Goal: Task Accomplishment & Management: Use online tool/utility

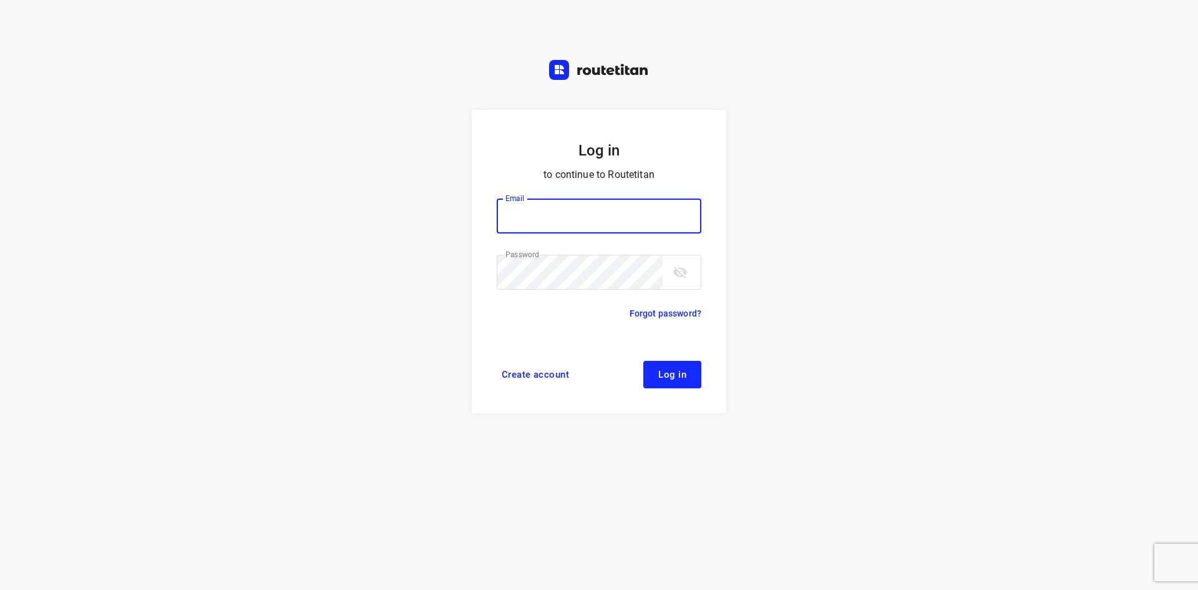
type input "[EMAIL_ADDRESS][DOMAIN_NAME]"
click at [664, 358] on form "Log in to continue to Routetitan Email [EMAIL_ADDRESS][DOMAIN_NAME] Email ​ Pas…" at bounding box center [599, 261] width 255 height 303
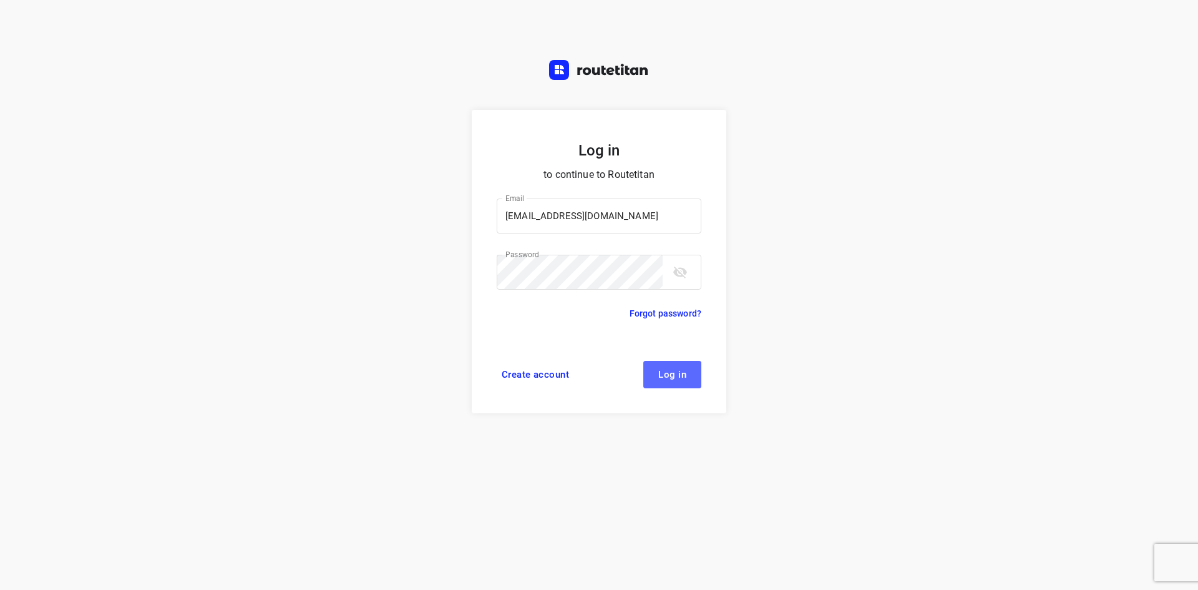
click at [657, 376] on button "Log in" at bounding box center [672, 374] width 58 height 27
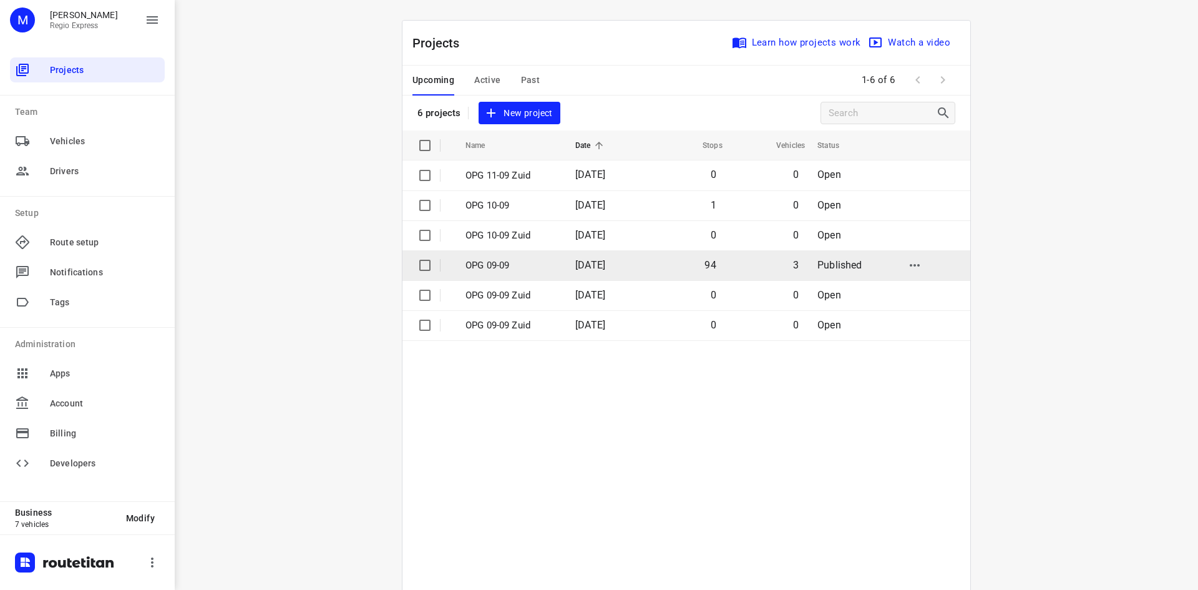
click at [515, 260] on p "OPG 09-09" at bounding box center [510, 265] width 91 height 14
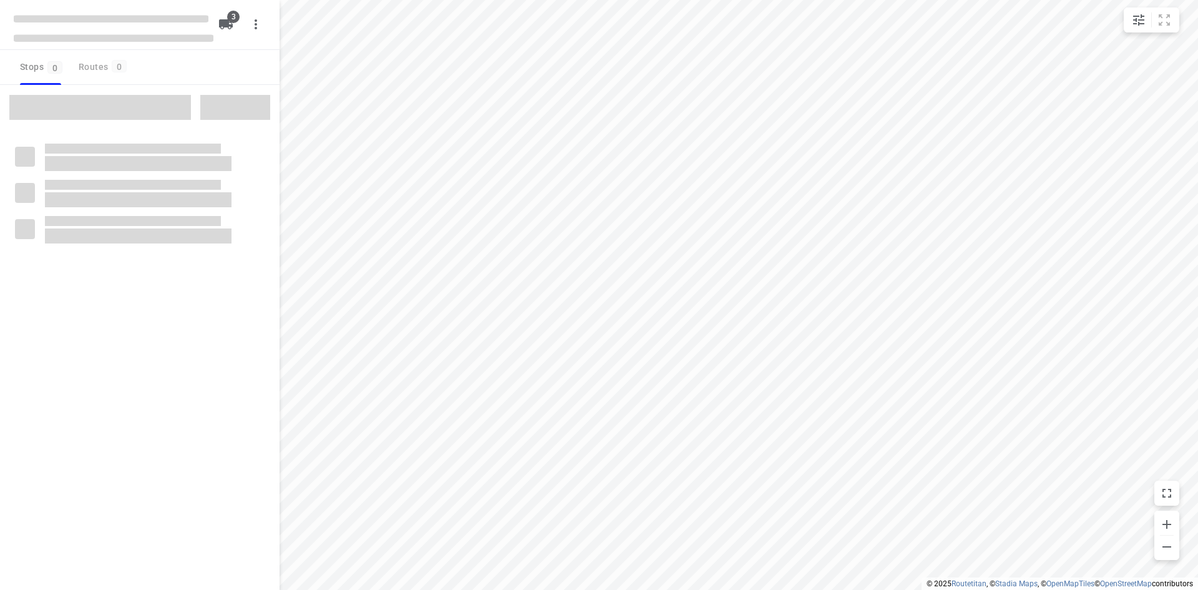
type input "distance"
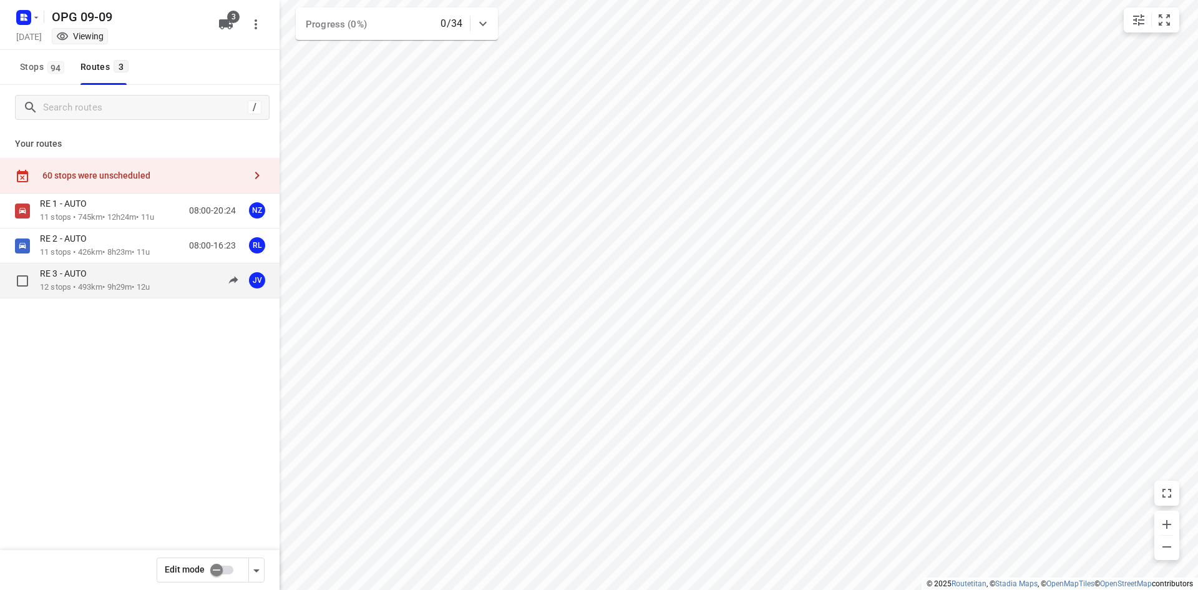
click at [95, 281] on p "12 stops • 493km • 9h29m • 12u" at bounding box center [95, 287] width 110 height 12
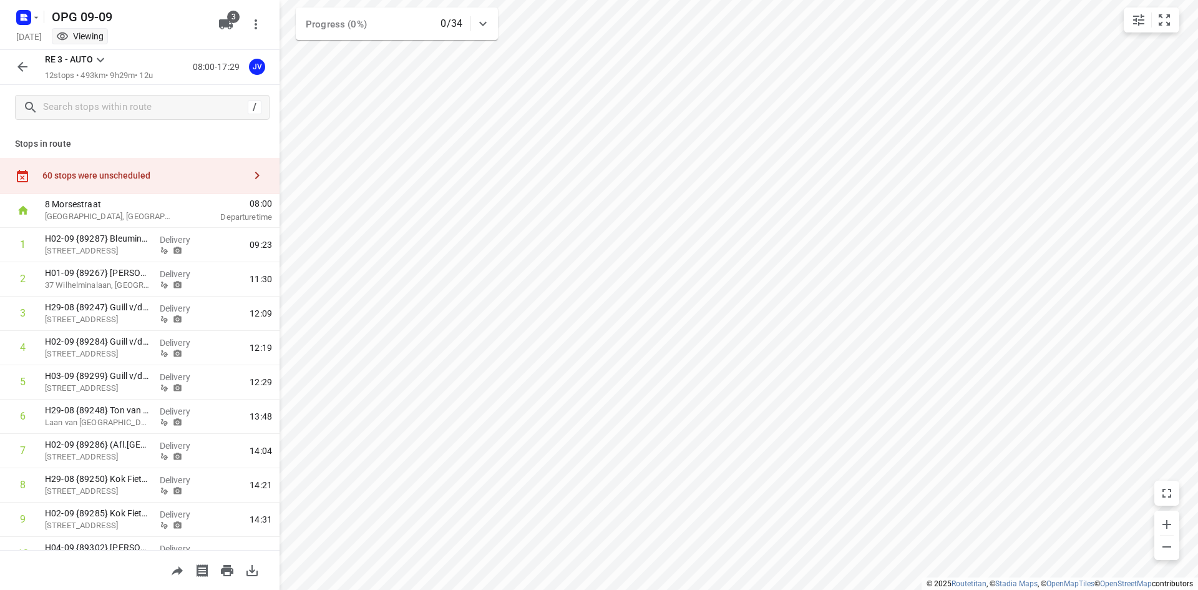
click at [188, 160] on div "60 stops were unscheduled" at bounding box center [139, 176] width 279 height 36
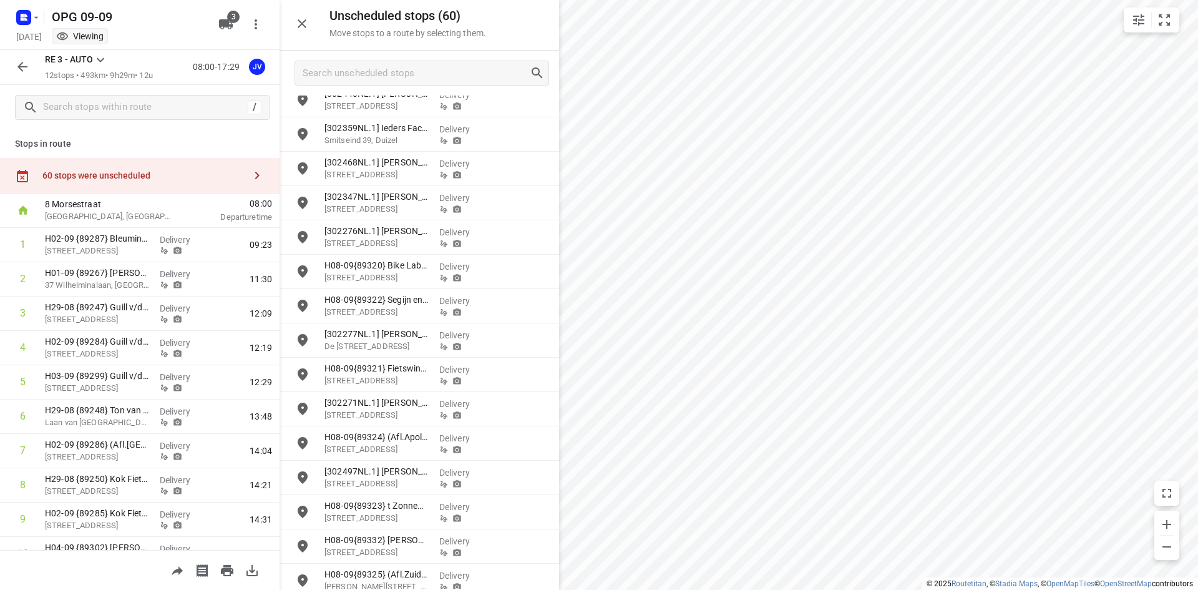
scroll to position [1568, 0]
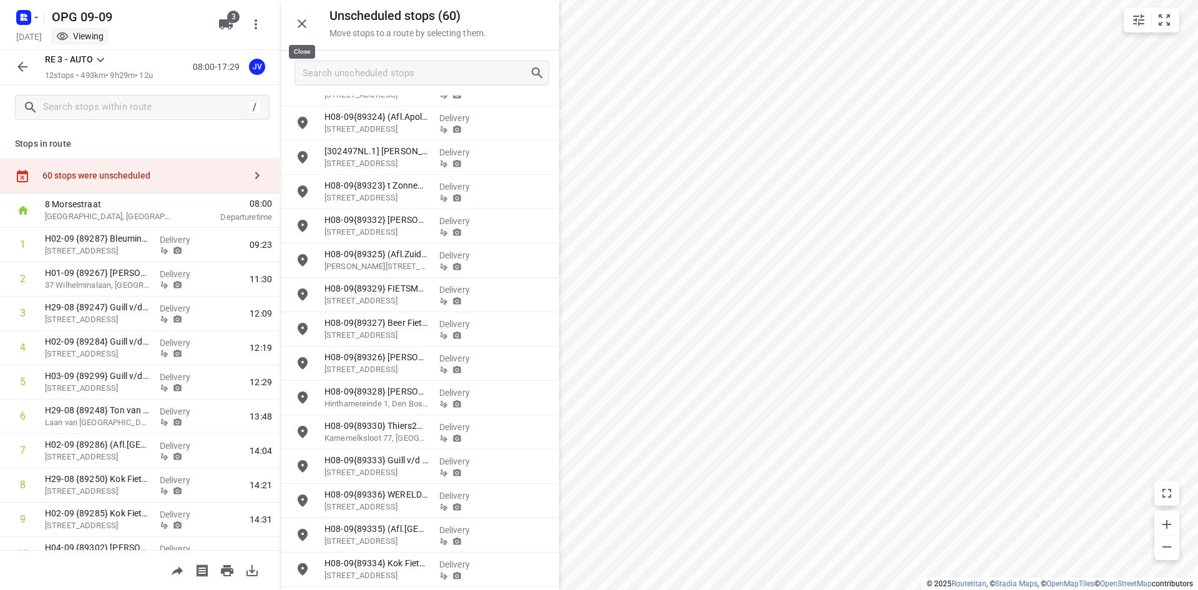
click at [296, 21] on icon "button" at bounding box center [301, 23] width 15 height 15
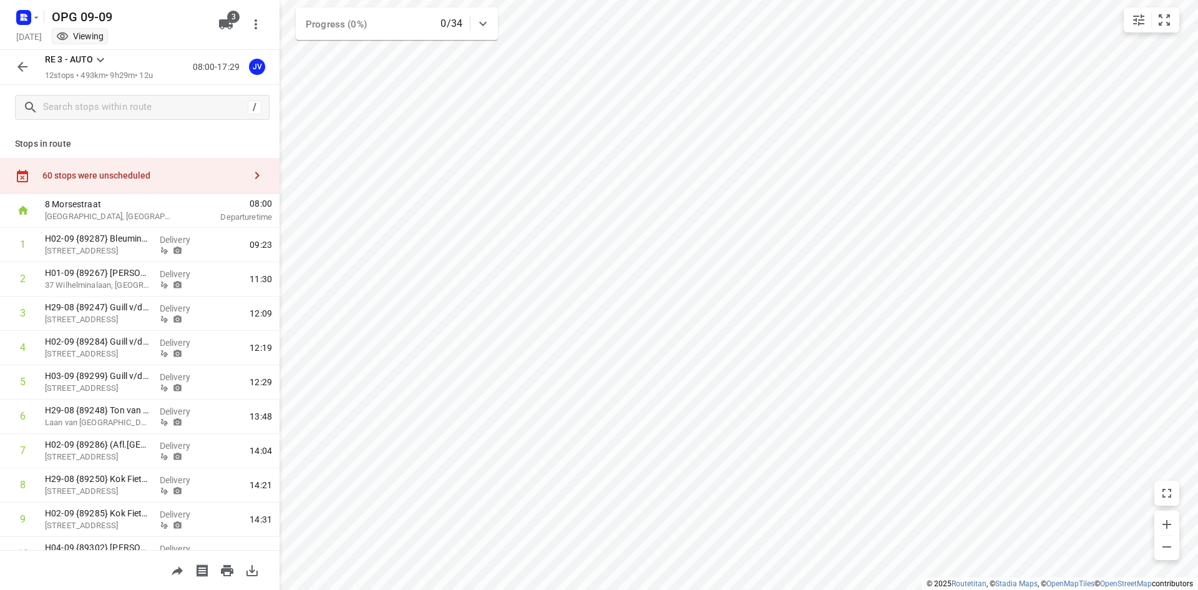
click at [17, 62] on icon "button" at bounding box center [22, 66] width 15 height 15
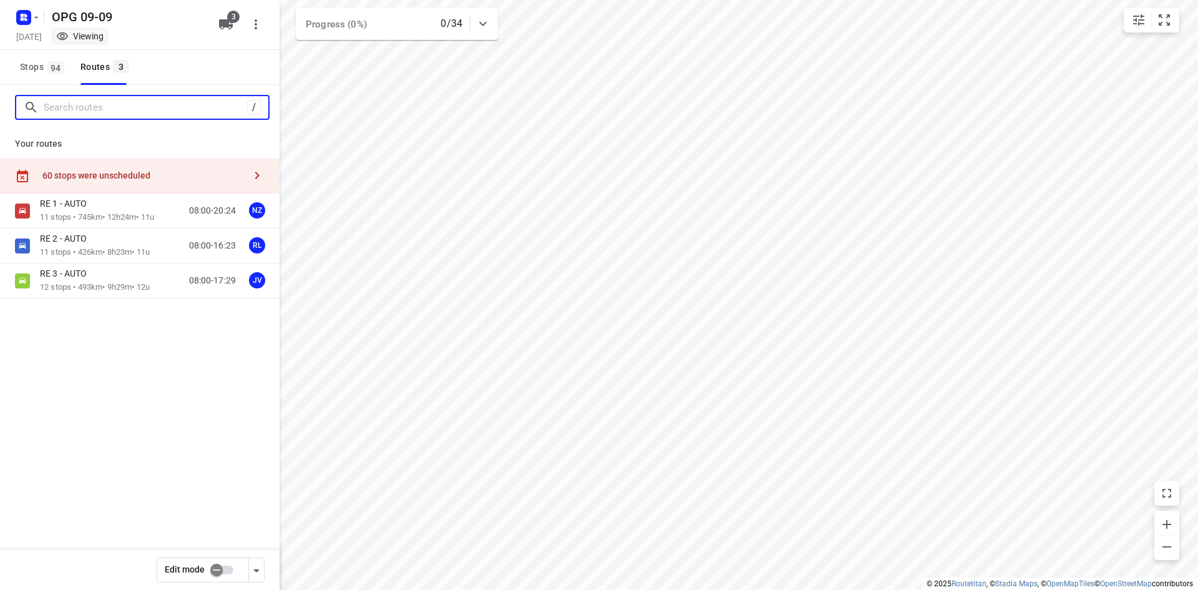
click at [84, 114] on input "Search routes" at bounding box center [145, 107] width 203 height 19
click at [20, 71] on button "Stops 94" at bounding box center [41, 67] width 53 height 35
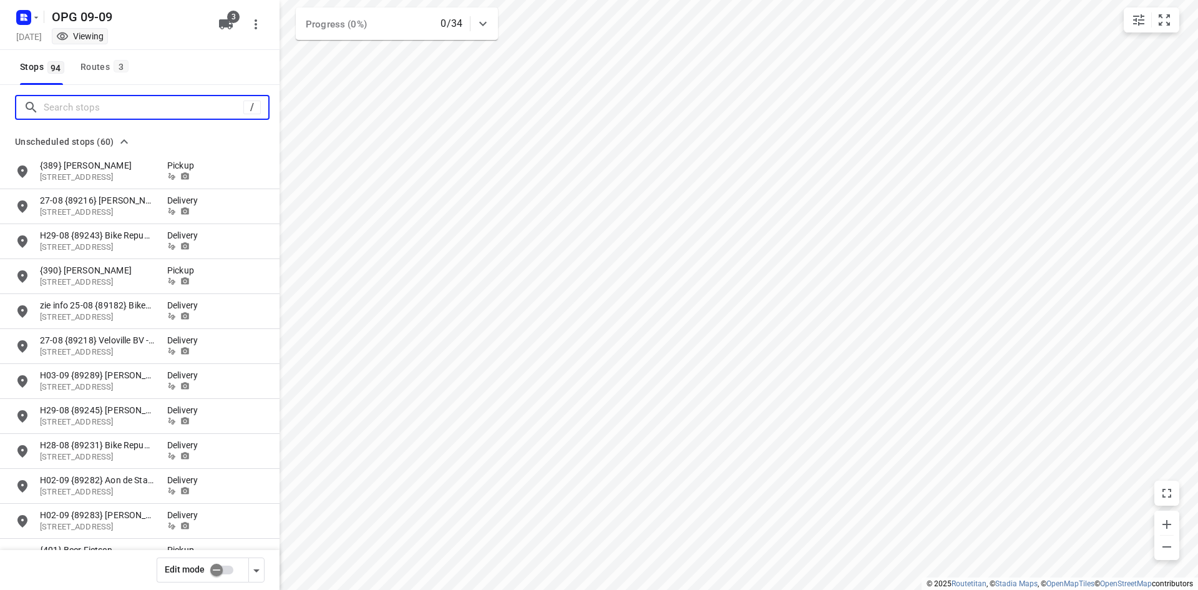
click at [209, 105] on input "Search stops" at bounding box center [144, 107] width 200 height 19
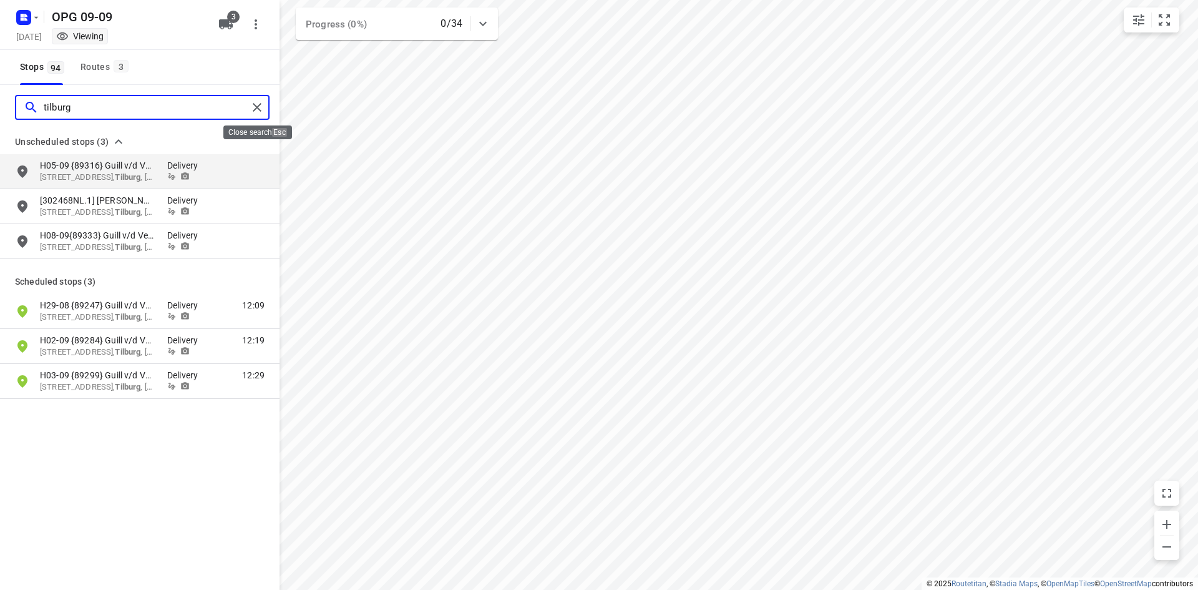
type input "tilburg"
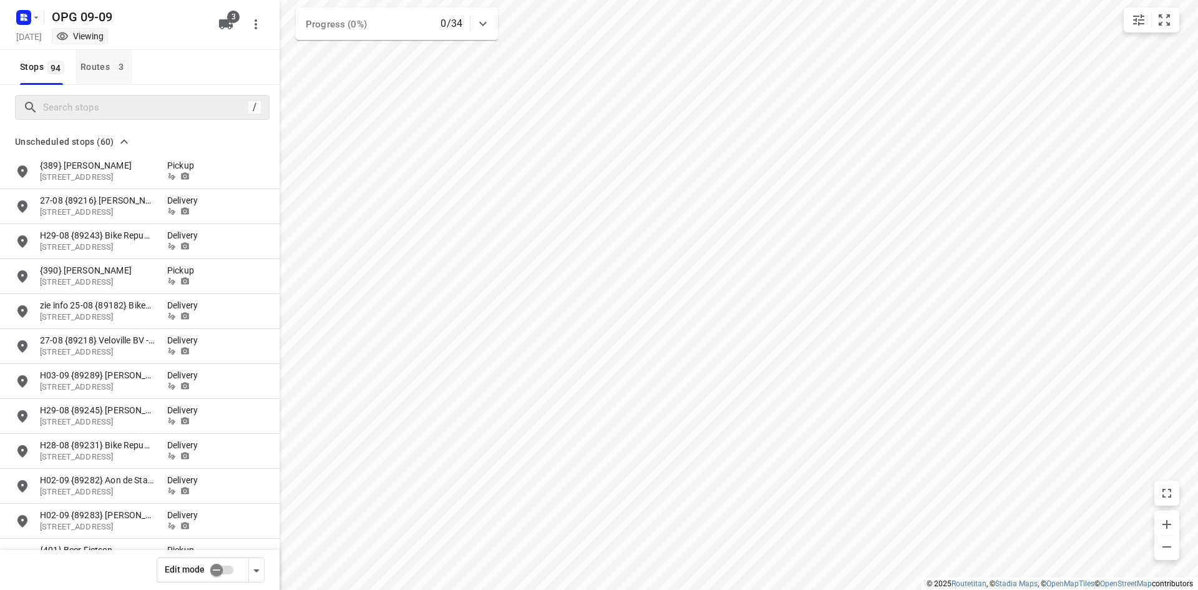
click at [102, 65] on div "Routes 3" at bounding box center [106, 67] width 52 height 16
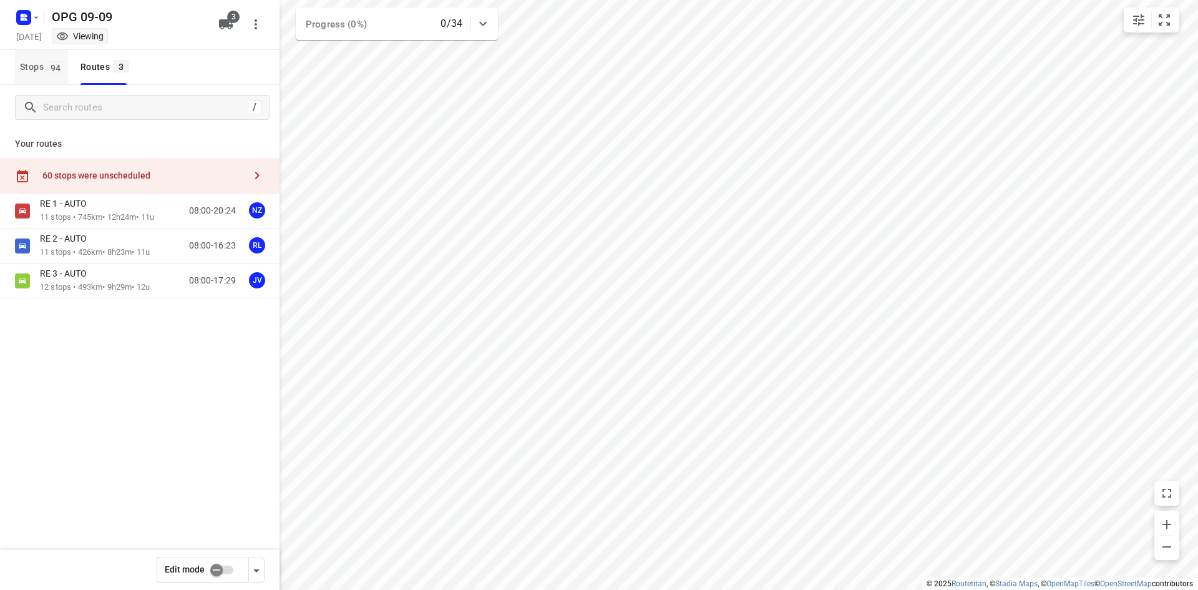
click at [56, 69] on span "94" at bounding box center [55, 67] width 17 height 12
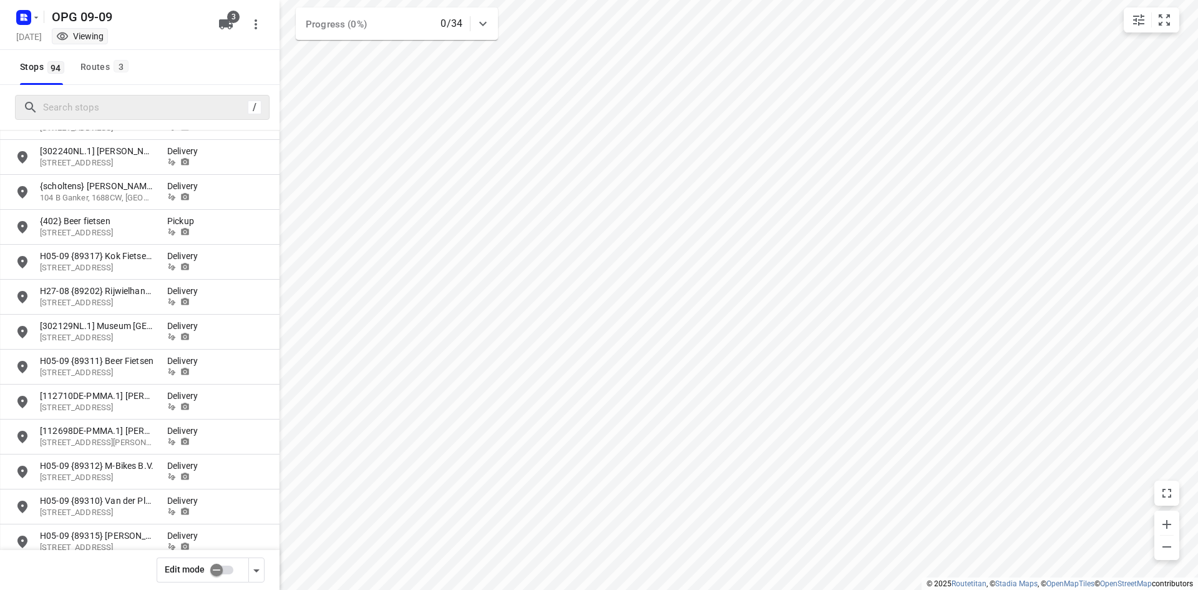
scroll to position [749, 0]
click at [112, 60] on div "Routes 3" at bounding box center [106, 67] width 52 height 16
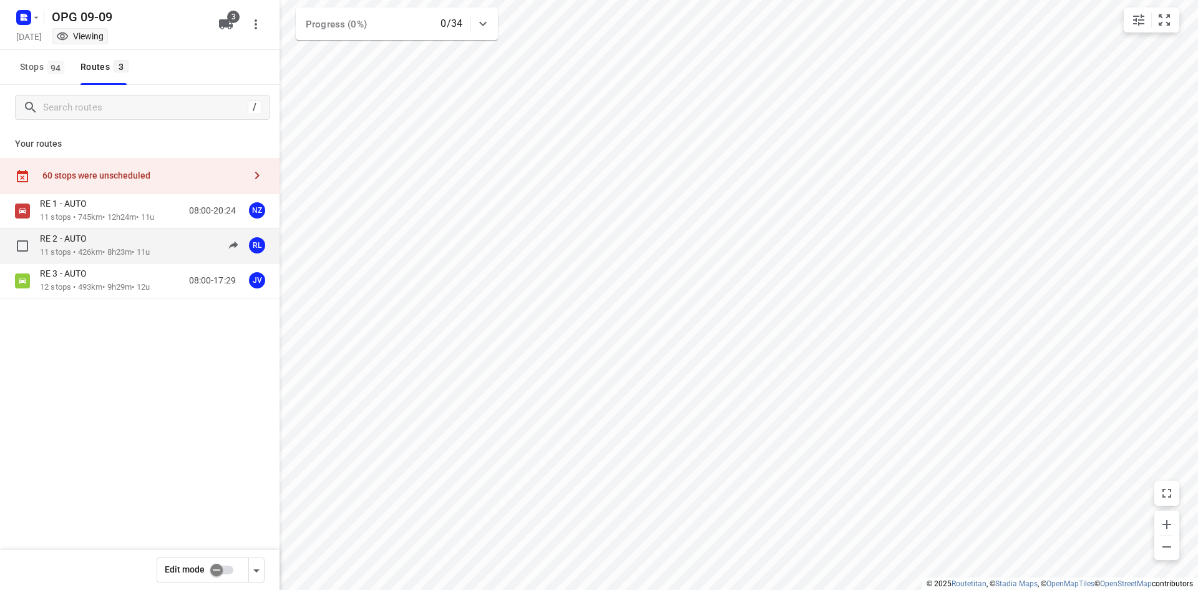
click at [129, 244] on div "RE 2 - AUTO" at bounding box center [95, 240] width 110 height 14
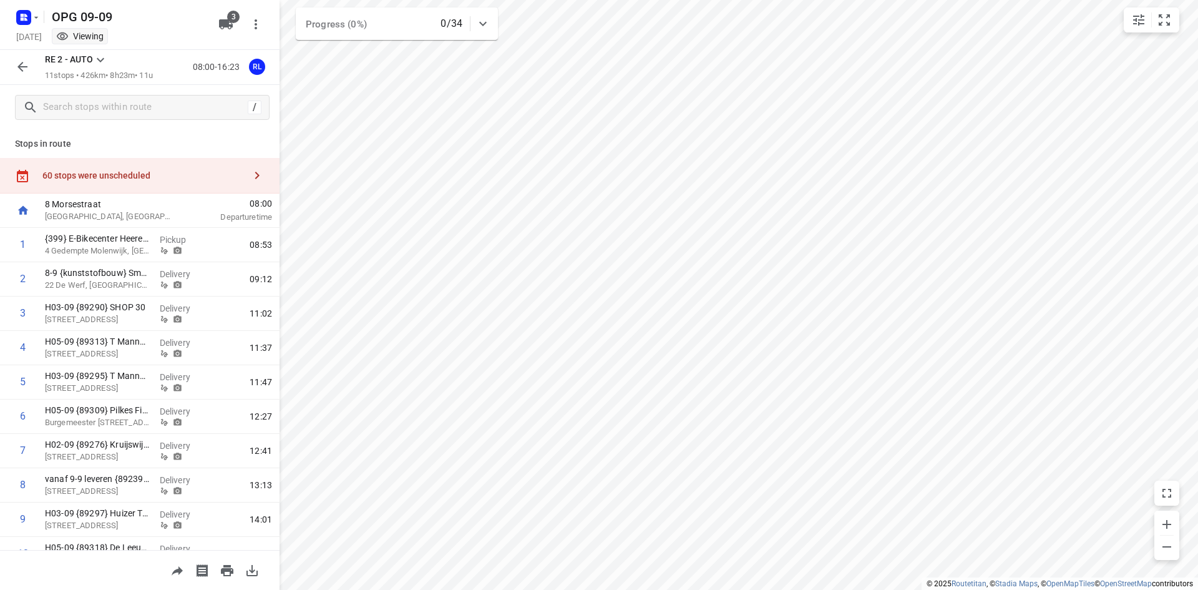
click at [11, 59] on div at bounding box center [22, 66] width 25 height 25
click at [26, 73] on icon "button" at bounding box center [22, 66] width 15 height 15
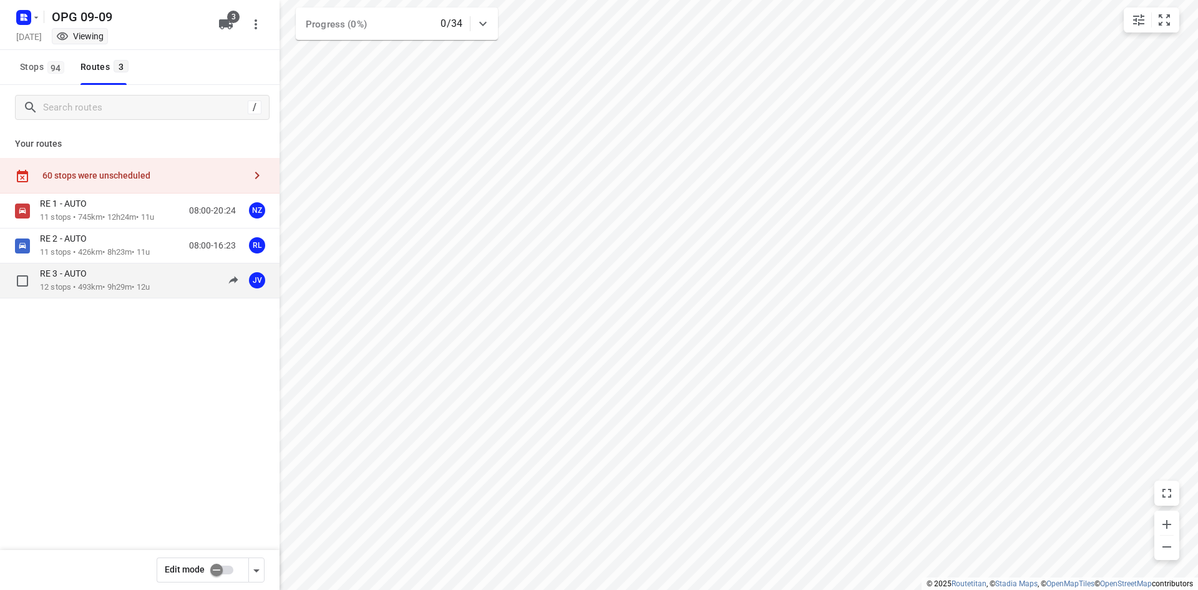
click at [135, 286] on p "12 stops • 493km • 9h29m • 12u" at bounding box center [95, 287] width 110 height 12
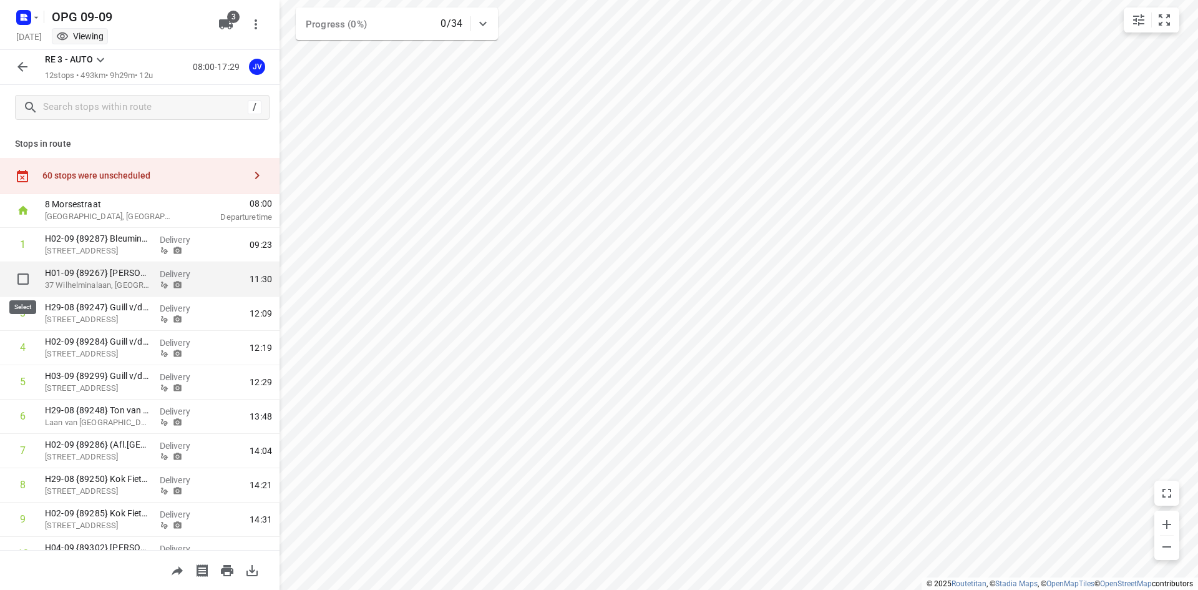
click at [23, 282] on input "checkbox" at bounding box center [23, 278] width 25 height 25
checkbox input "true"
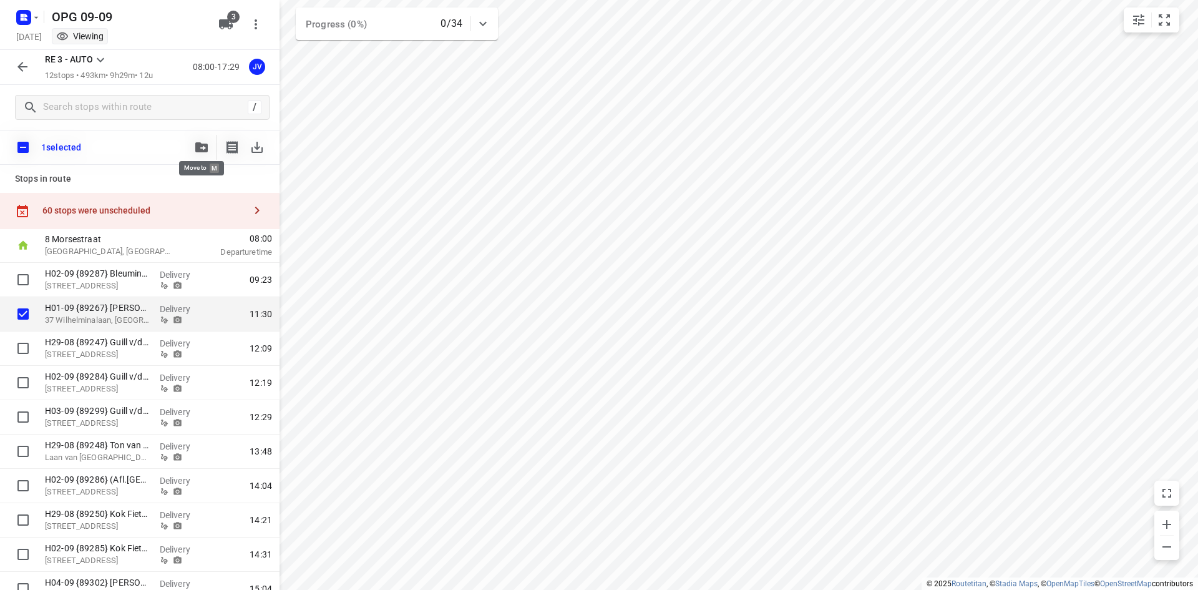
click at [205, 140] on button "button" at bounding box center [201, 147] width 25 height 25
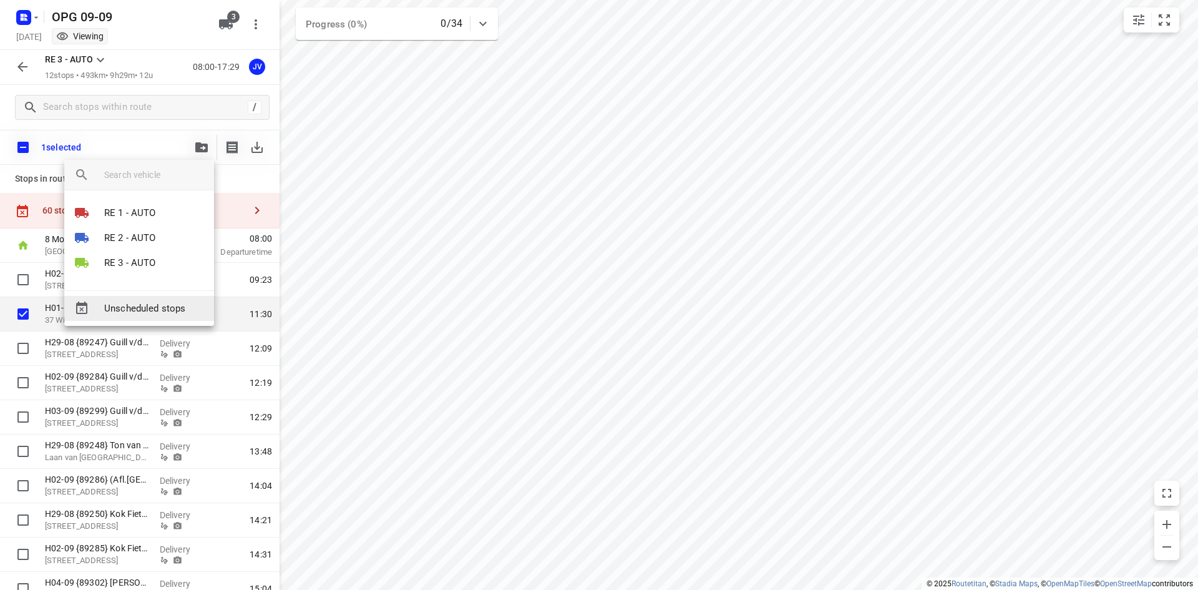
click at [135, 303] on span "Unscheduled stops" at bounding box center [154, 308] width 100 height 14
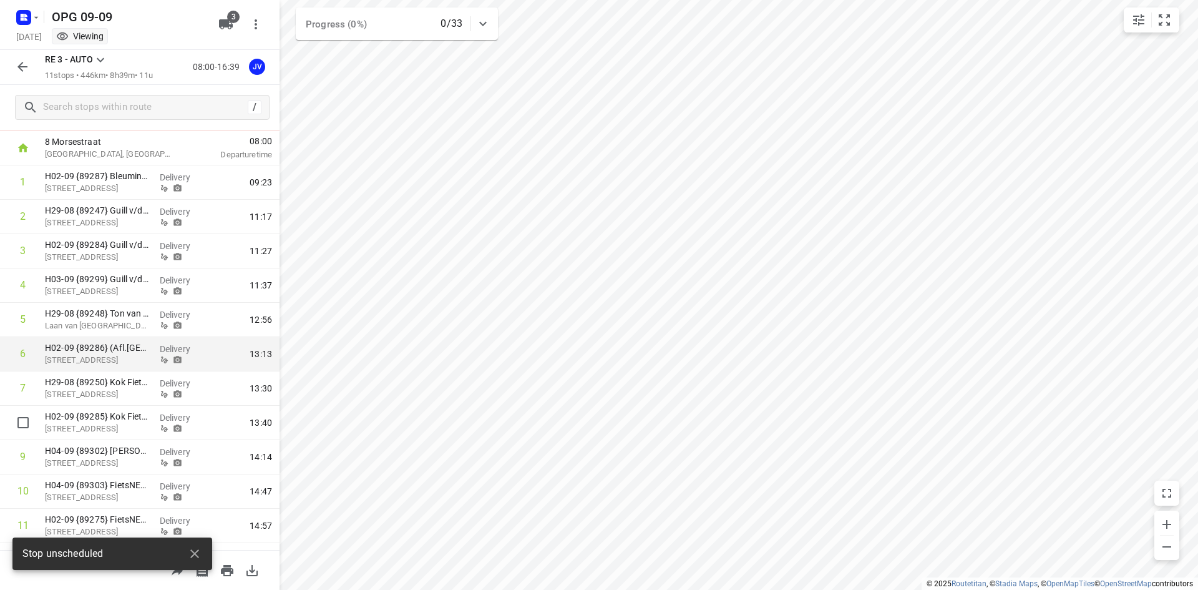
scroll to position [90, 0]
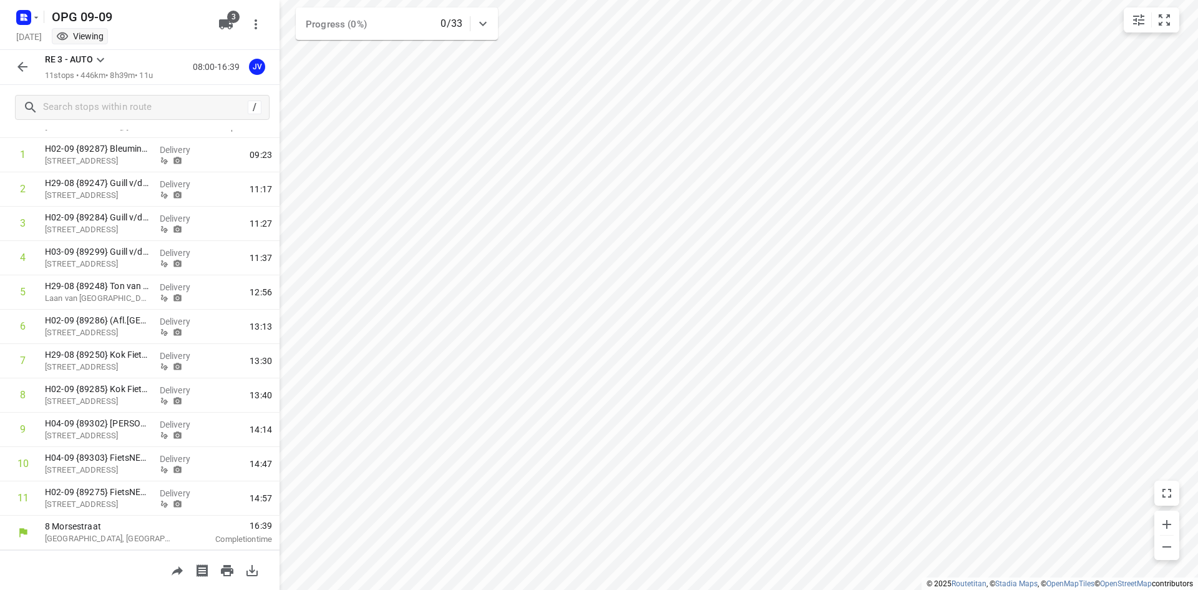
click at [9, 65] on div "RE 3 - AUTO 11 stops • 446km • 8h39m • 11u 08:00-16:39 JV" at bounding box center [139, 67] width 279 height 35
drag, startPoint x: 32, startPoint y: 56, endPoint x: 47, endPoint y: 89, distance: 36.9
click at [32, 56] on div at bounding box center [22, 66] width 25 height 25
click at [18, 61] on icon "button" at bounding box center [22, 66] width 15 height 15
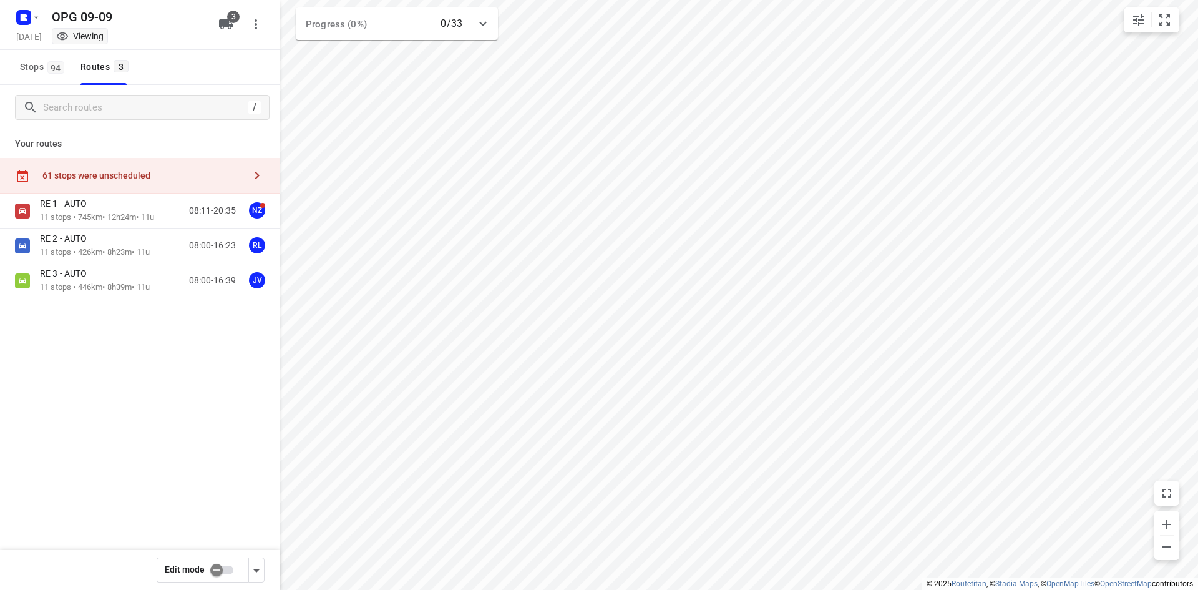
click at [179, 178] on div "61 stops were unscheduled" at bounding box center [143, 175] width 202 height 10
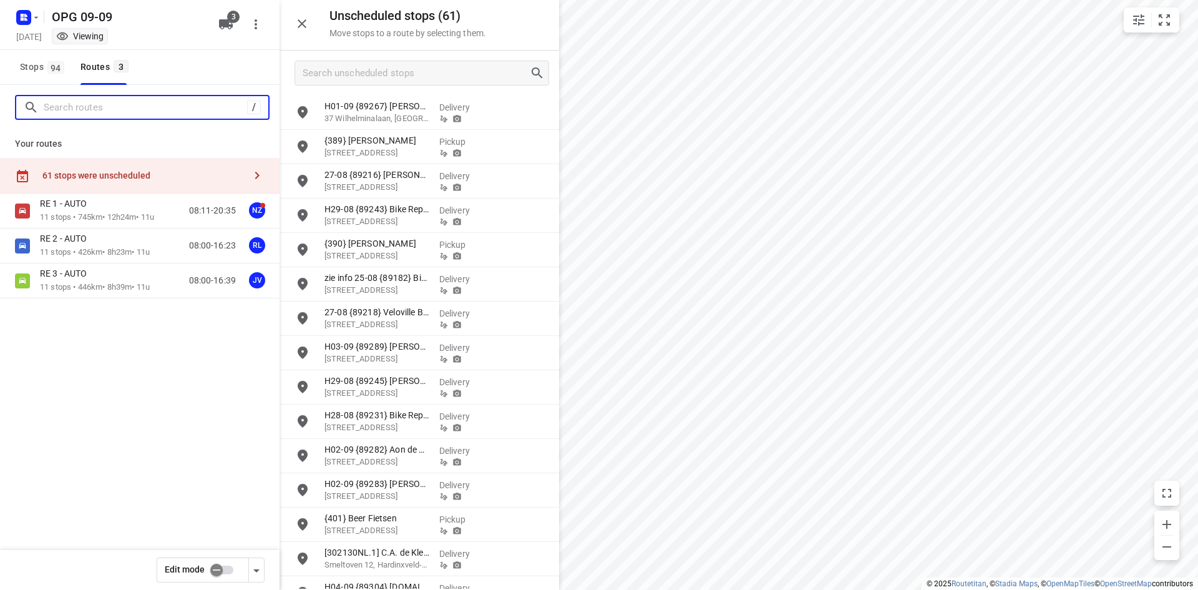
click at [129, 100] on input "Search routes" at bounding box center [145, 107] width 203 height 19
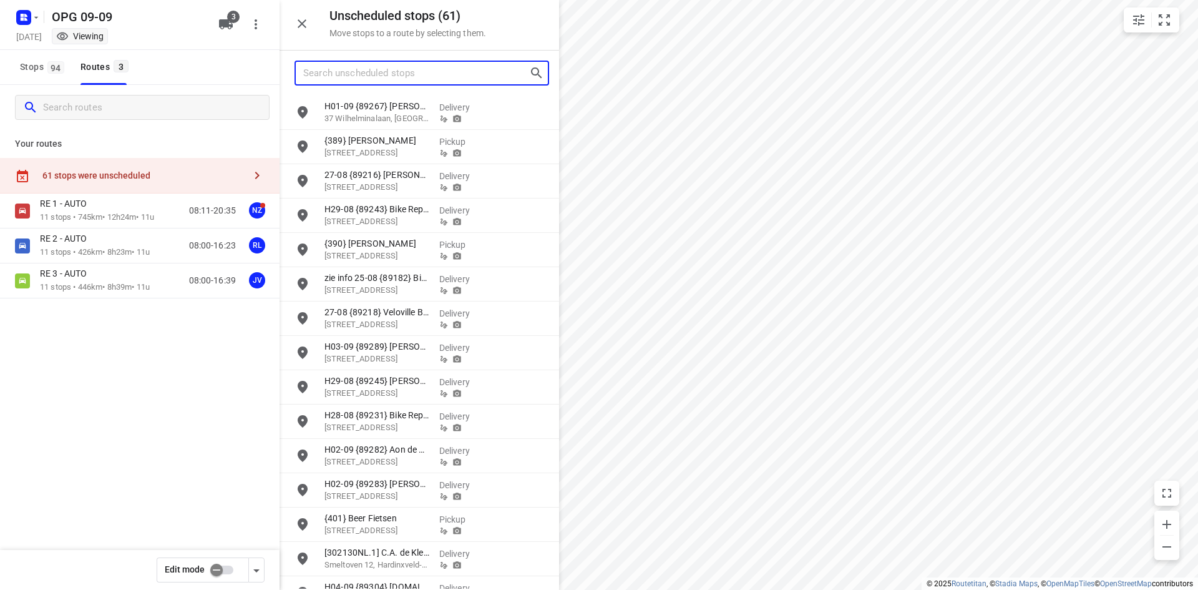
click at [359, 70] on input "Search unscheduled stops" at bounding box center [416, 73] width 226 height 19
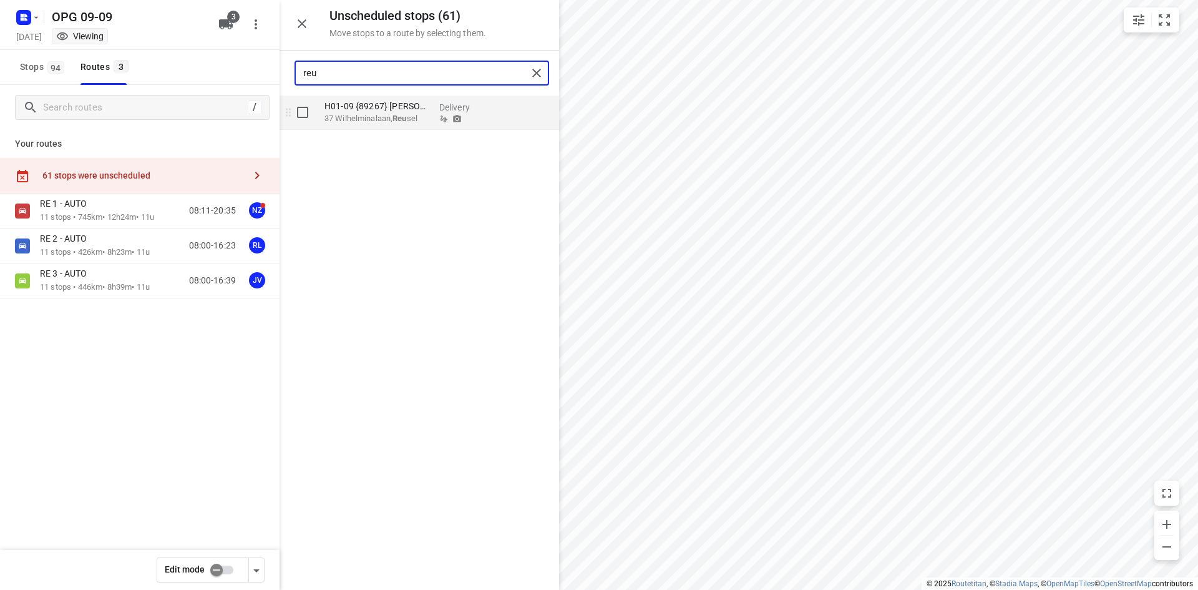
type input "reu"
click at [369, 110] on p "H01-09 {89267} [PERSON_NAME] B.V." at bounding box center [376, 106] width 105 height 12
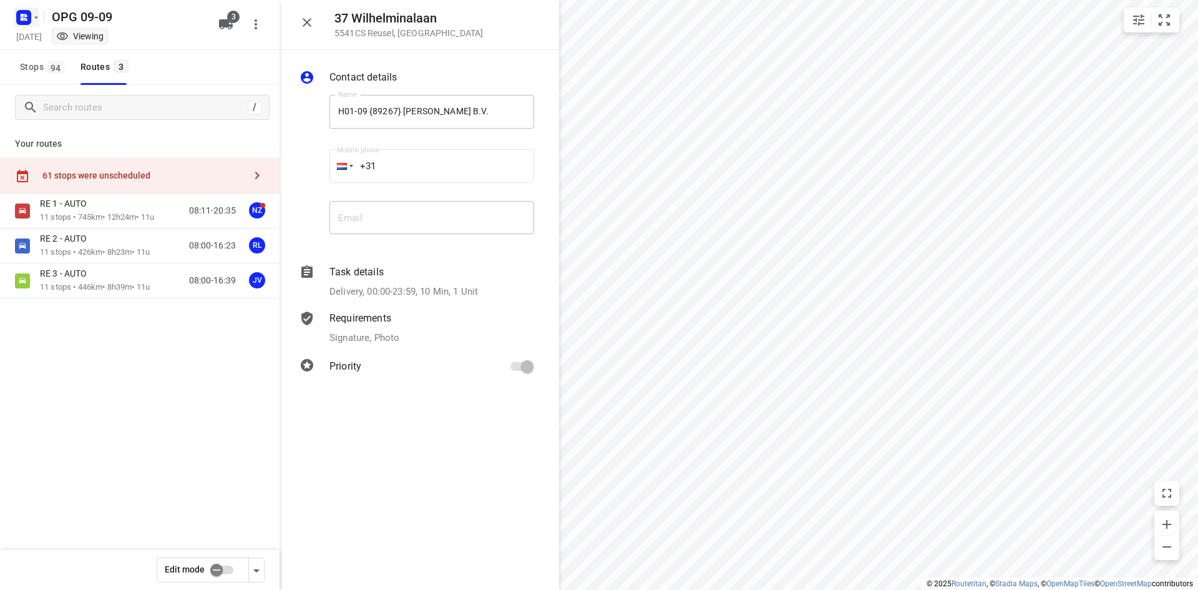
click at [29, 9] on icon "button" at bounding box center [24, 17] width 20 height 20
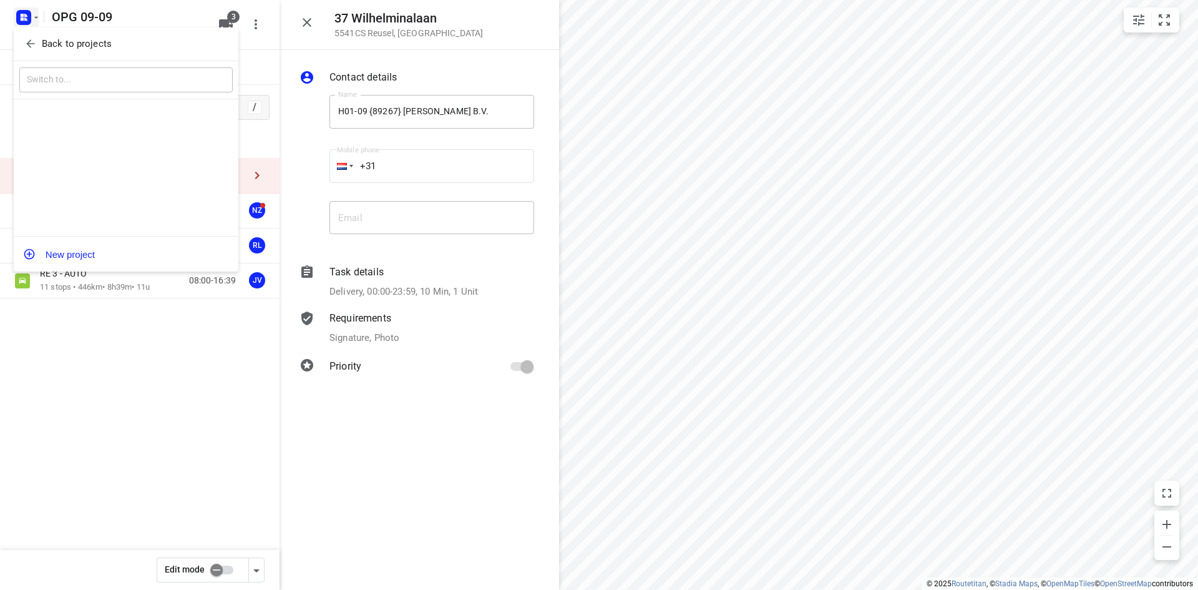
click at [34, 42] on icon "button" at bounding box center [30, 43] width 12 height 12
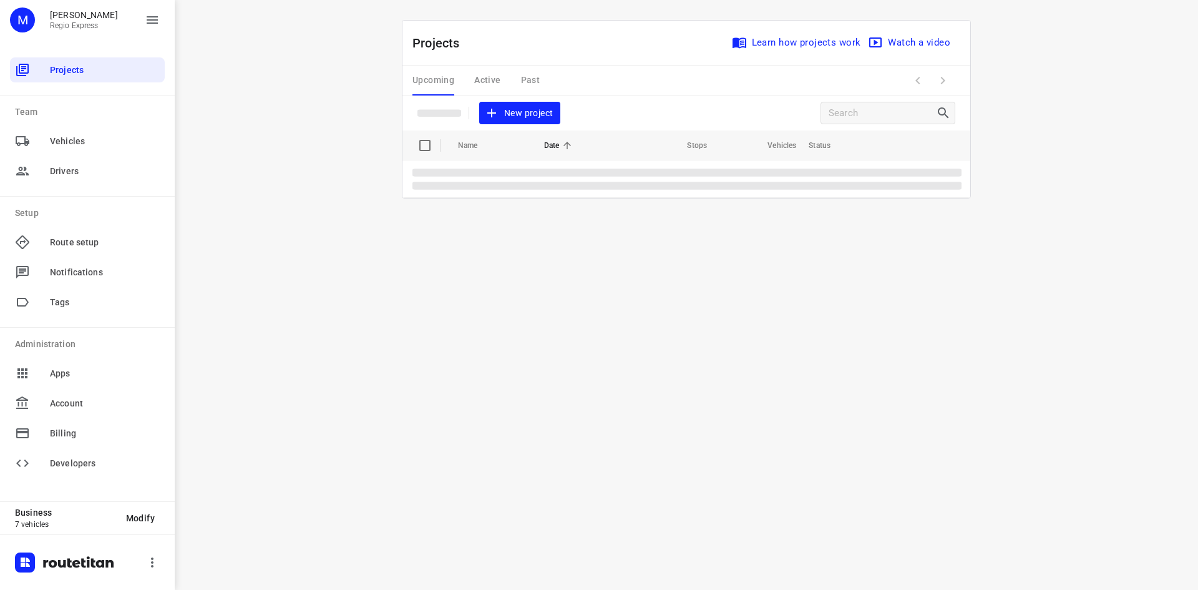
click at [531, 70] on div "Upcoming Active Past" at bounding box center [485, 81] width 147 height 30
click at [531, 77] on div "Upcoming Active Past" at bounding box center [485, 81] width 147 height 30
click at [527, 79] on div "Upcoming Active Past" at bounding box center [485, 81] width 147 height 30
click at [526, 79] on div "Upcoming Active Past" at bounding box center [485, 81] width 147 height 30
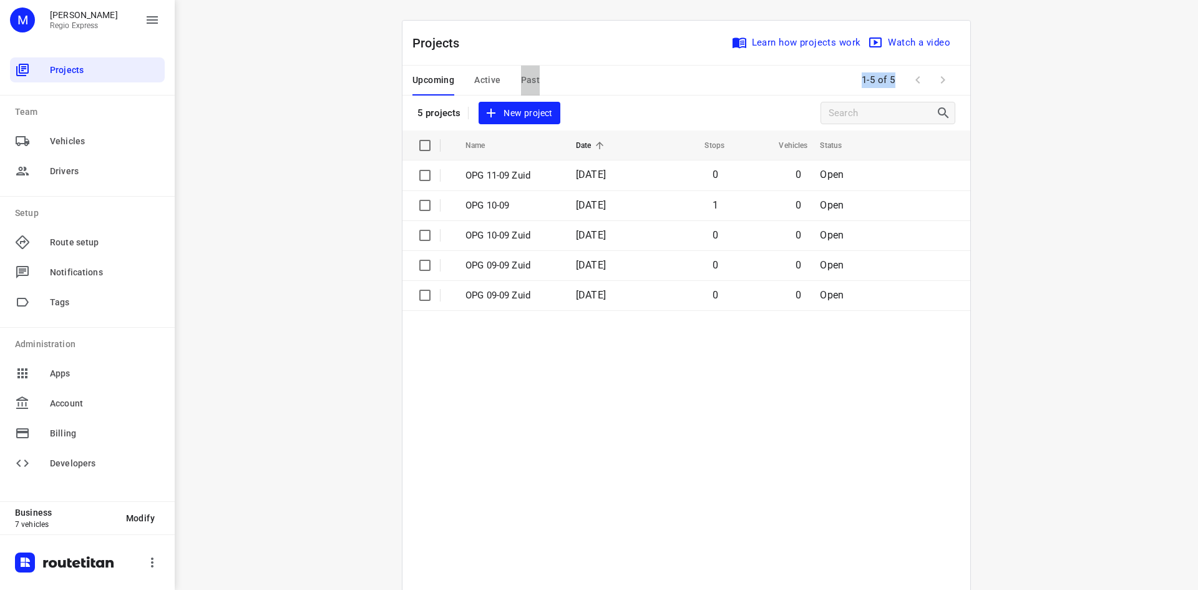
click at [526, 79] on span "Past" at bounding box center [530, 80] width 19 height 16
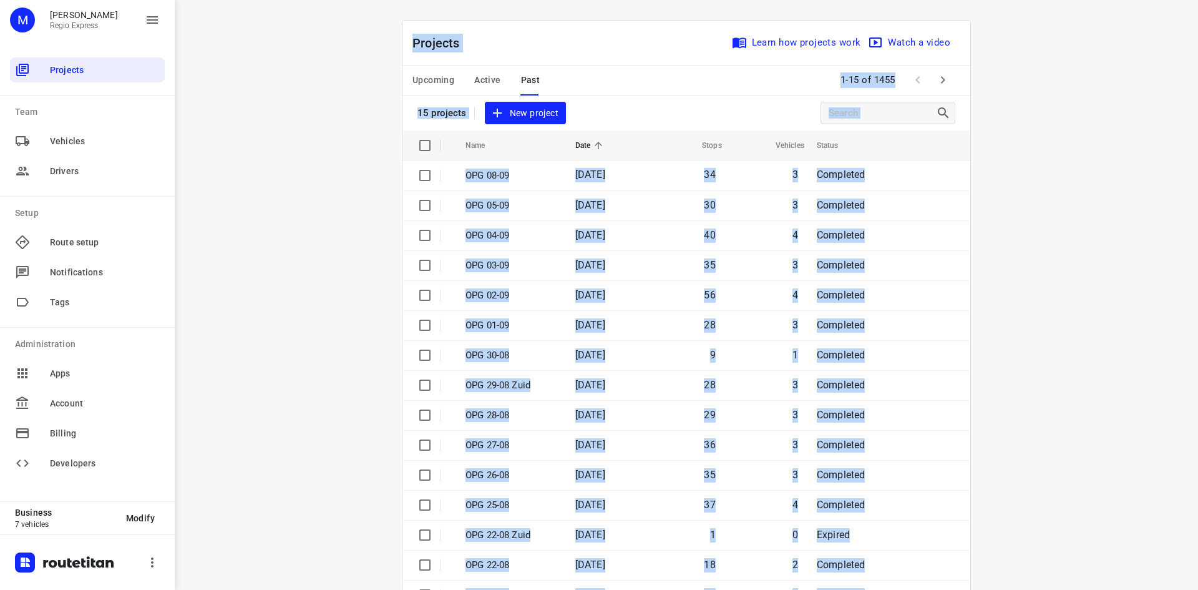
drag, startPoint x: 507, startPoint y: 49, endPoint x: 515, endPoint y: 51, distance: 8.9
click at [508, 49] on div "Projects Learn how projects work Watch a video" at bounding box center [686, 43] width 568 height 45
click at [304, 172] on div "i © 2025 Routetitan , © Stadia Maps , © OpenMapTiles © OpenStreetMap contributo…" at bounding box center [686, 295] width 1023 height 590
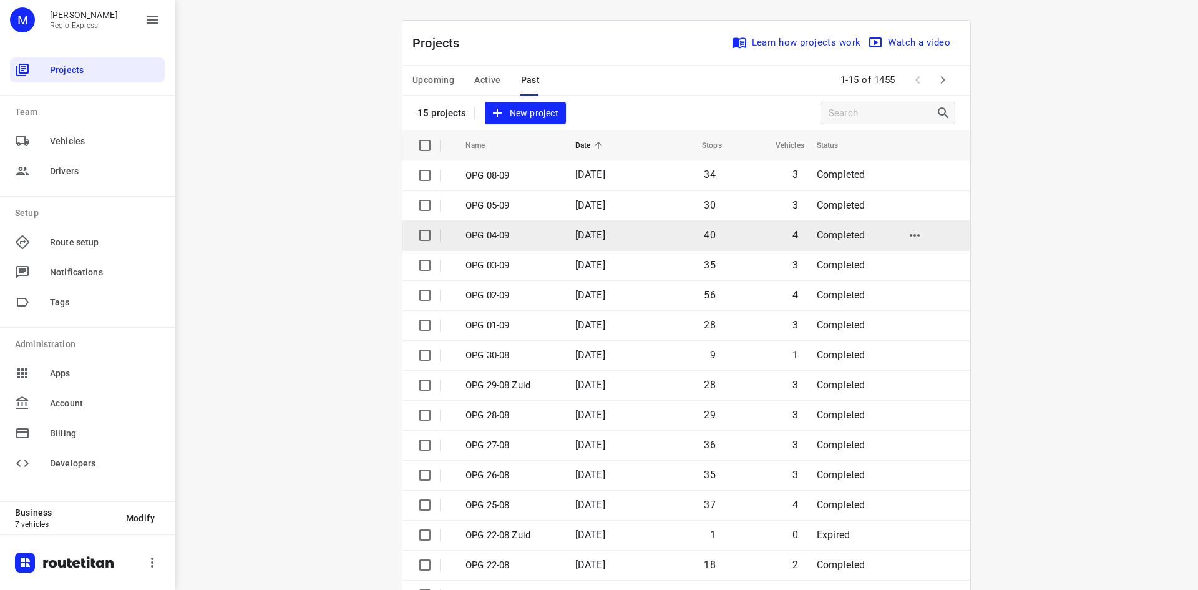
click at [537, 236] on p "OPG 04-09" at bounding box center [510, 235] width 91 height 14
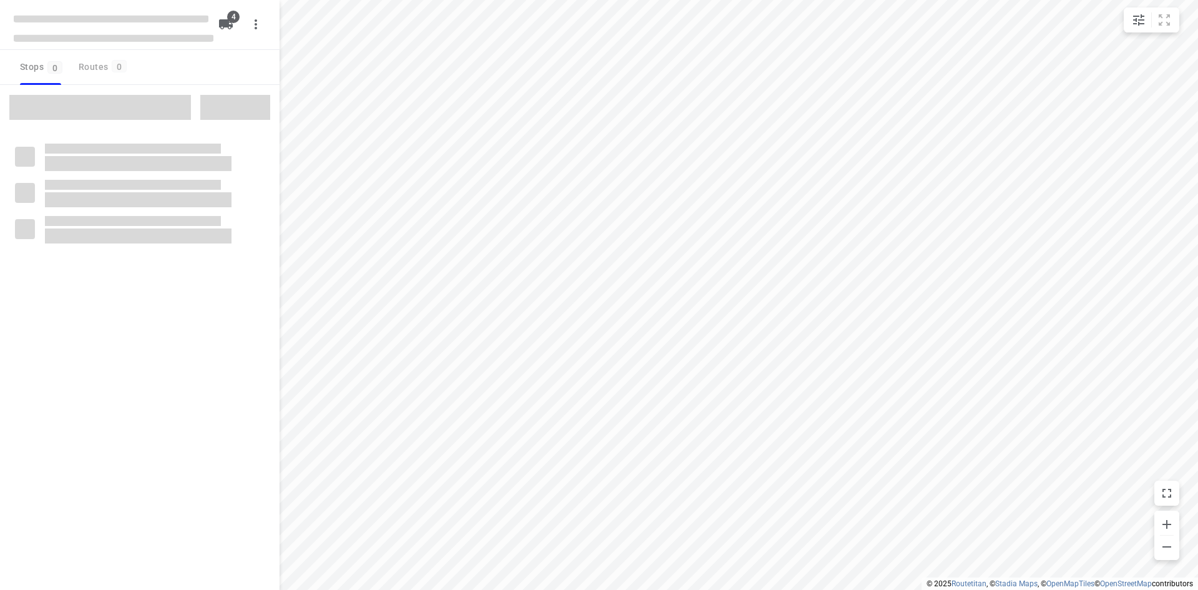
type input "distance"
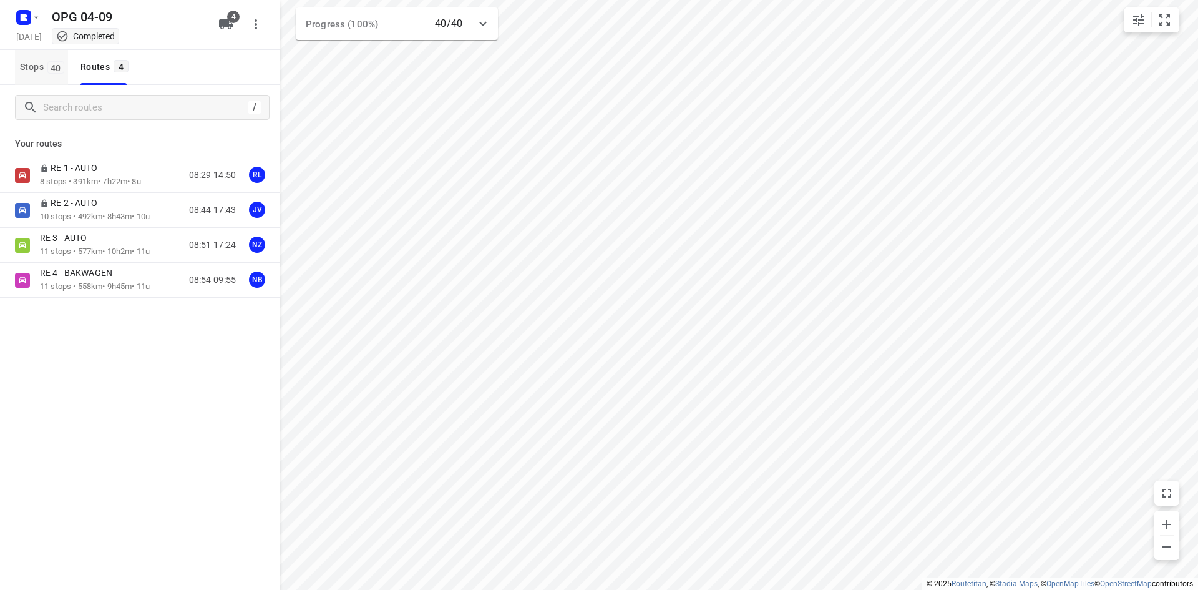
click at [47, 69] on span "Stops 40" at bounding box center [44, 67] width 48 height 16
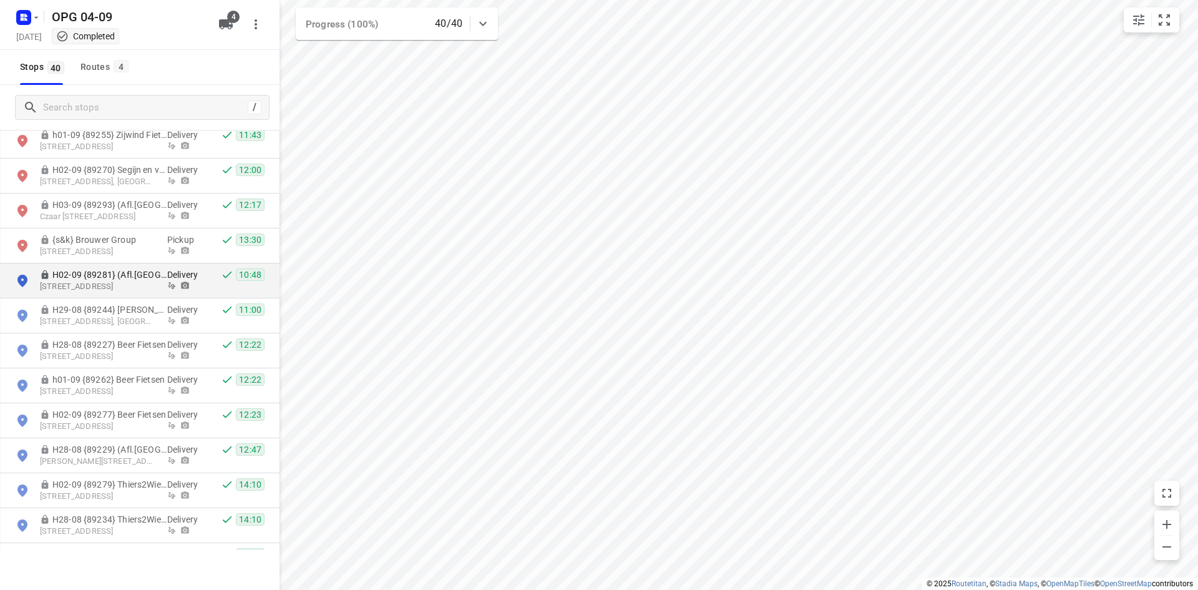
scroll to position [187, 0]
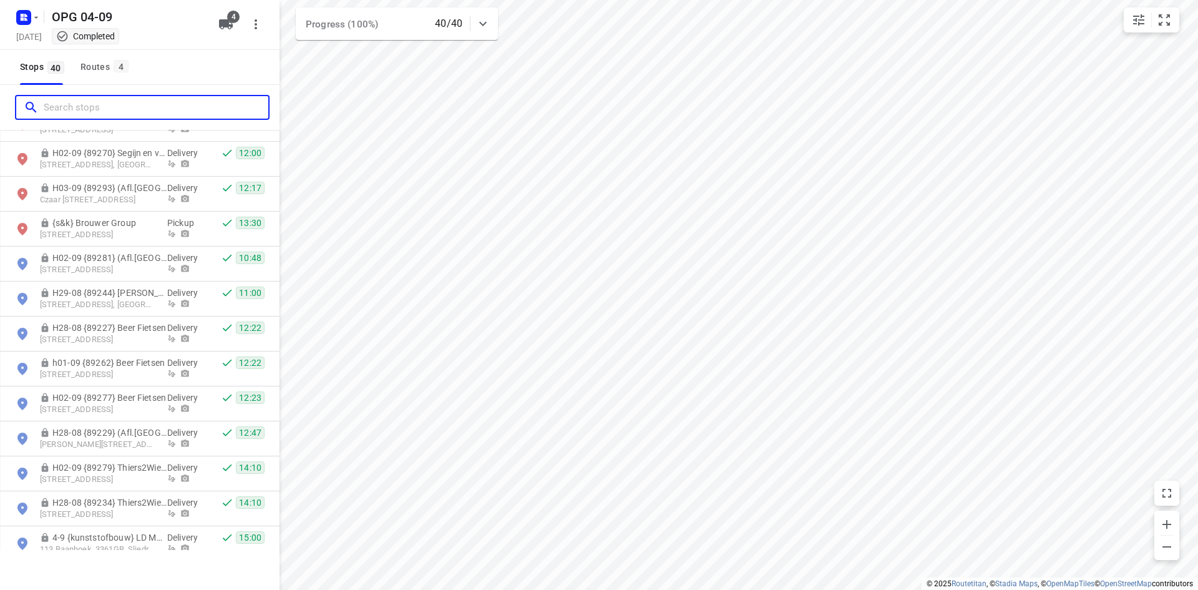
click at [104, 108] on input "Search stops" at bounding box center [156, 107] width 225 height 19
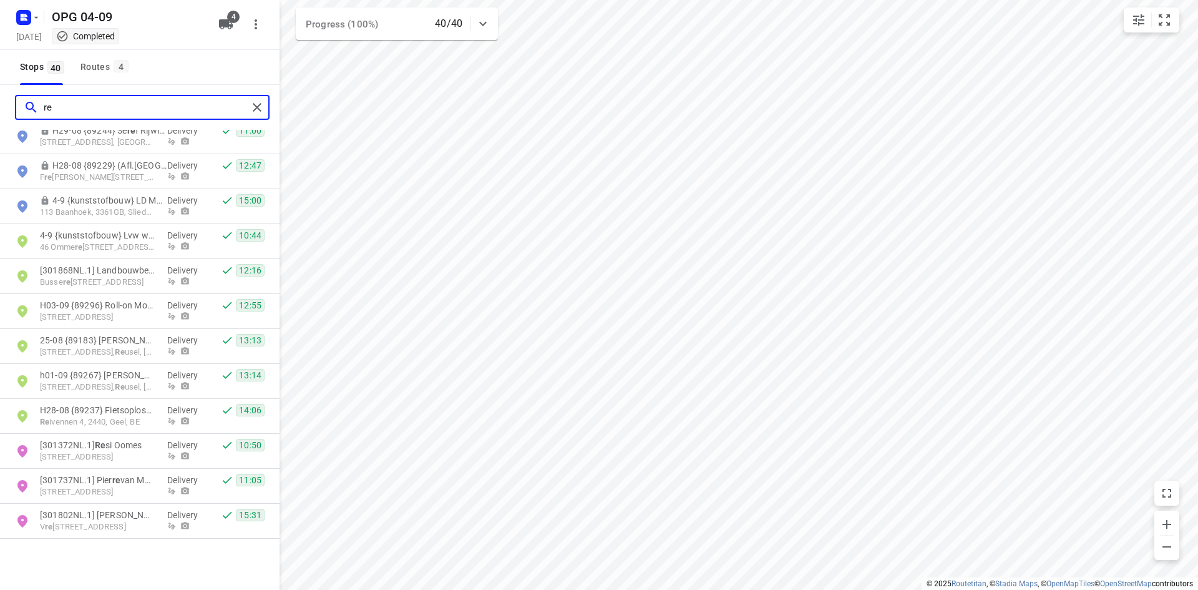
scroll to position [0, 0]
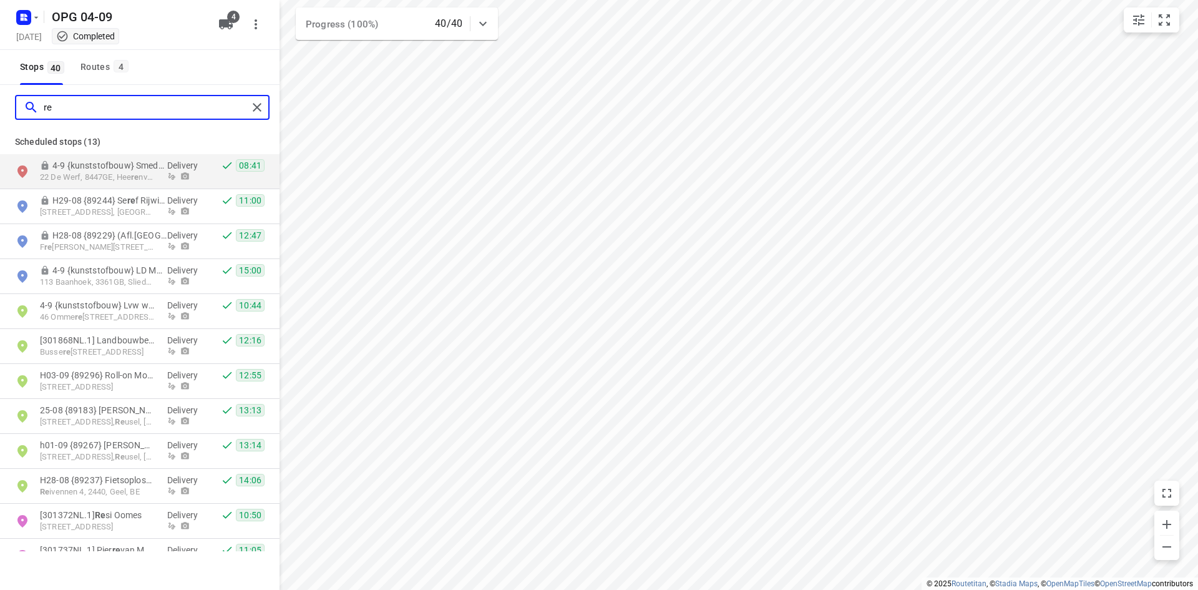
type input "r"
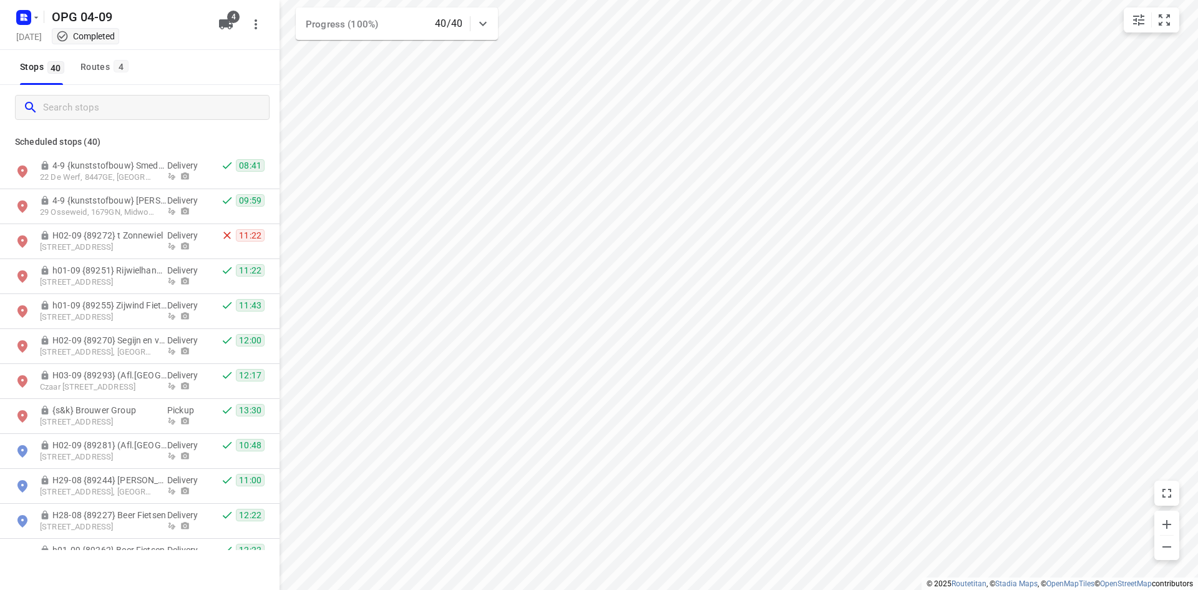
click at [166, 72] on div "Stops 40 Routes 4" at bounding box center [139, 67] width 279 height 35
click at [20, 18] on rect "button" at bounding box center [23, 17] width 15 height 15
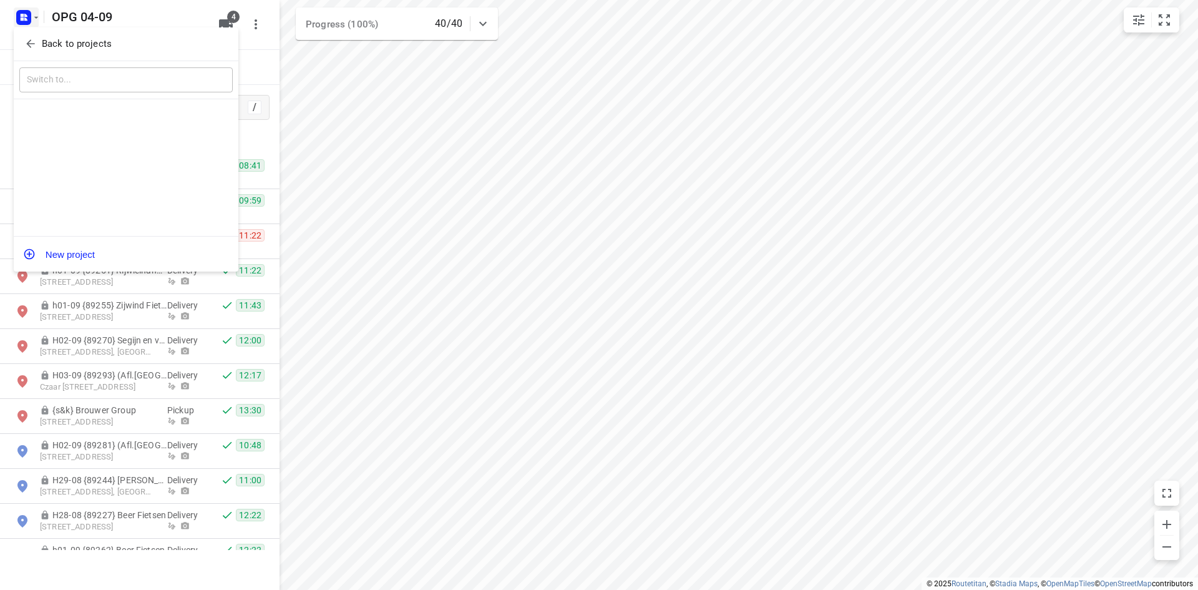
click at [32, 37] on icon "button" at bounding box center [30, 43] width 12 height 12
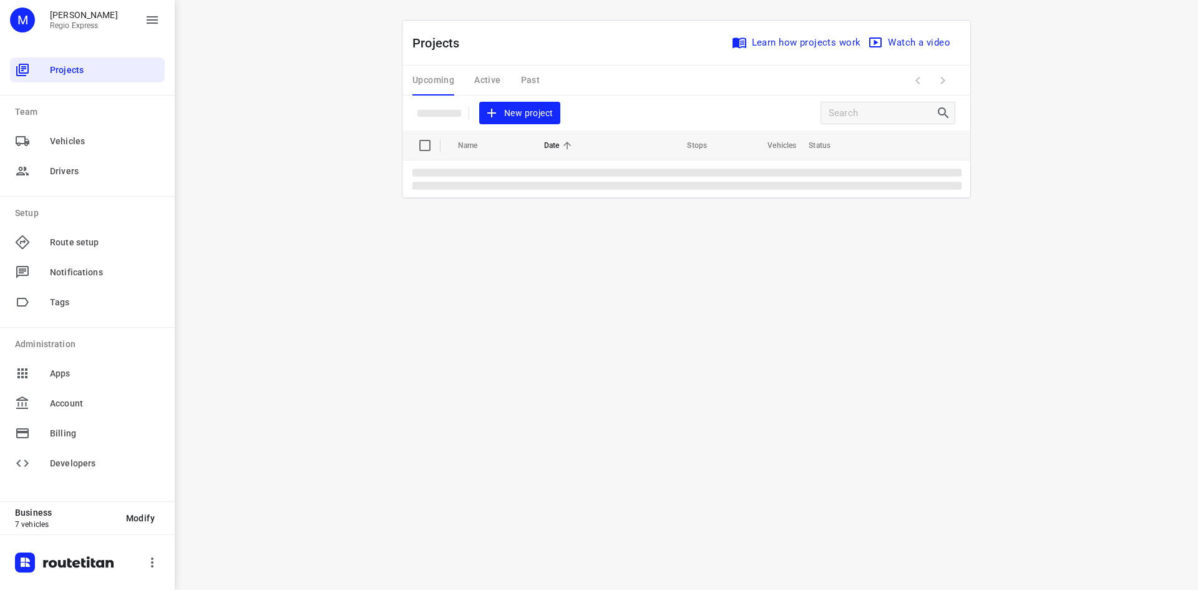
click at [492, 81] on div "Upcoming Active Past" at bounding box center [485, 81] width 147 height 30
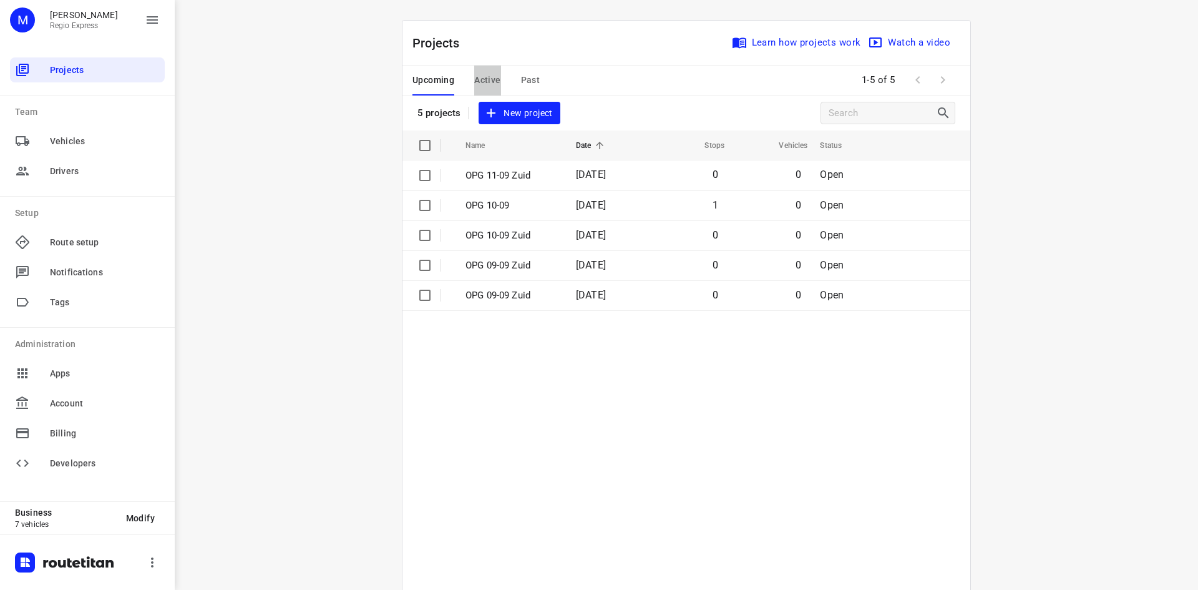
click at [486, 86] on span "Active" at bounding box center [487, 80] width 26 height 16
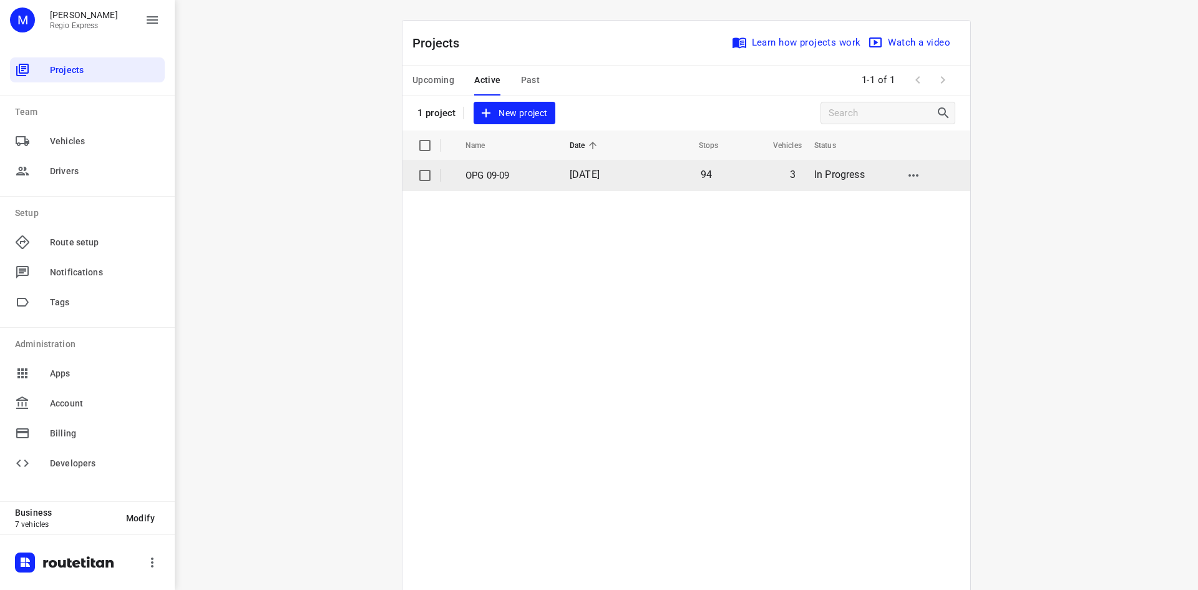
click at [488, 178] on p "OPG 09-09" at bounding box center [507, 175] width 85 height 14
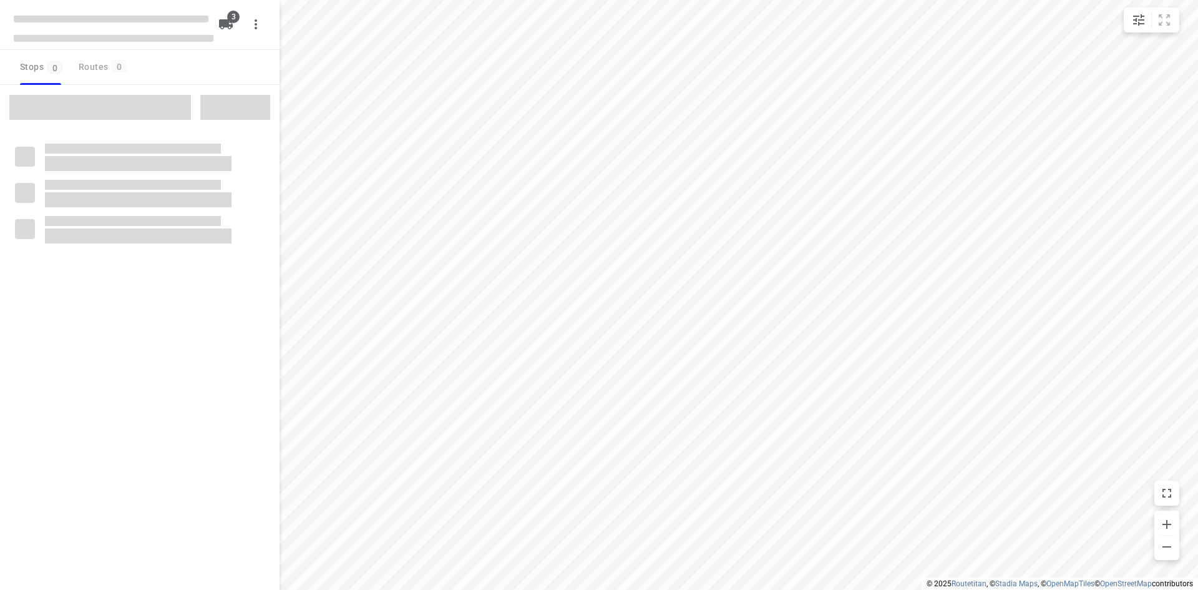
type input "distance"
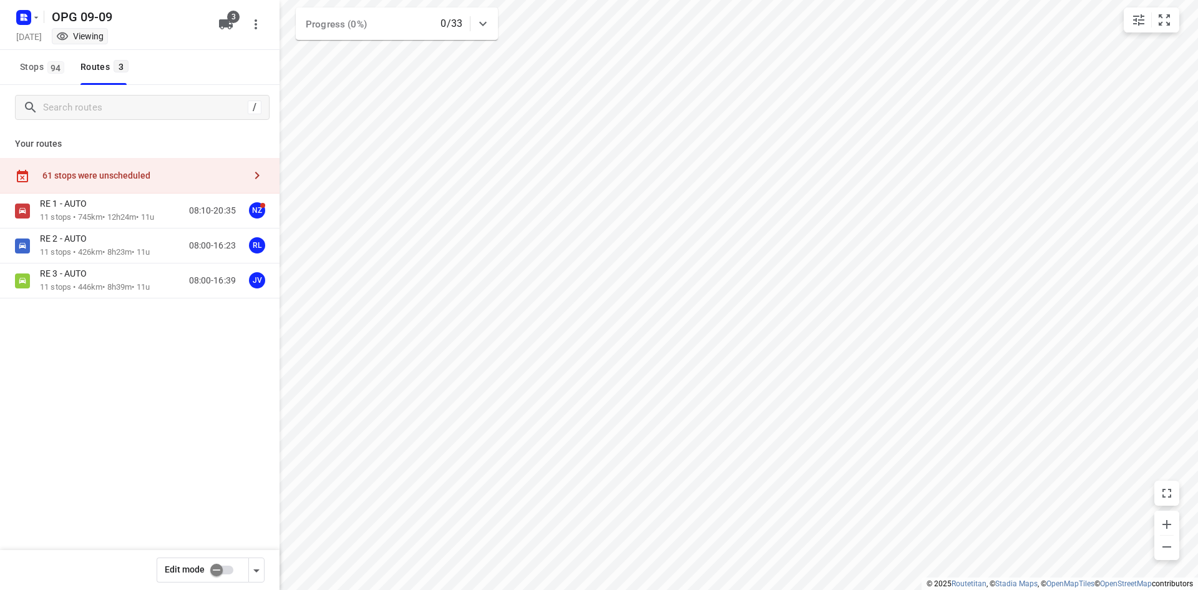
click at [71, 76] on div "Stops 94 Routes 3" at bounding box center [73, 67] width 117 height 35
click at [49, 73] on span "94" at bounding box center [55, 67] width 17 height 12
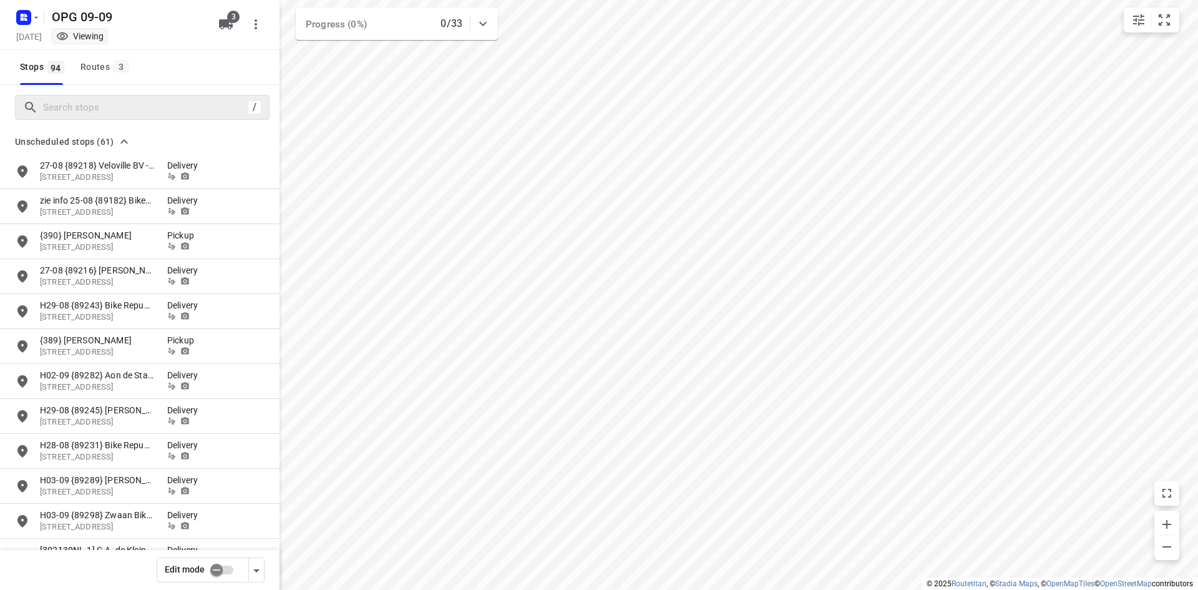
click at [73, 97] on div "/" at bounding box center [142, 107] width 255 height 25
click at [222, 563] on input "checkbox" at bounding box center [216, 570] width 71 height 24
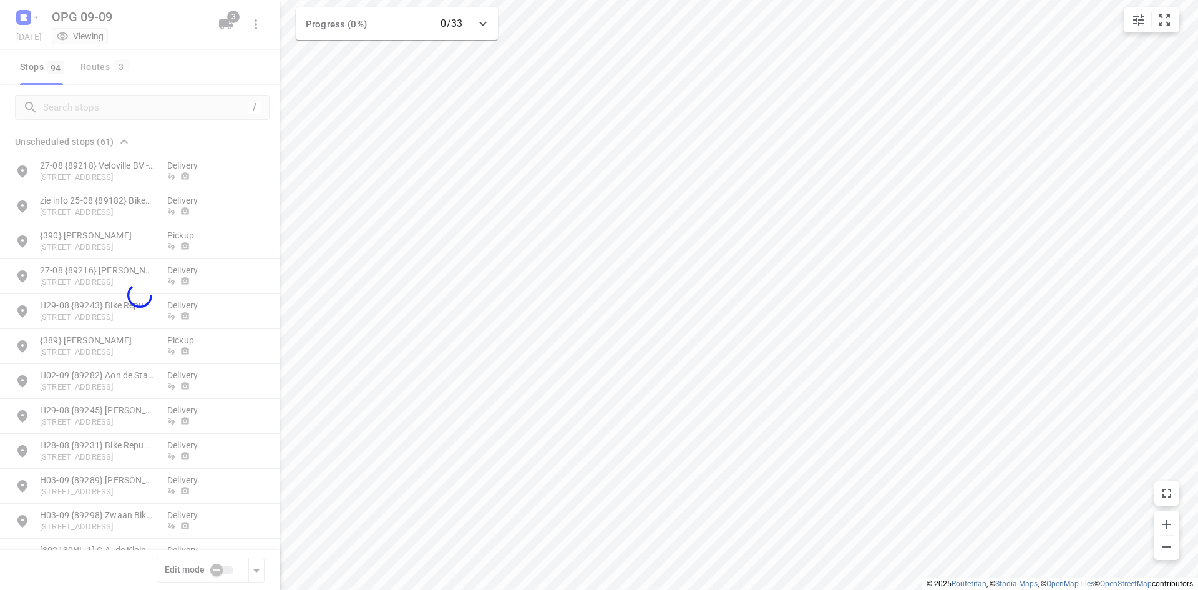
checkbox input "true"
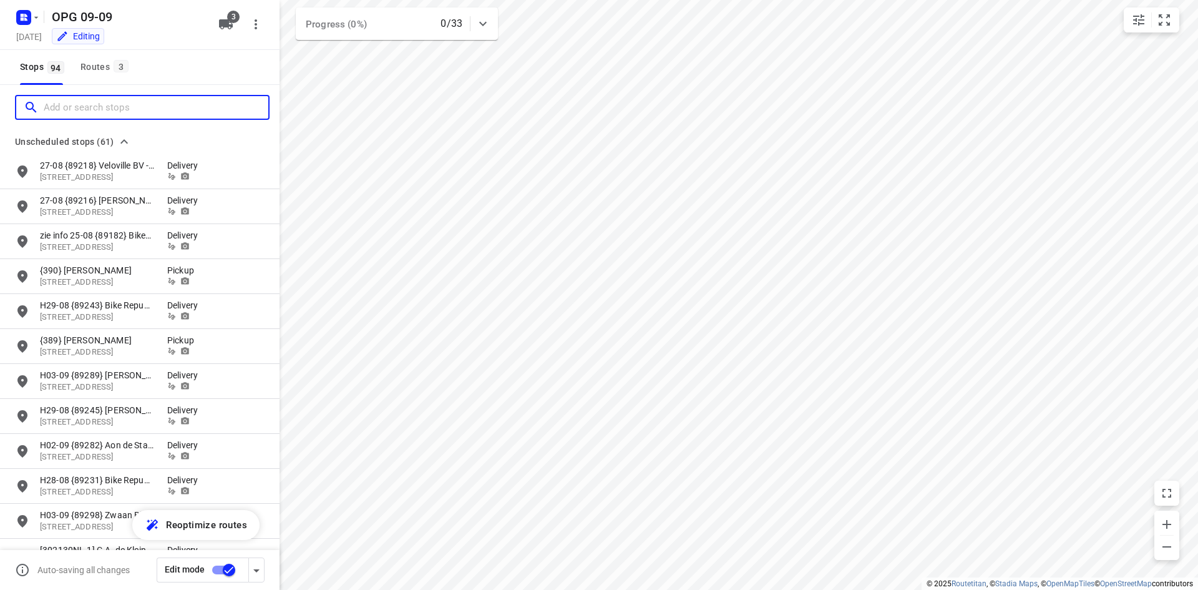
click at [67, 108] on input "Add or search stops" at bounding box center [156, 107] width 225 height 19
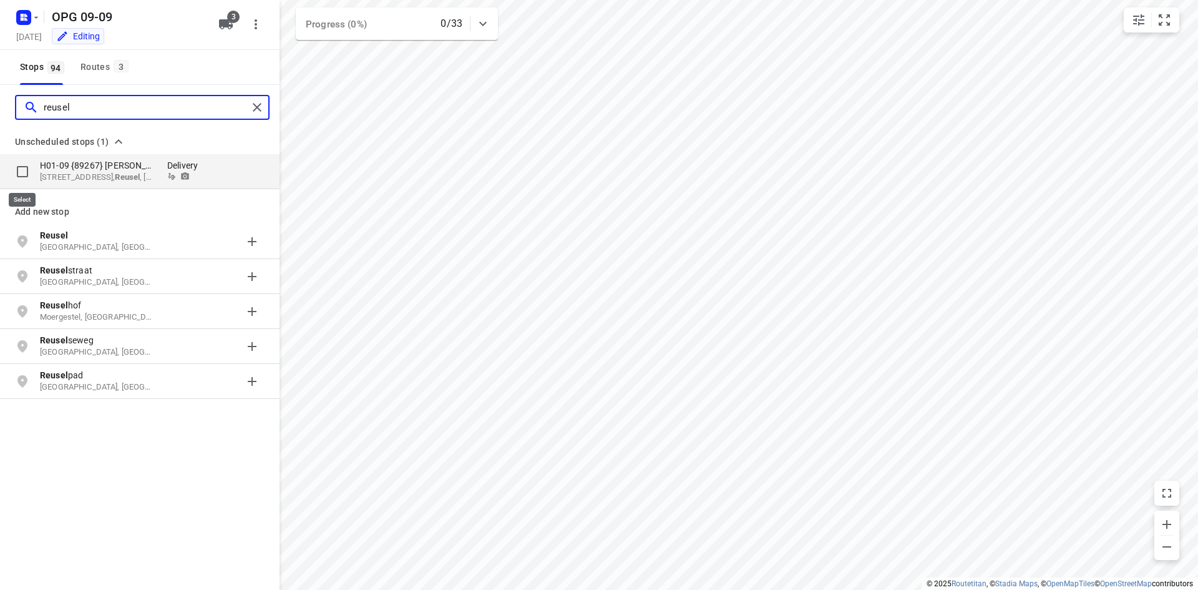
type input "reusel"
click at [17, 172] on input "grid" at bounding box center [22, 171] width 25 height 25
checkbox input "true"
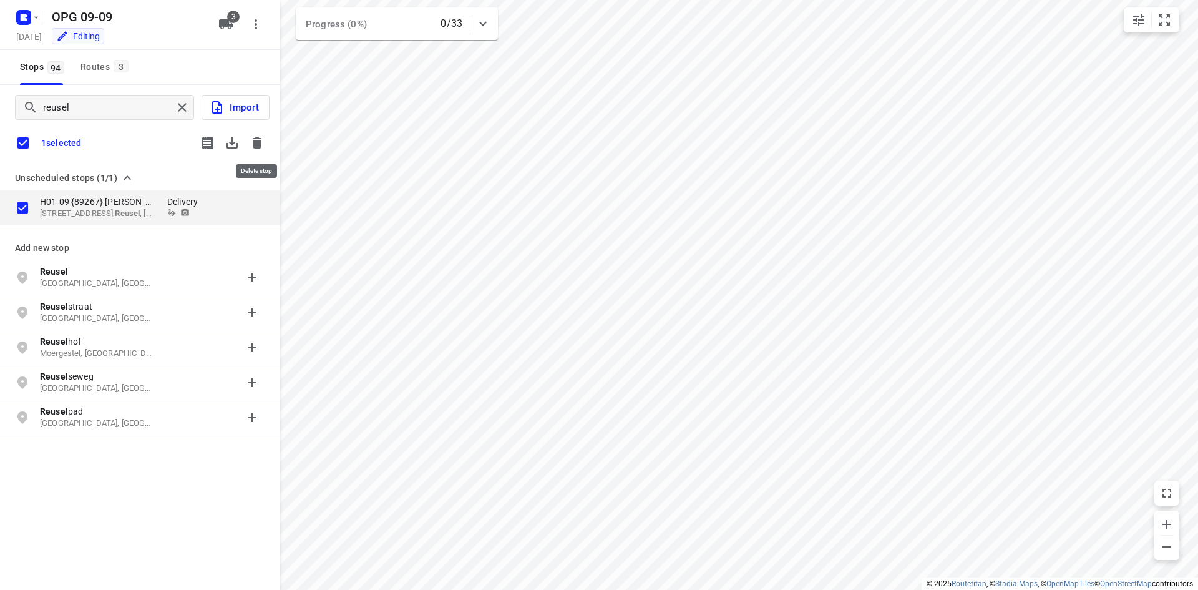
click at [263, 147] on icon "button" at bounding box center [257, 142] width 15 height 15
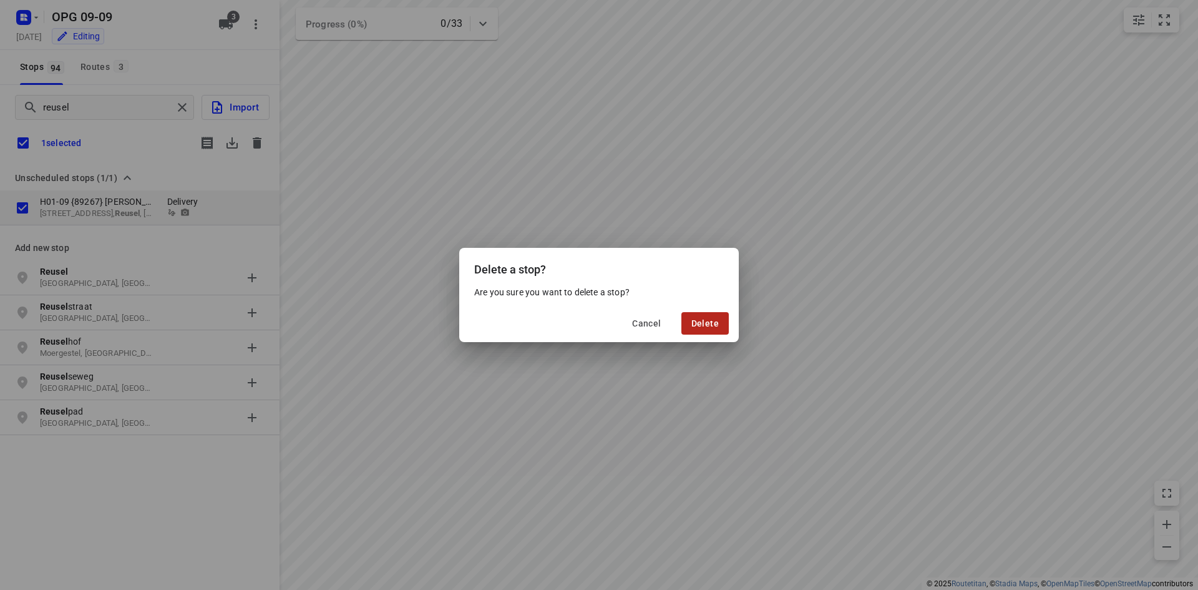
click at [712, 328] on span "Delete" at bounding box center [704, 323] width 27 height 10
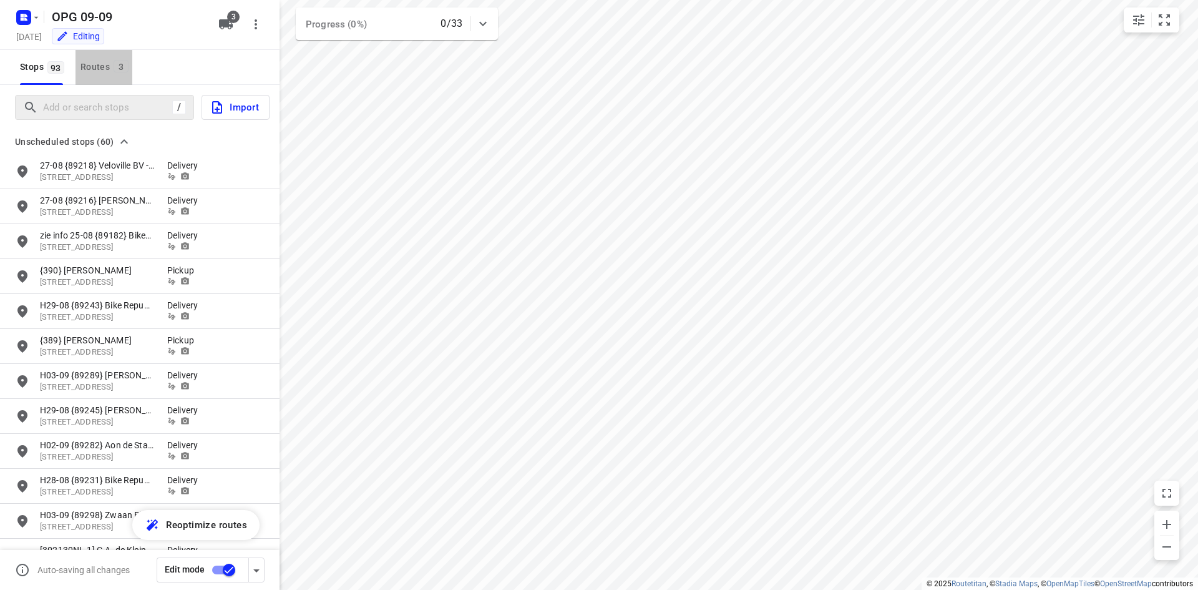
click at [92, 75] on button "Routes 3" at bounding box center [103, 67] width 57 height 35
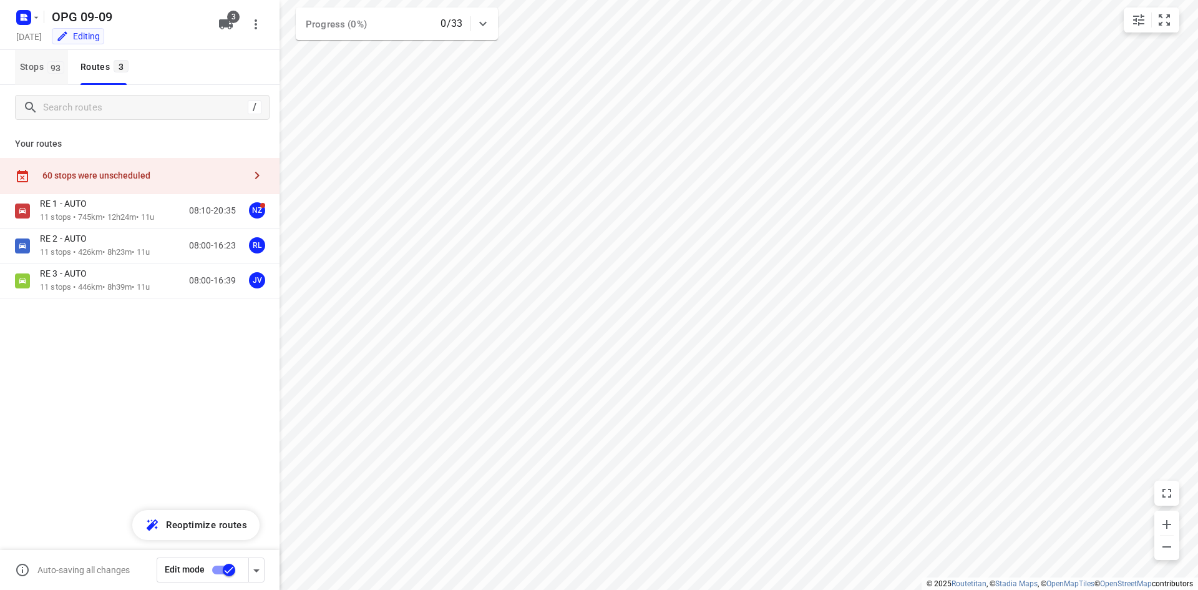
click at [45, 73] on span "Stops 93" at bounding box center [44, 67] width 48 height 16
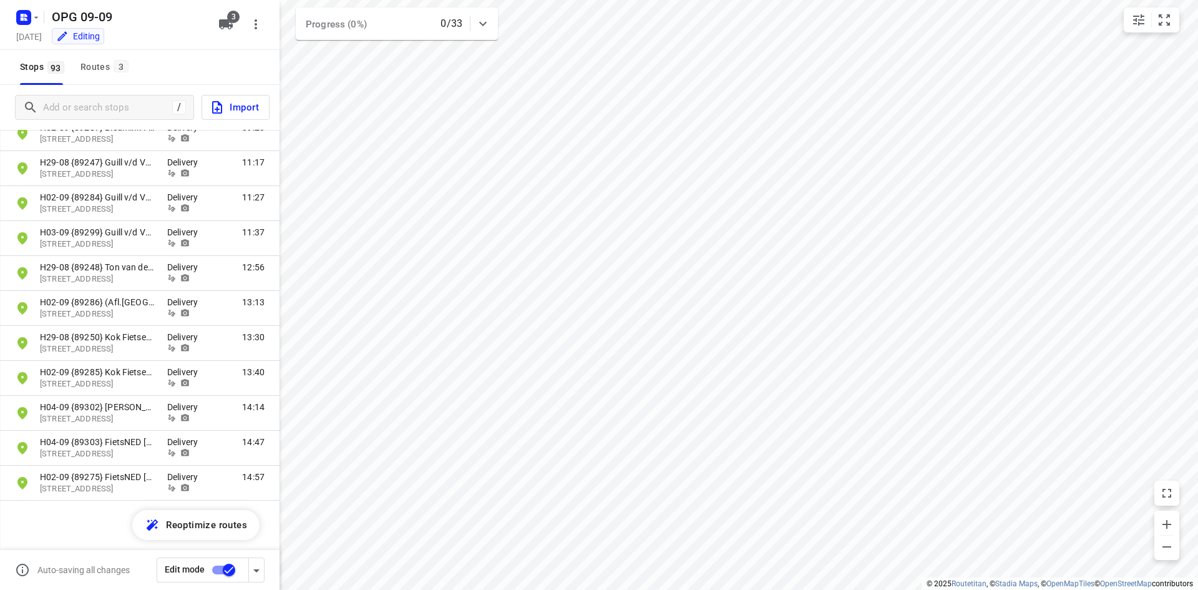
scroll to position [2950, 0]
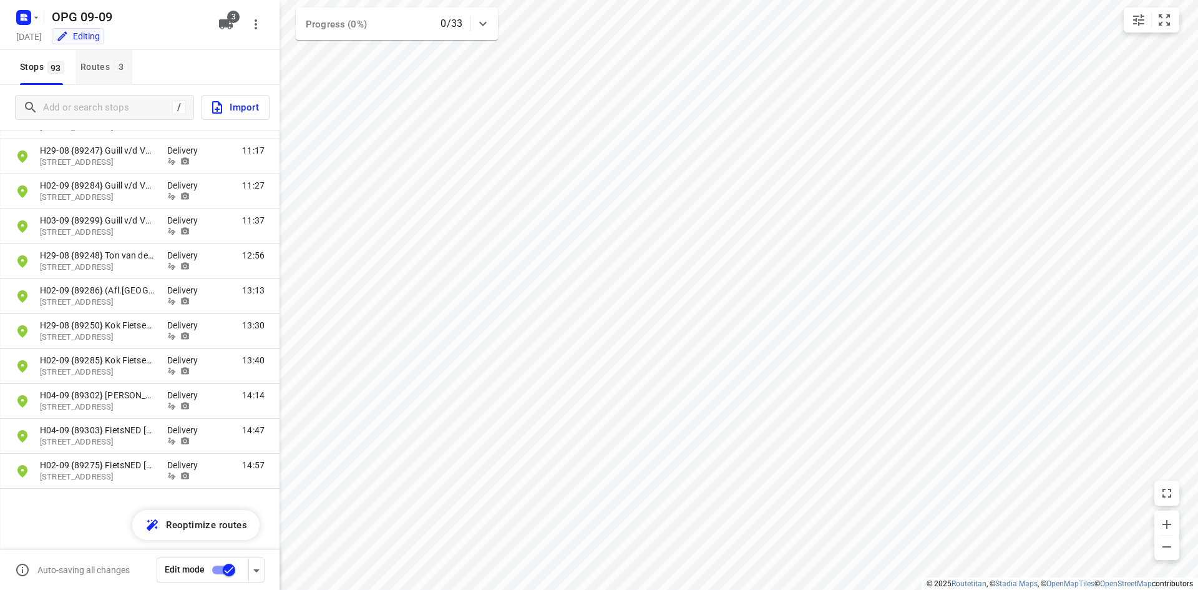
click at [107, 70] on div "Routes 3" at bounding box center [106, 67] width 52 height 16
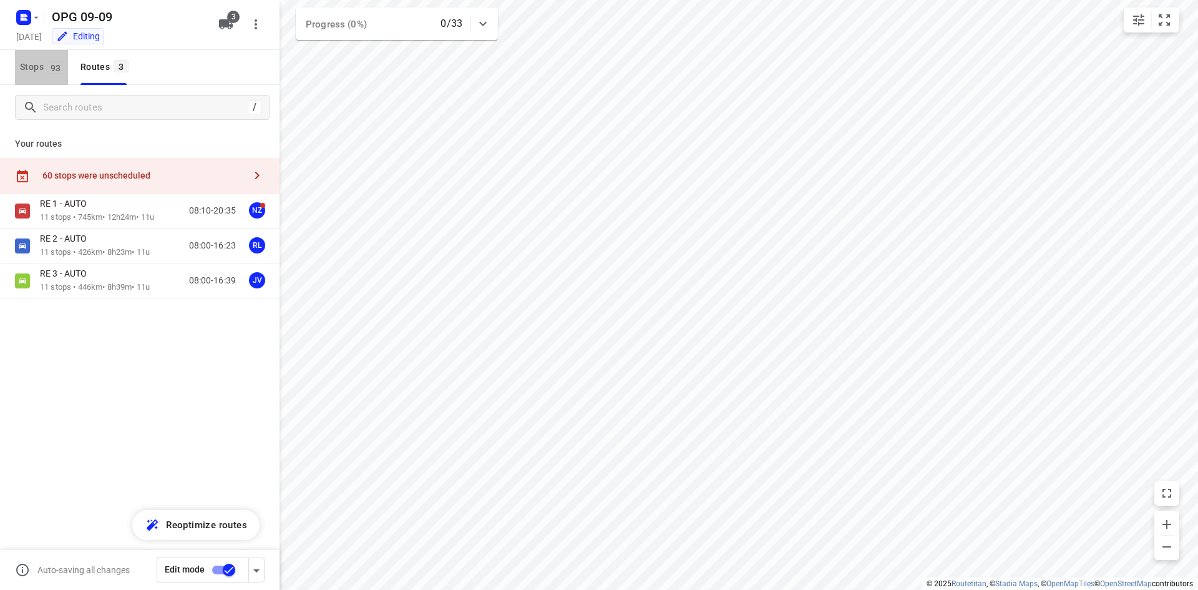
click at [42, 71] on span "Stops 93" at bounding box center [44, 67] width 48 height 16
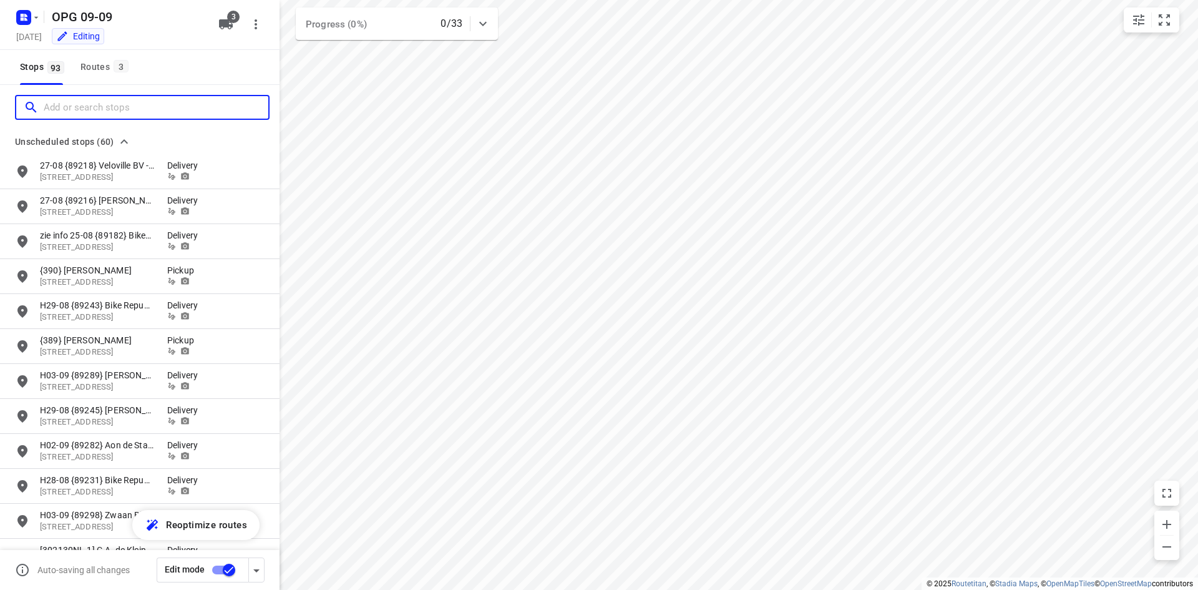
click at [63, 99] on input "Add or search stops" at bounding box center [156, 107] width 225 height 19
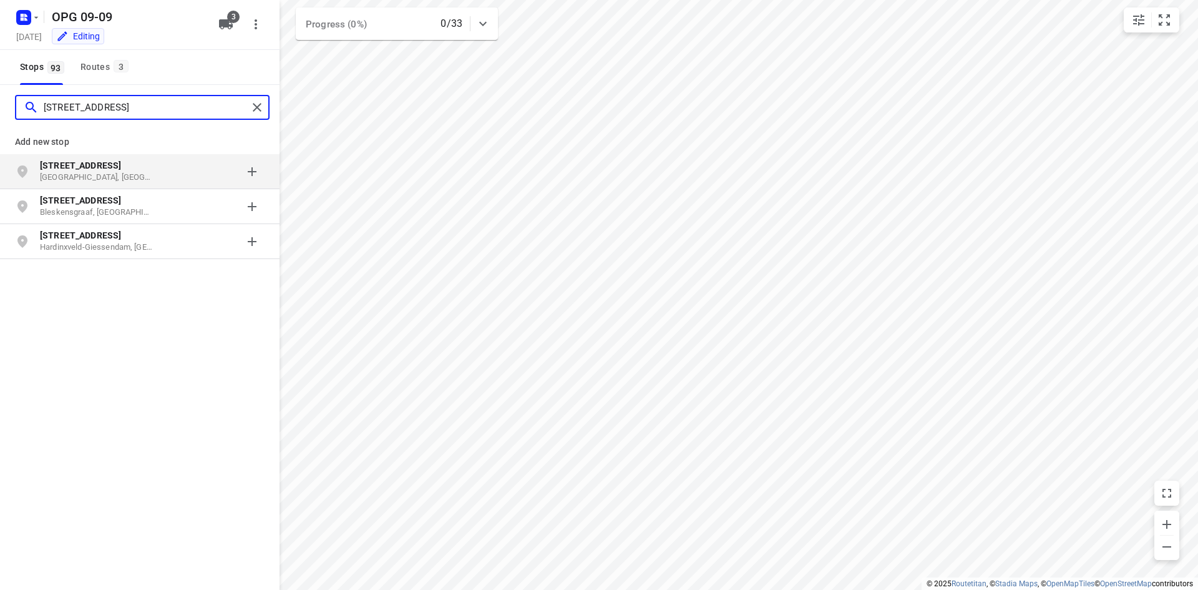
type input "[STREET_ADDRESS]"
click at [85, 168] on b "[STREET_ADDRESS]" at bounding box center [80, 165] width 81 height 10
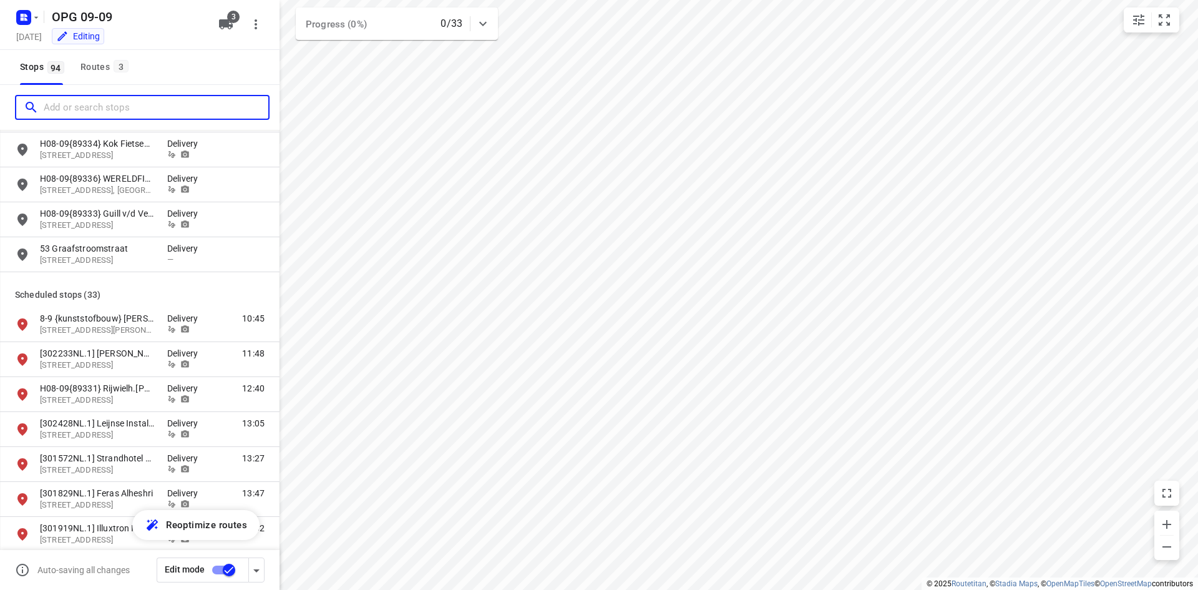
scroll to position [1996, 0]
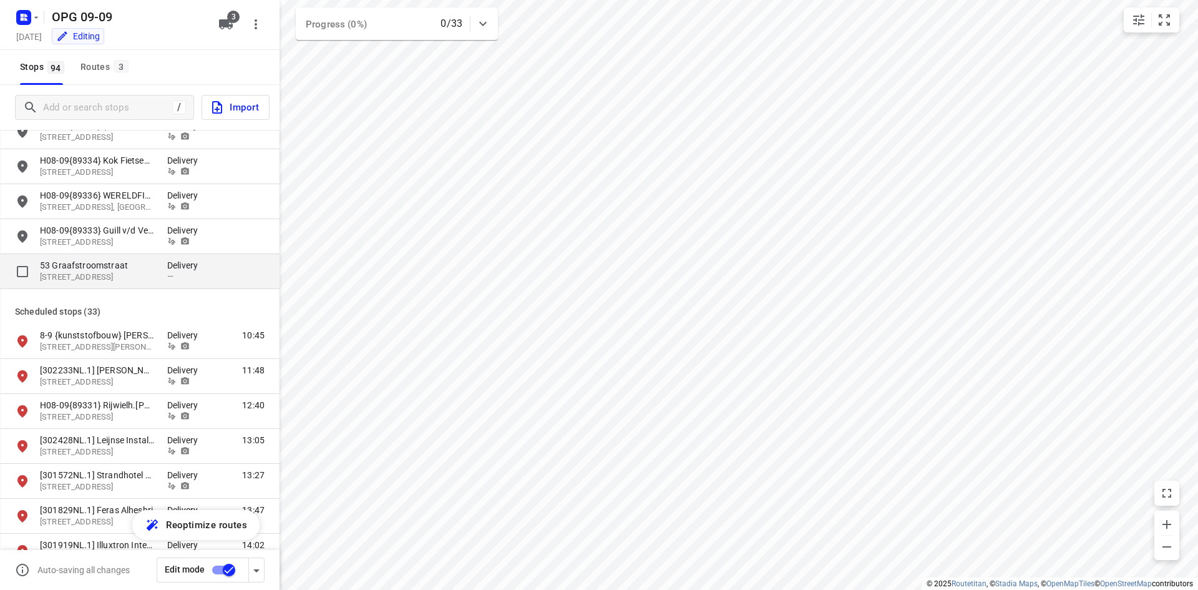
click at [120, 268] on p "53 Graafstroomstraat" at bounding box center [97, 265] width 115 height 12
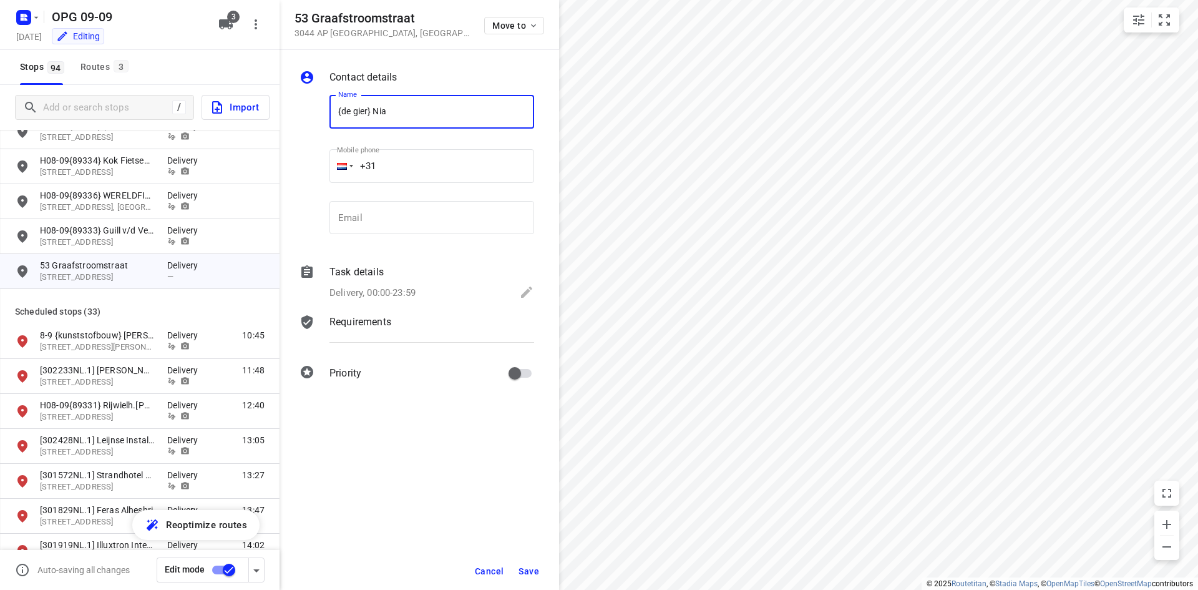
type input "{de gier} Nia"
click at [355, 291] on p "Delivery, 00:00-23:59" at bounding box center [372, 293] width 86 height 14
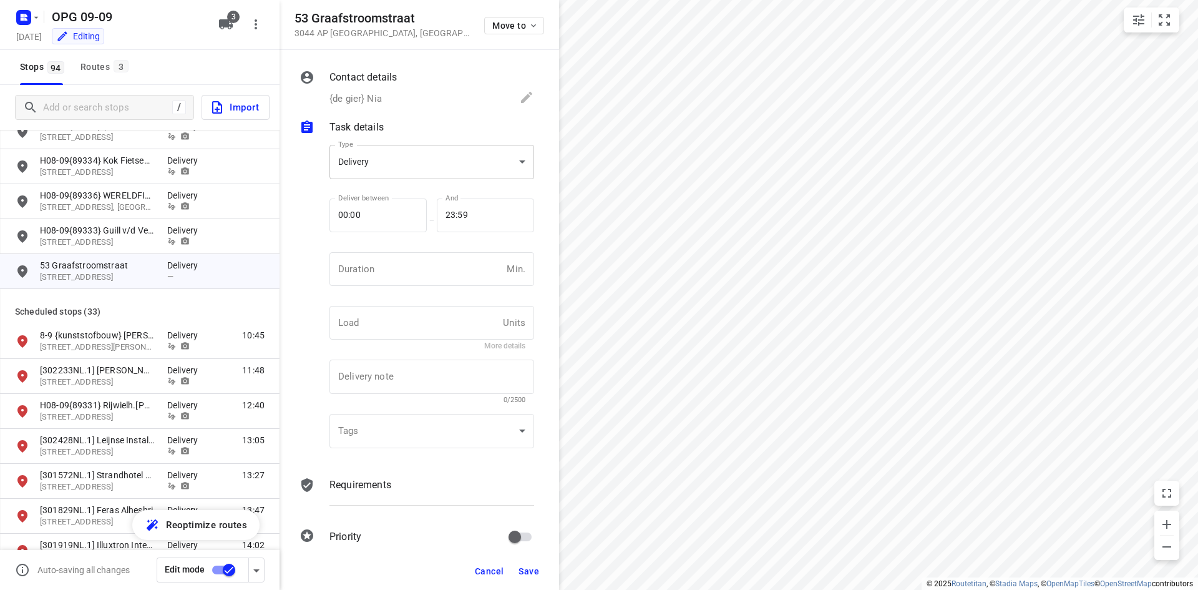
click at [440, 172] on body "i © 2025 Routetitan , © Stadia Maps , © OpenMapTiles © OpenStreetMap contributo…" at bounding box center [599, 295] width 1198 height 590
click at [430, 188] on div "Pickup" at bounding box center [426, 184] width 175 height 15
type input "pickup"
click at [408, 276] on input "number" at bounding box center [415, 269] width 172 height 34
type input "10"
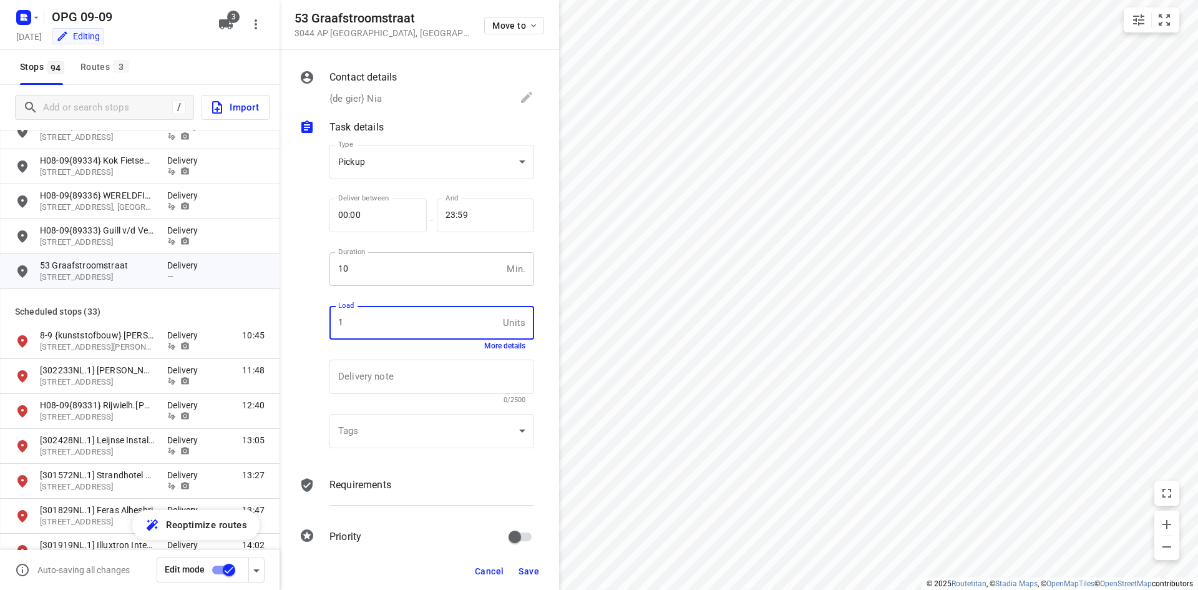
type input "1"
click at [376, 477] on div "Requirements" at bounding box center [432, 496] width 210 height 42
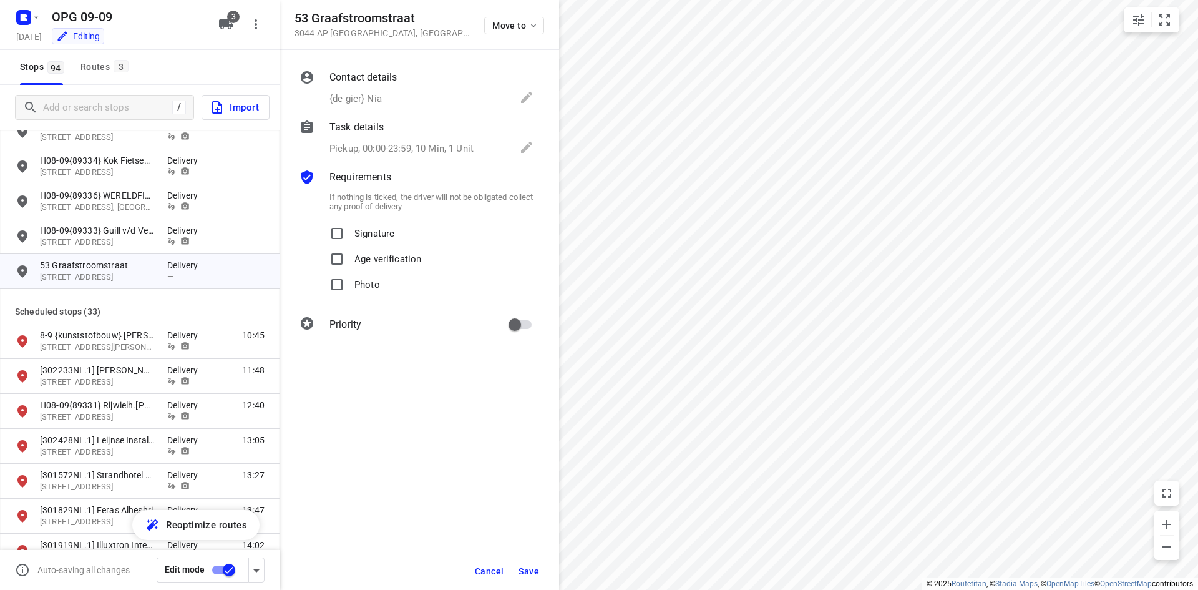
click at [384, 231] on p "Signature" at bounding box center [374, 230] width 40 height 18
click at [349, 231] on input "Signature" at bounding box center [336, 233] width 25 height 25
checkbox input "true"
click at [364, 284] on p "Photo" at bounding box center [367, 281] width 26 height 18
click at [349, 284] on input "Photo" at bounding box center [336, 284] width 25 height 25
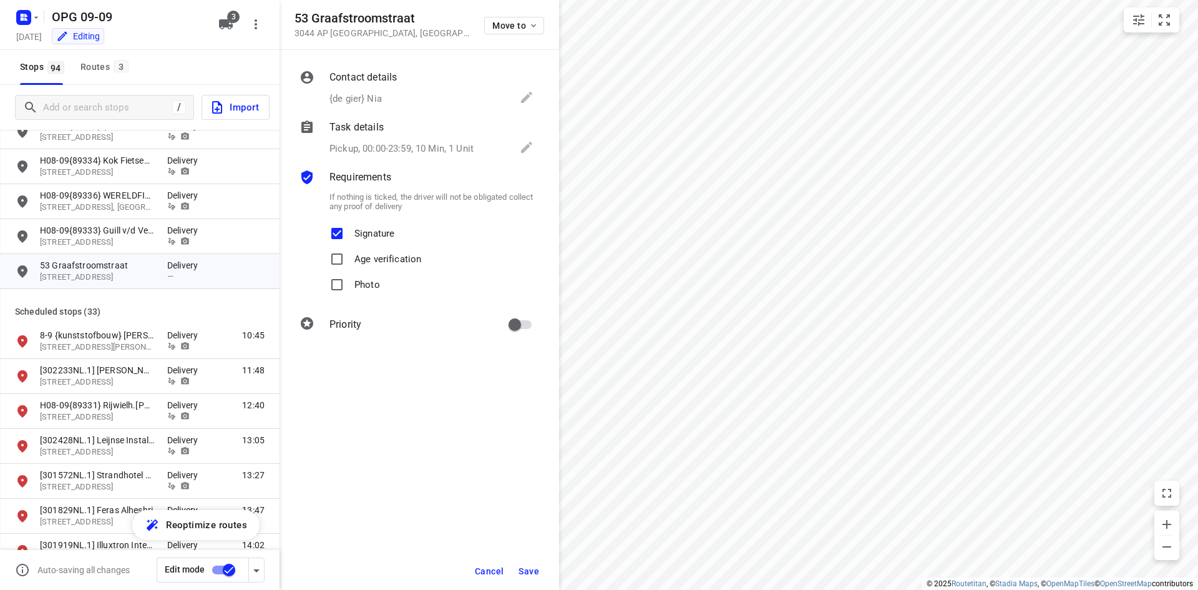
checkbox input "true"
click at [525, 321] on input "primary checkbox" at bounding box center [514, 325] width 71 height 24
checkbox input "true"
click at [525, 564] on button "Save" at bounding box center [528, 571] width 31 height 22
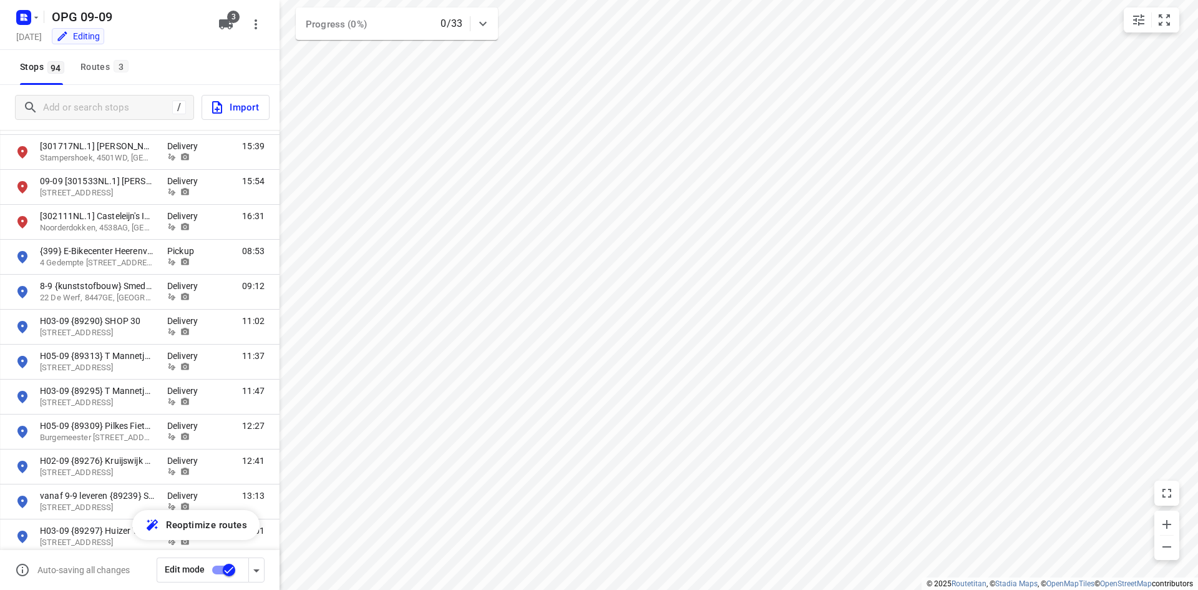
scroll to position [2495, 0]
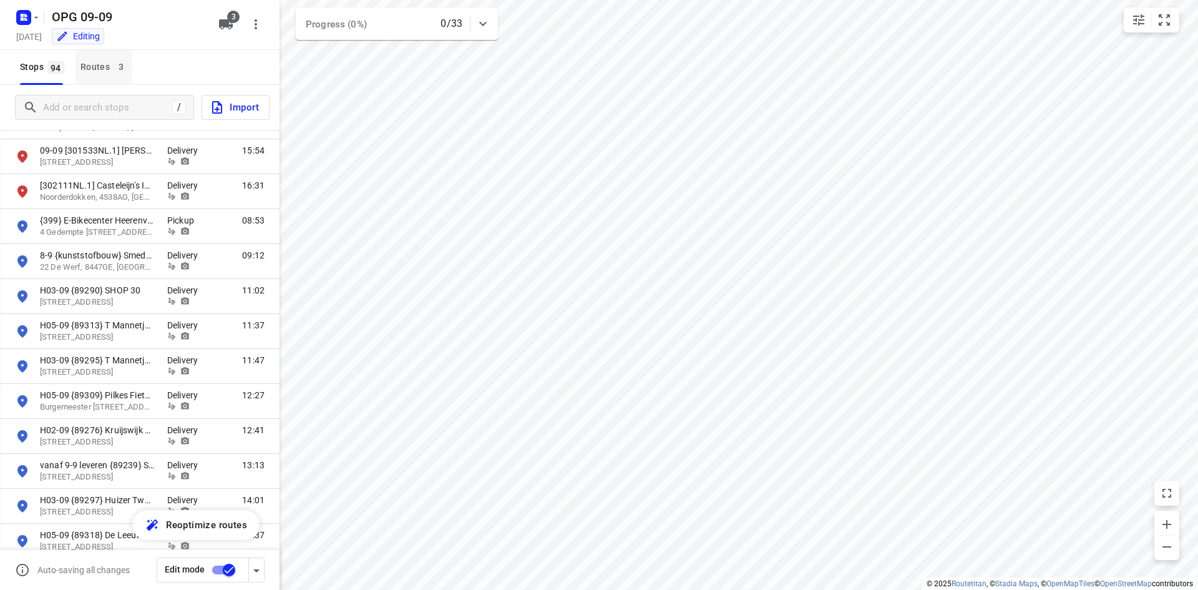
click at [106, 64] on div "Routes 3" at bounding box center [106, 67] width 52 height 16
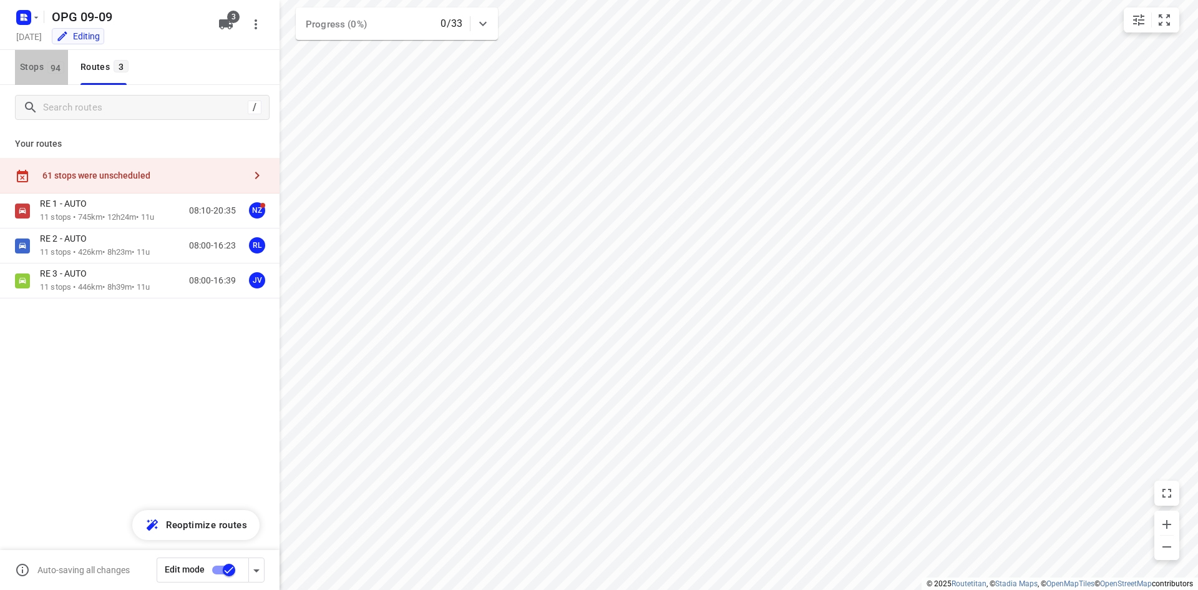
click at [51, 75] on button "Stops 94" at bounding box center [41, 67] width 53 height 35
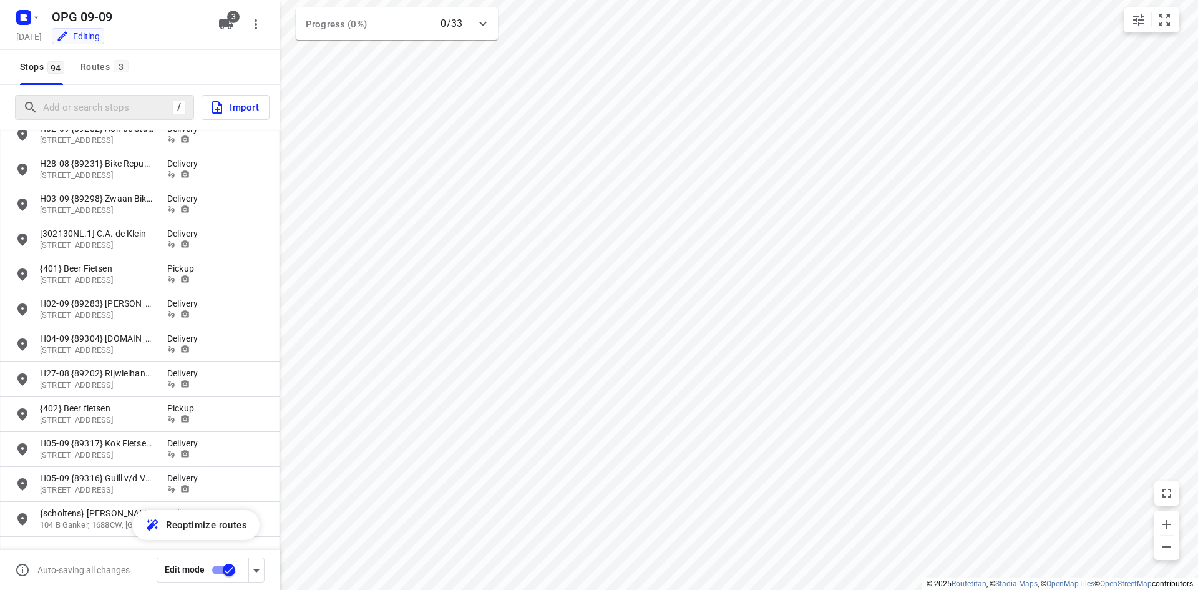
scroll to position [250, 0]
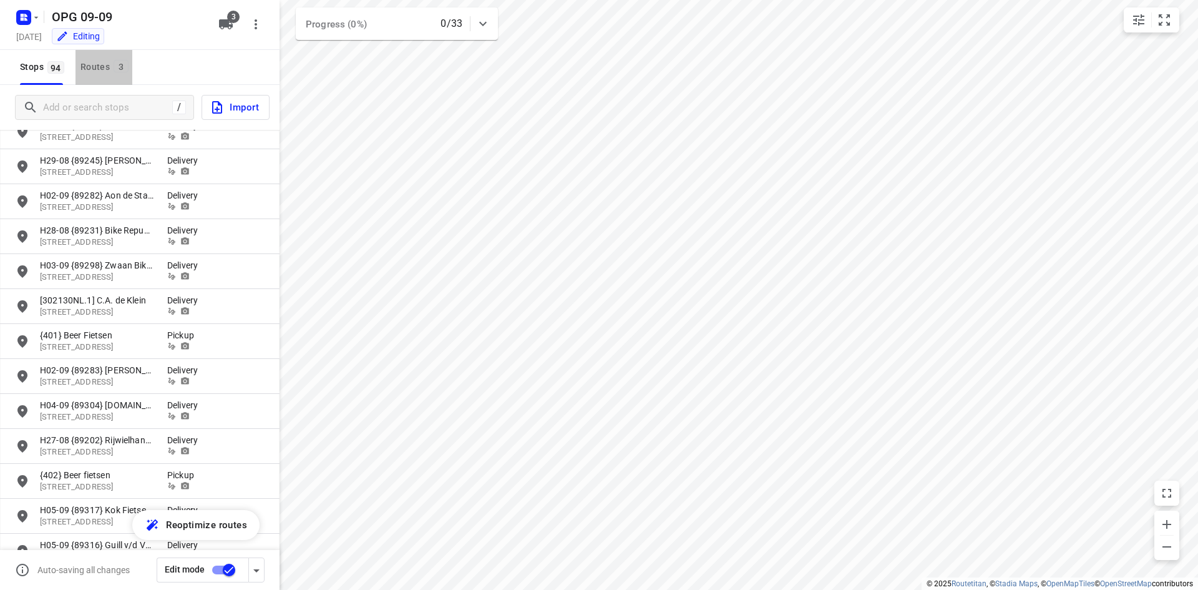
click at [96, 70] on div "Routes 3" at bounding box center [106, 67] width 52 height 16
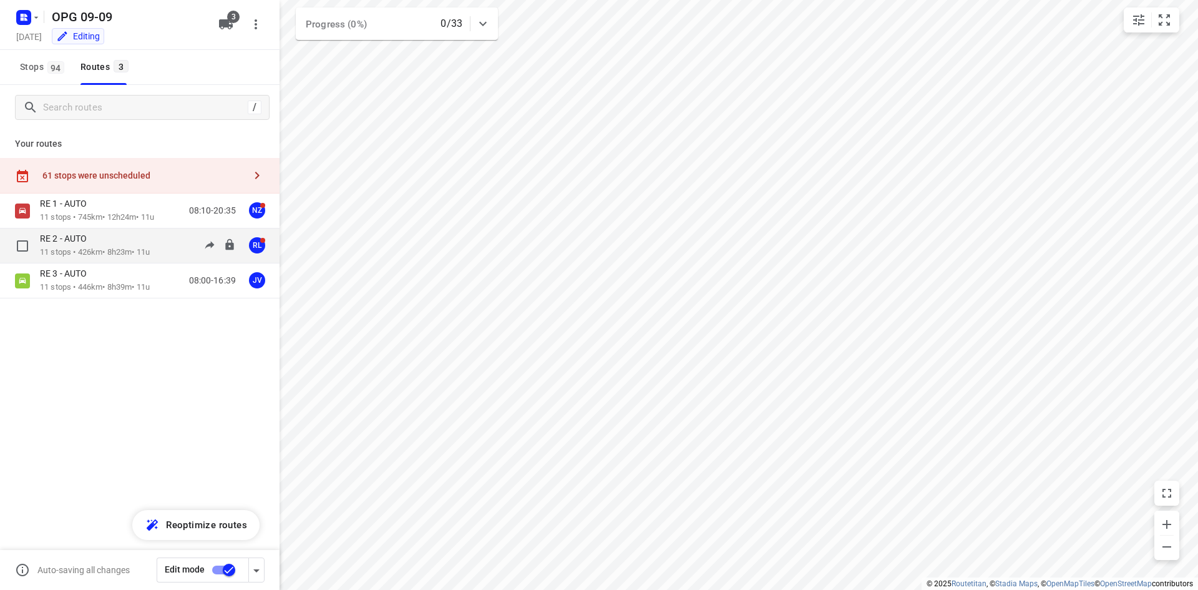
click at [106, 245] on div "RE 2 - AUTO" at bounding box center [95, 240] width 110 height 14
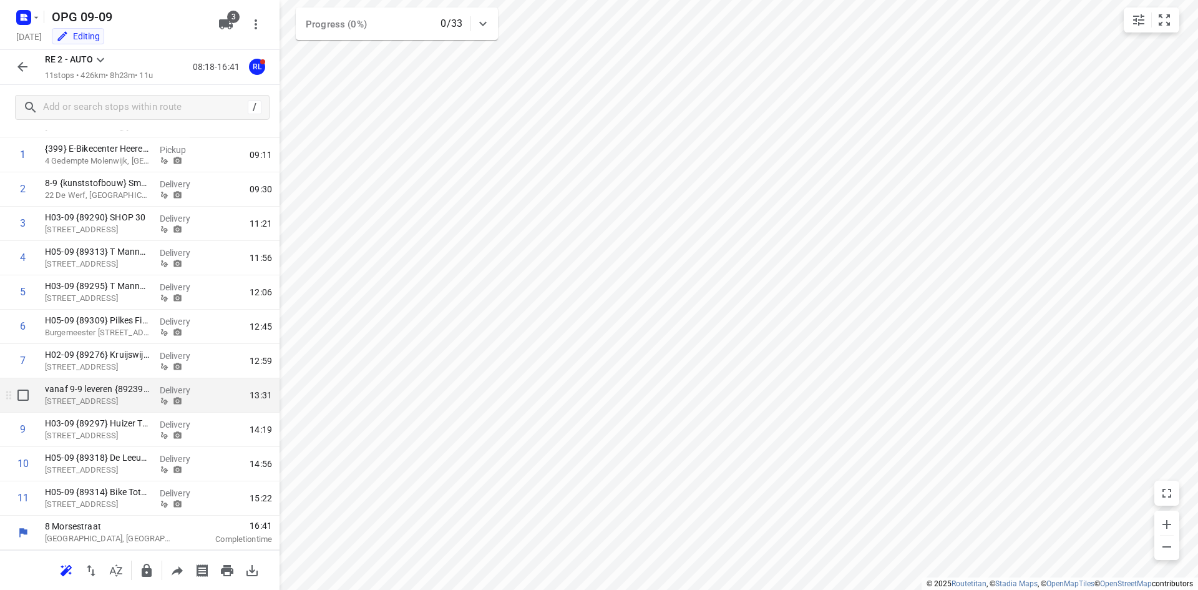
scroll to position [27, 0]
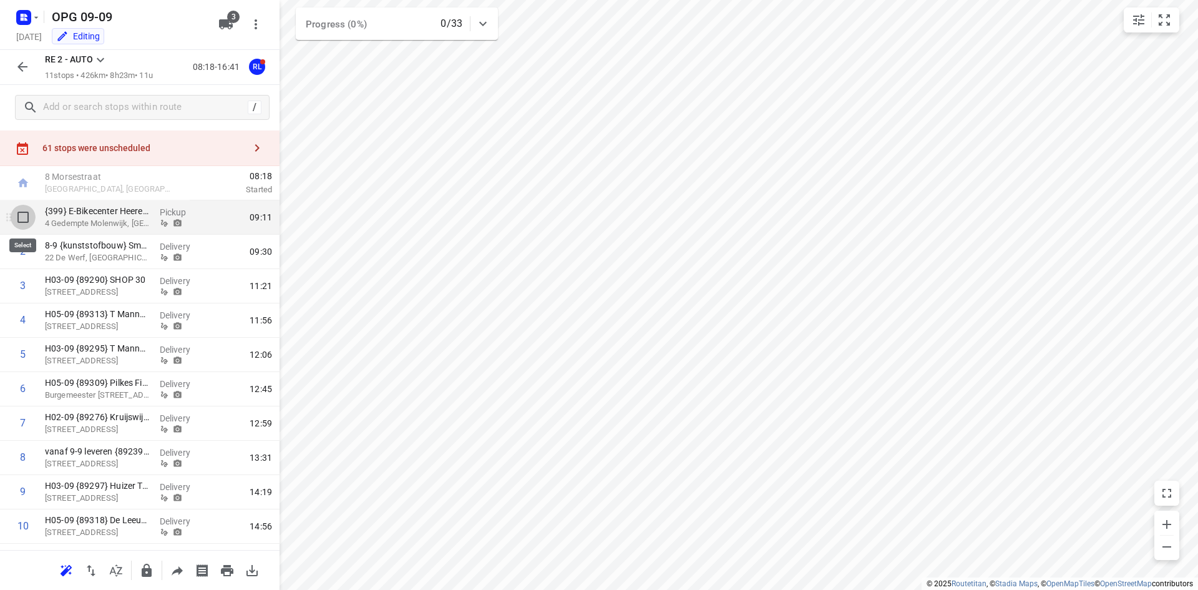
click at [24, 218] on input "checkbox" at bounding box center [23, 217] width 25 height 25
checkbox input "true"
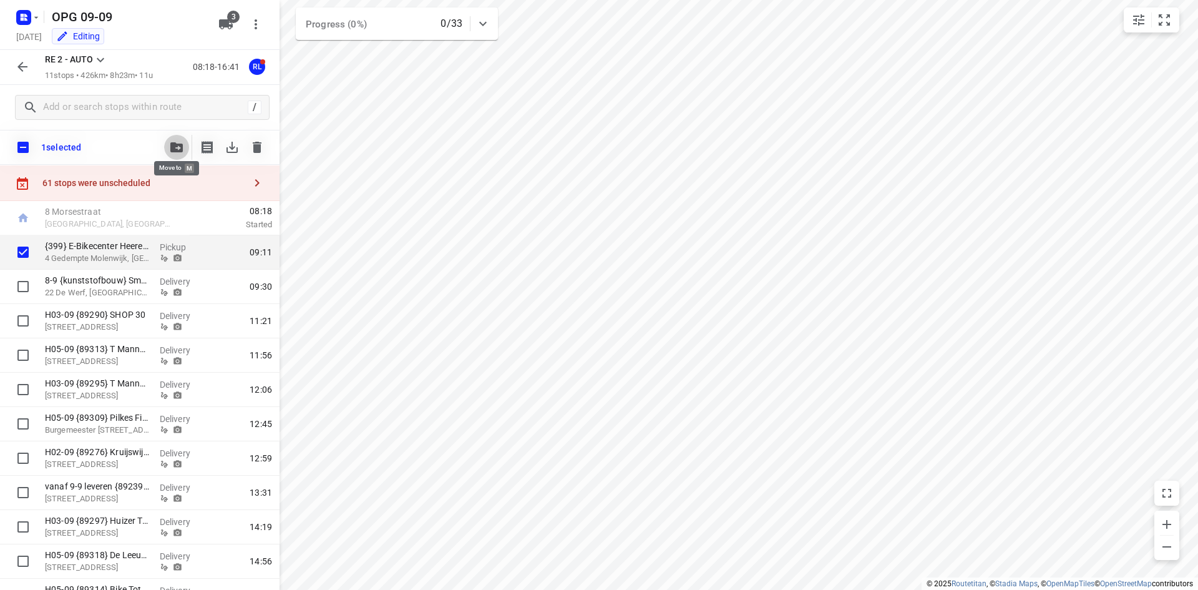
click at [167, 145] on button "button" at bounding box center [176, 147] width 25 height 25
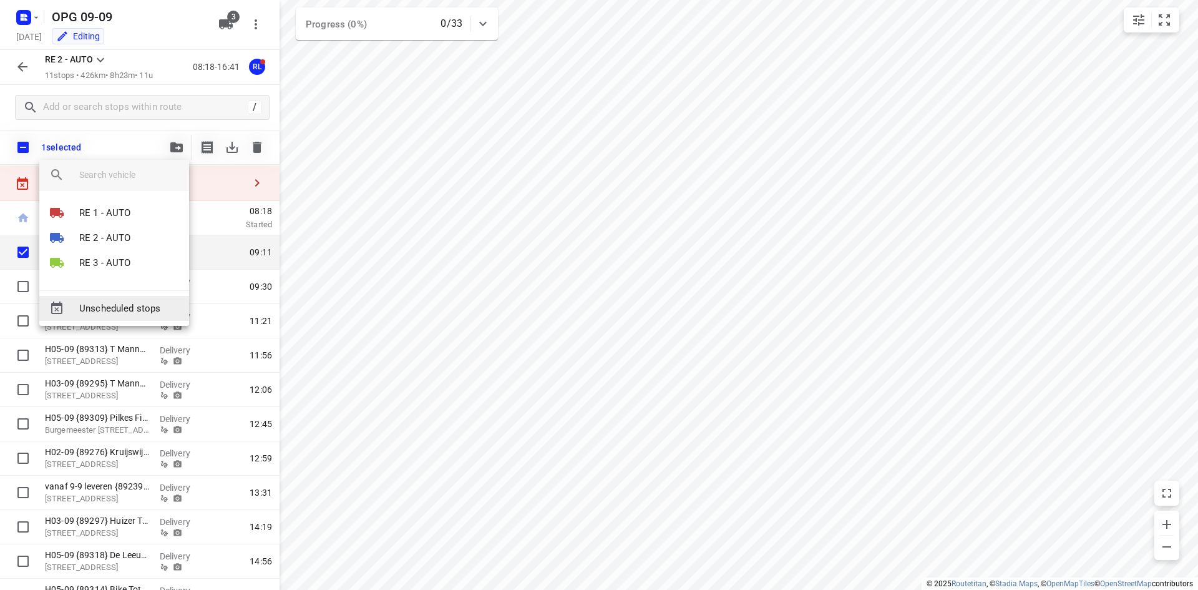
click at [145, 307] on span "Unscheduled stops" at bounding box center [129, 308] width 100 height 14
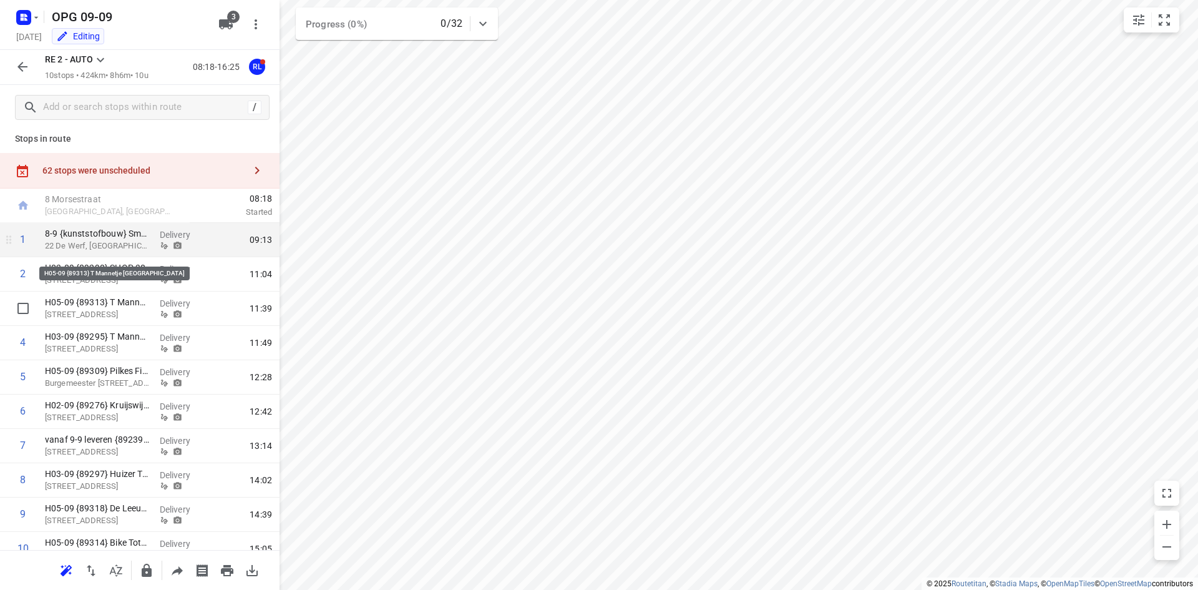
scroll to position [0, 0]
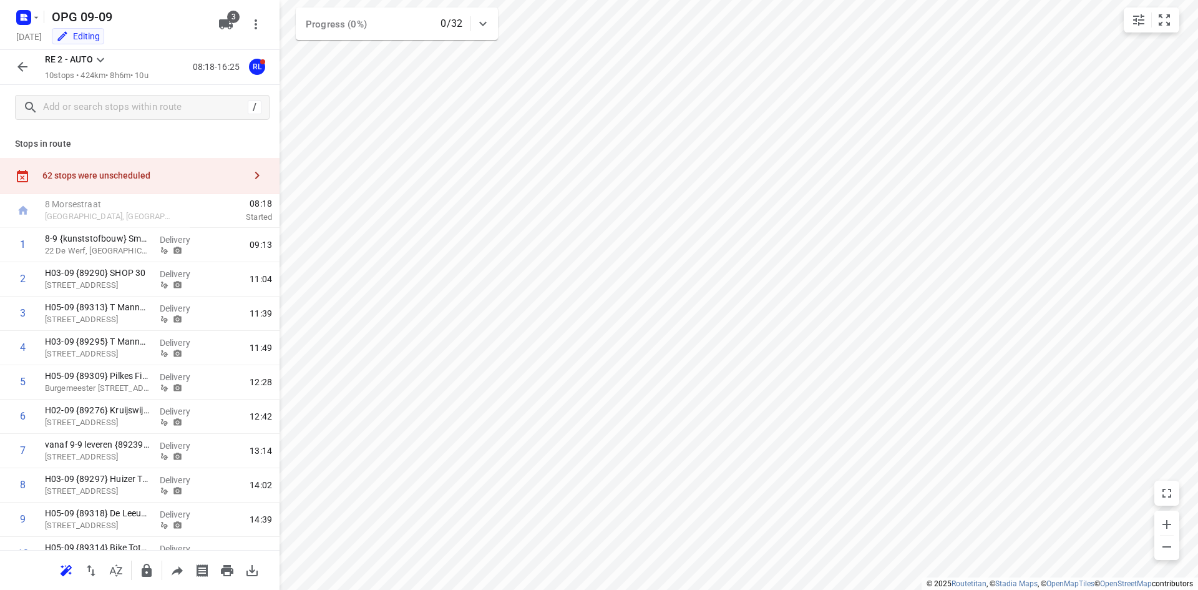
click at [32, 61] on button "button" at bounding box center [22, 66] width 25 height 25
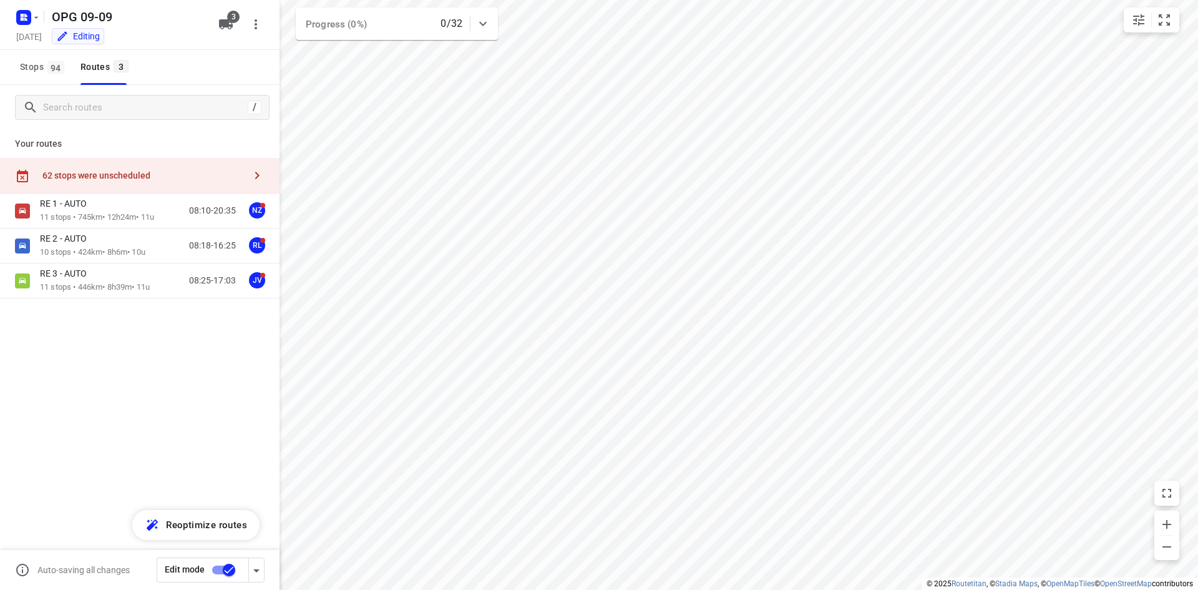
click at [72, 179] on div "62 stops were unscheduled" at bounding box center [143, 175] width 202 height 10
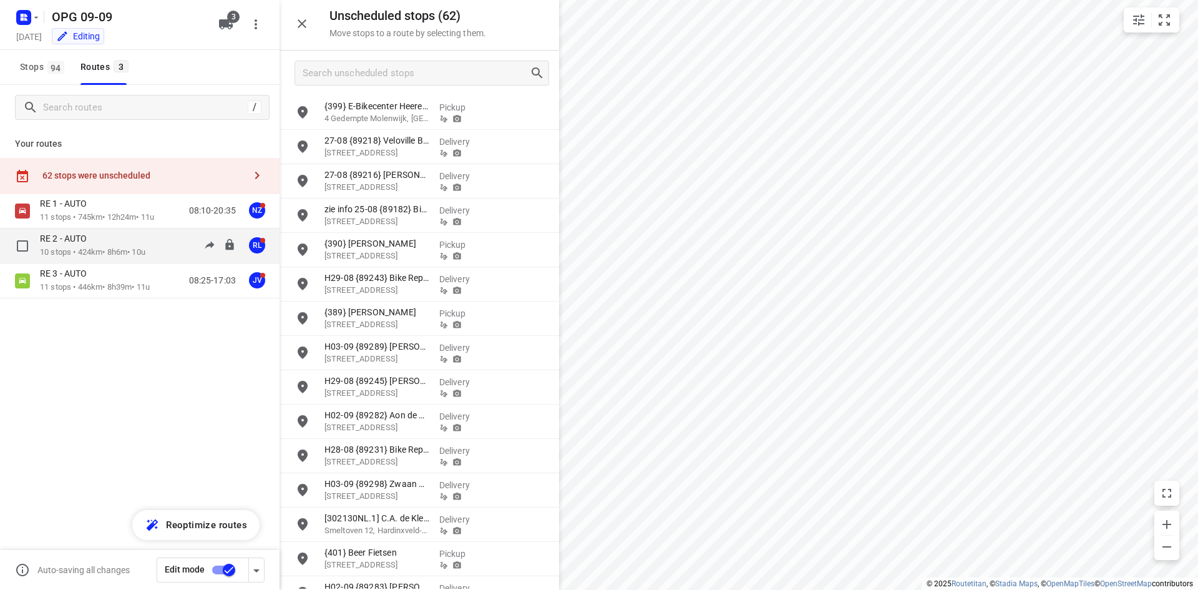
click at [164, 234] on div "RE 2 - AUTO 10 stops • 424km • 8h6m • 10u 08:18-16:25 RL" at bounding box center [160, 246] width 240 height 26
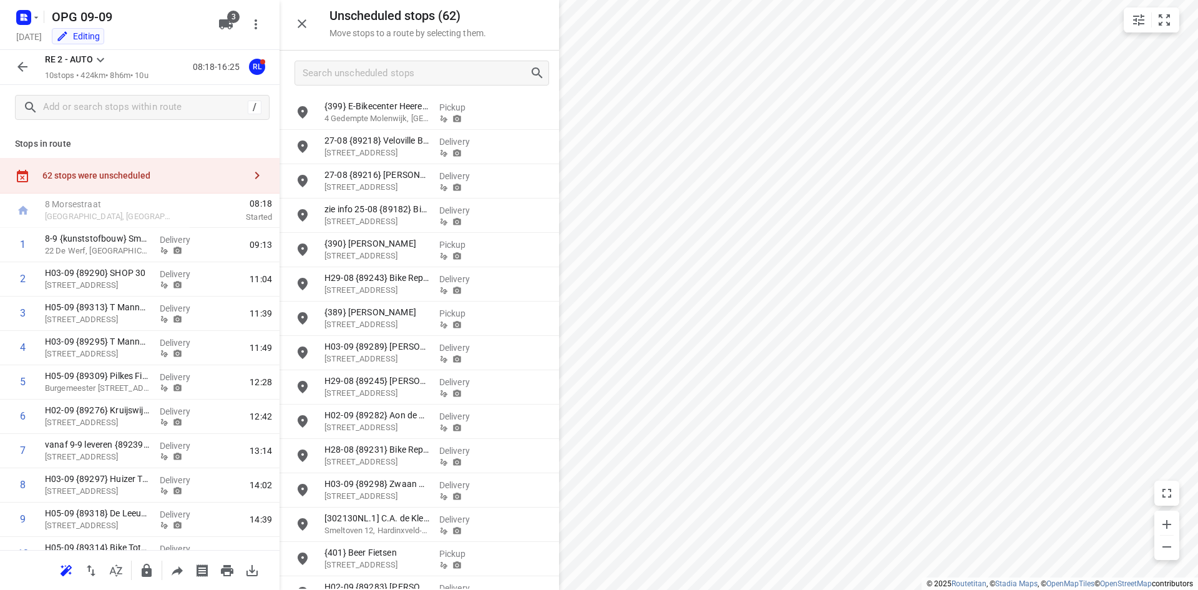
click at [13, 72] on button "button" at bounding box center [22, 66] width 25 height 25
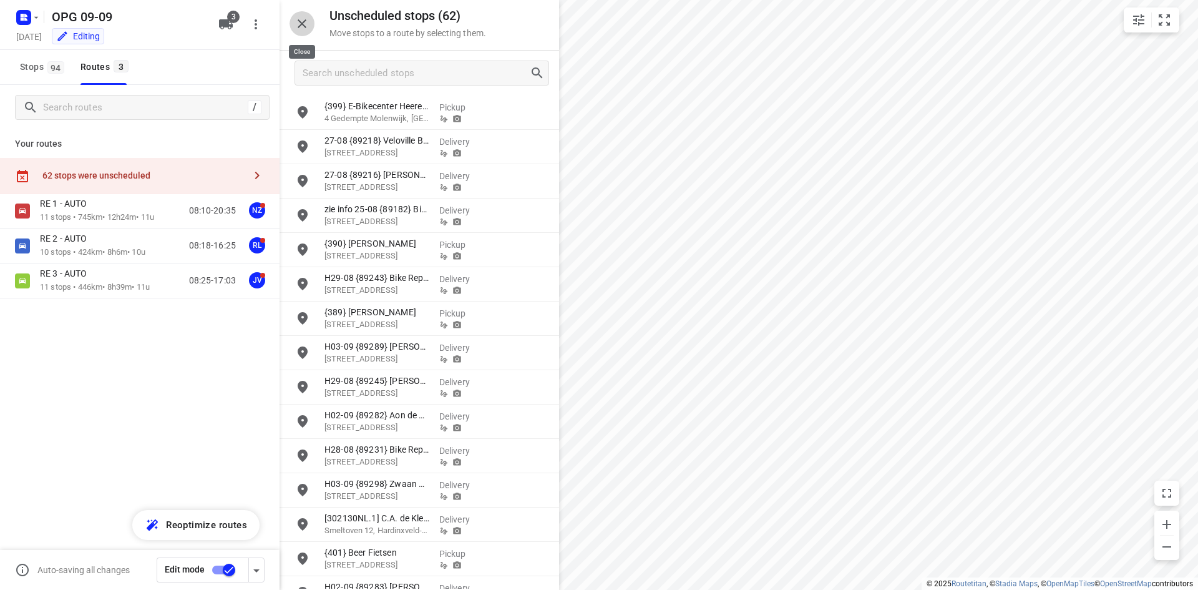
click at [310, 19] on button "button" at bounding box center [301, 23] width 25 height 25
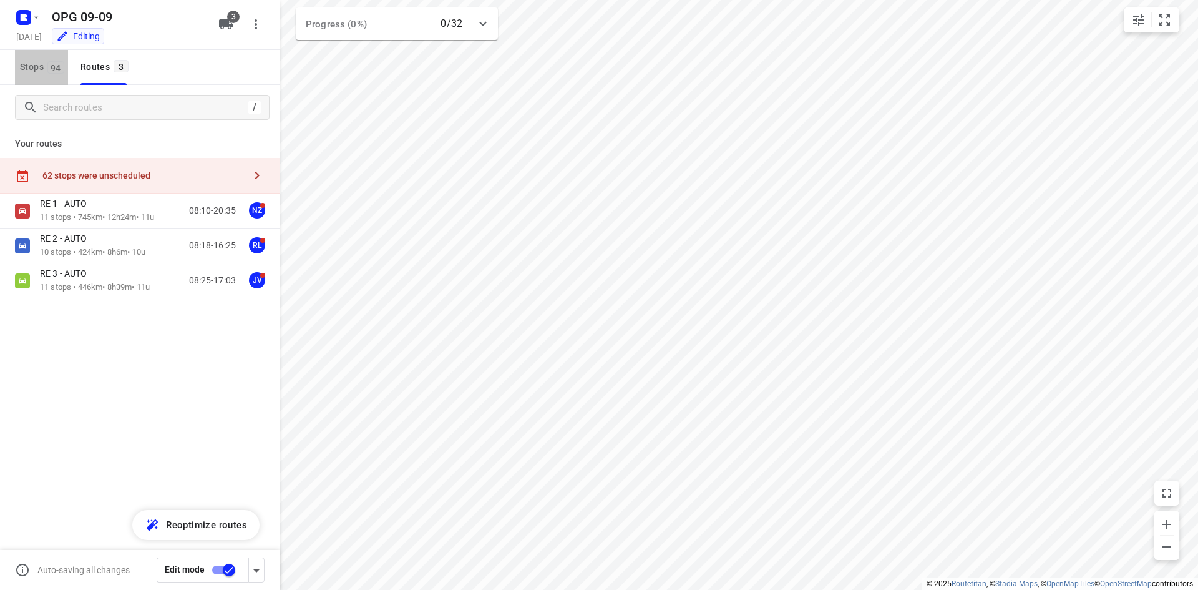
click at [63, 72] on span "94" at bounding box center [55, 67] width 17 height 12
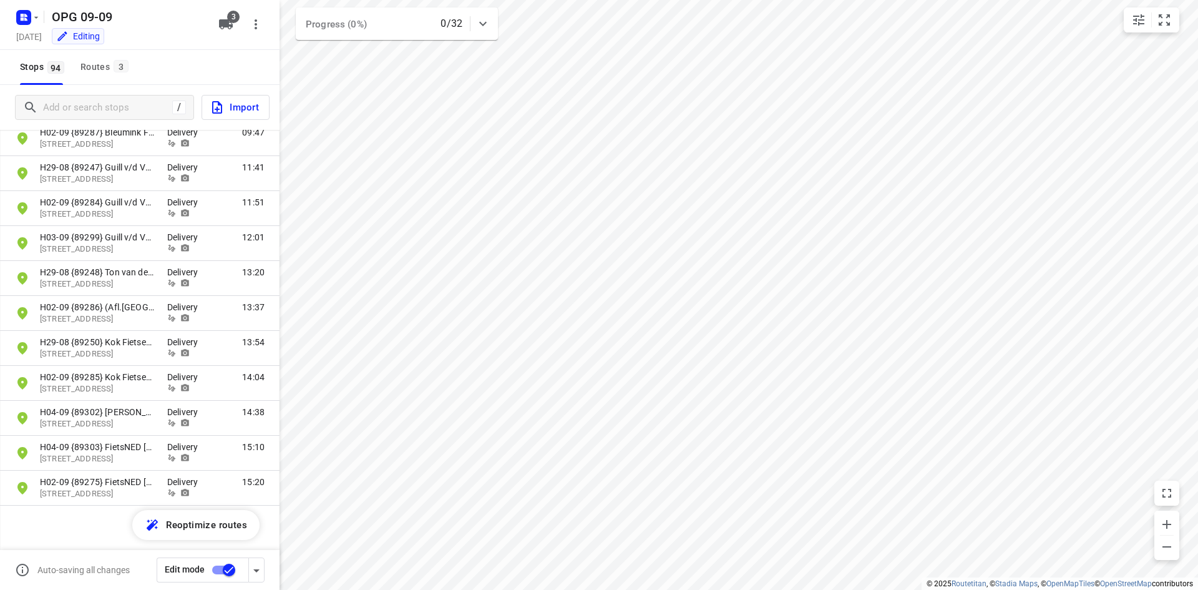
scroll to position [2984, 0]
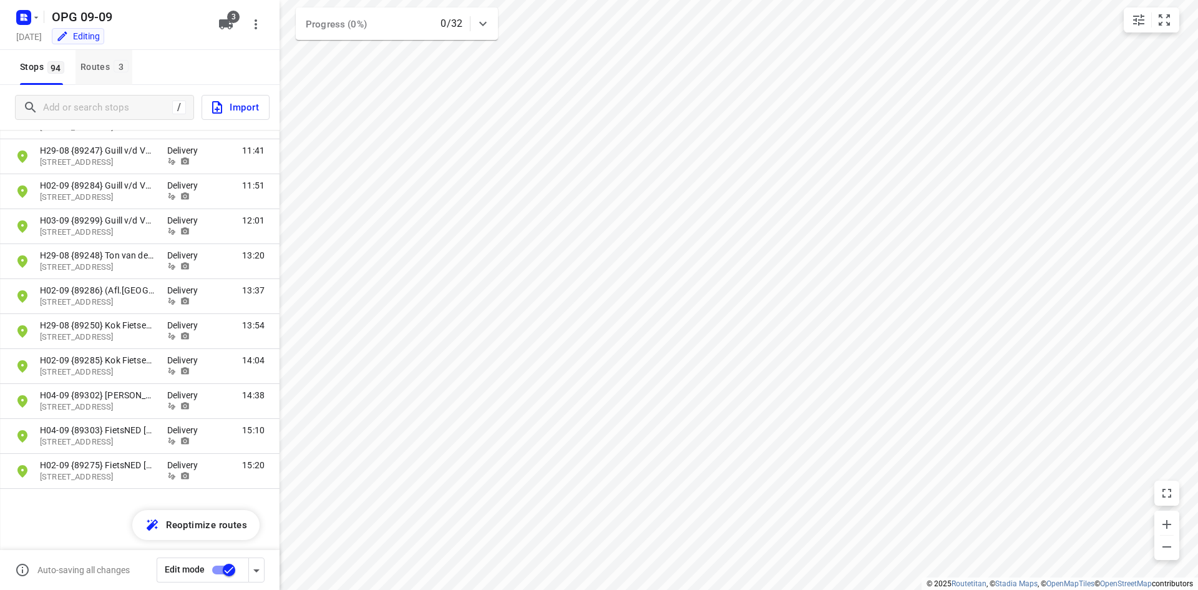
click at [100, 66] on div "Routes 3" at bounding box center [106, 67] width 52 height 16
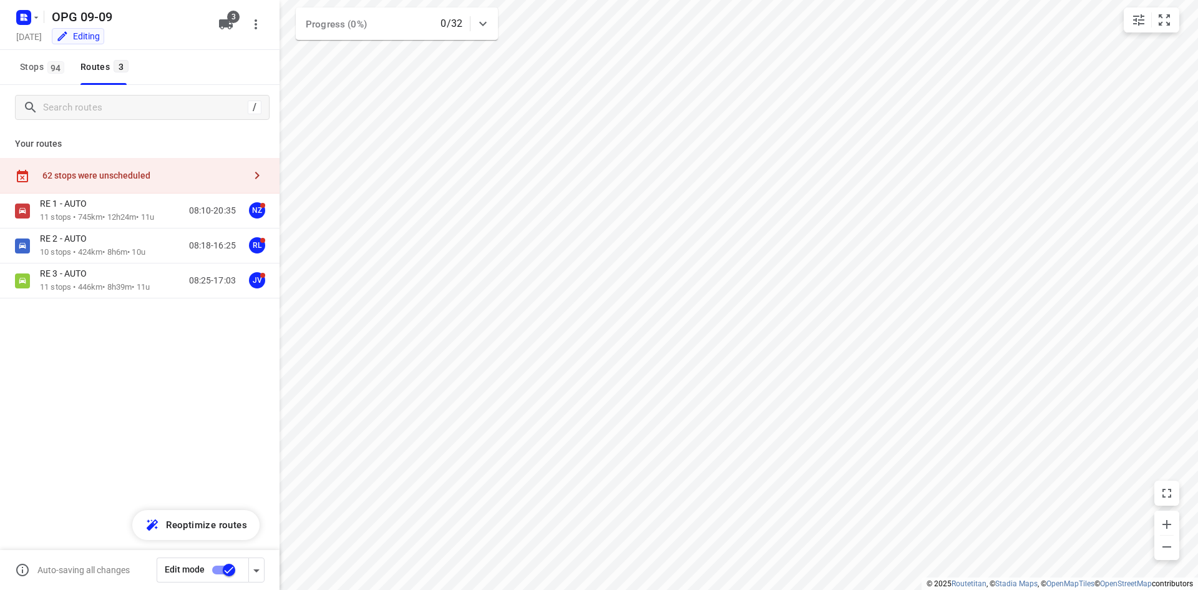
click at [131, 164] on div "62 stops were unscheduled" at bounding box center [139, 176] width 279 height 36
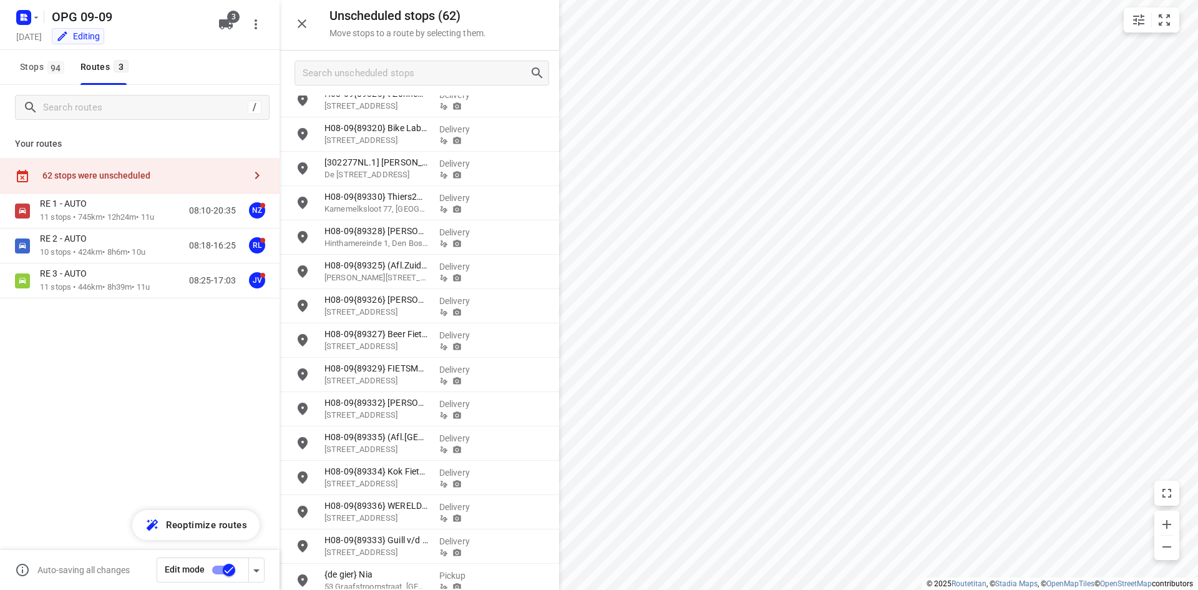
scroll to position [1636, 0]
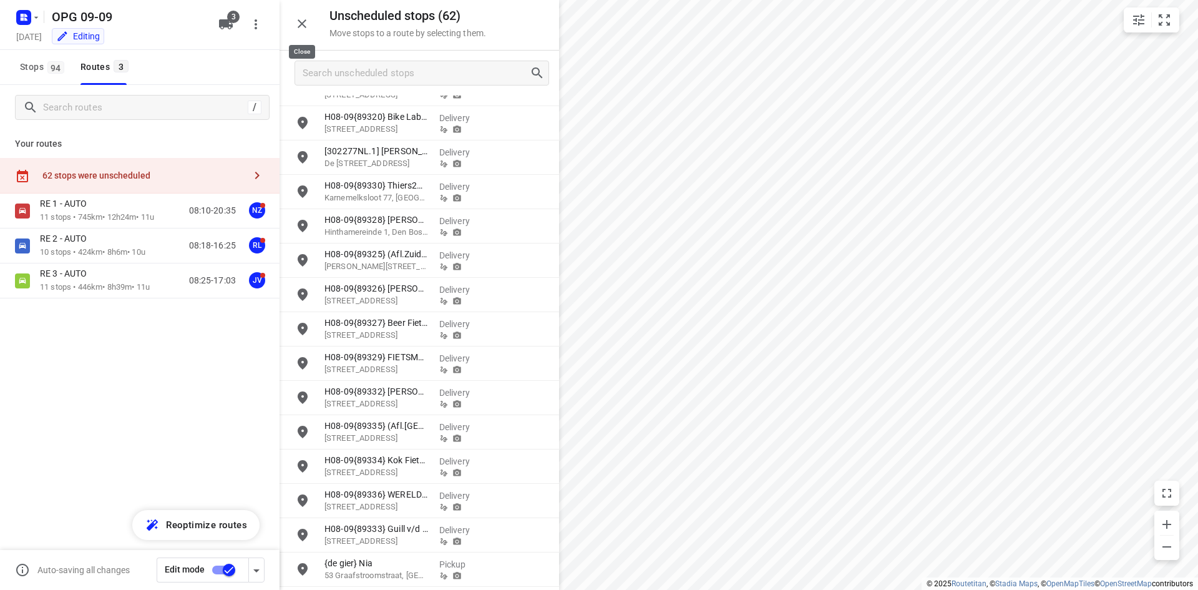
click at [311, 22] on button "button" at bounding box center [301, 23] width 25 height 25
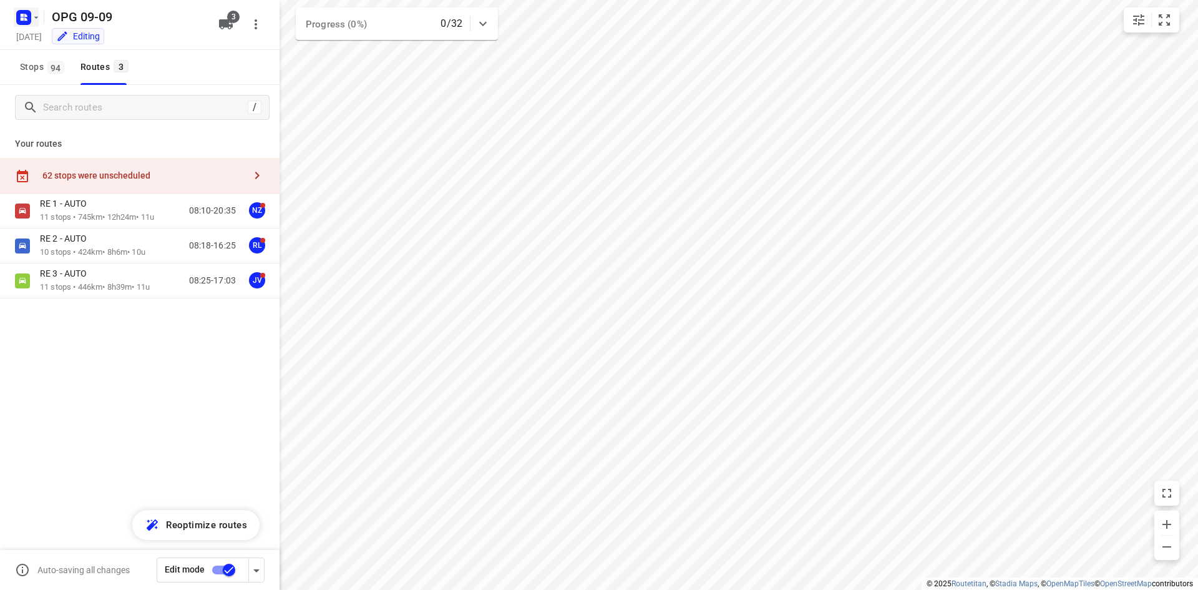
click at [29, 17] on rect "button" at bounding box center [23, 17] width 15 height 15
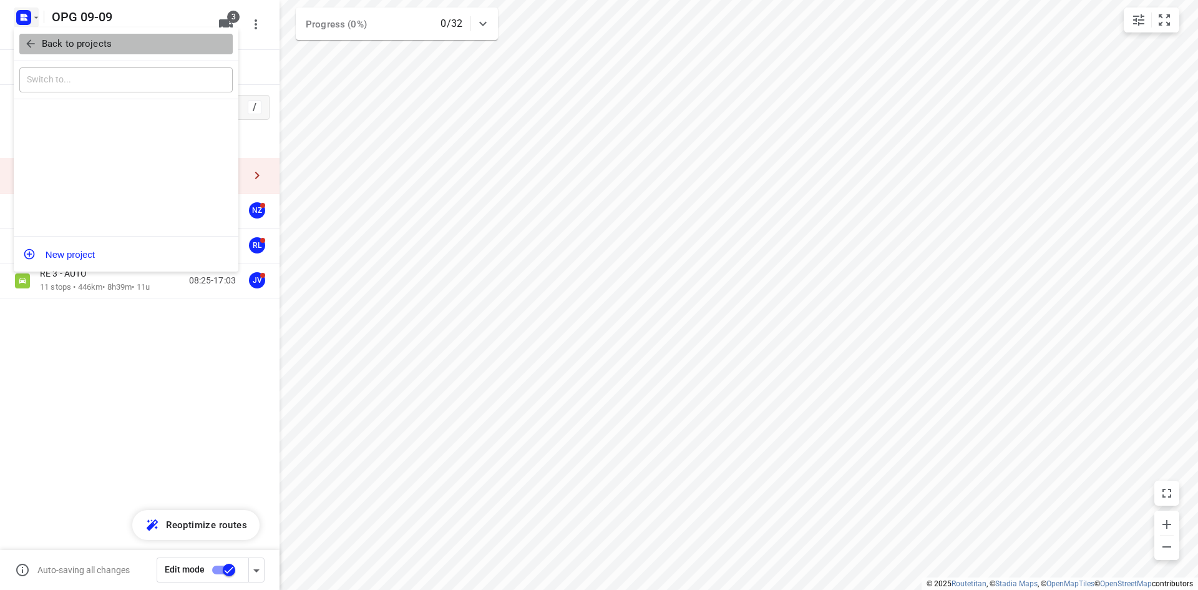
click at [31, 37] on span "Back to projects" at bounding box center [125, 44] width 203 height 14
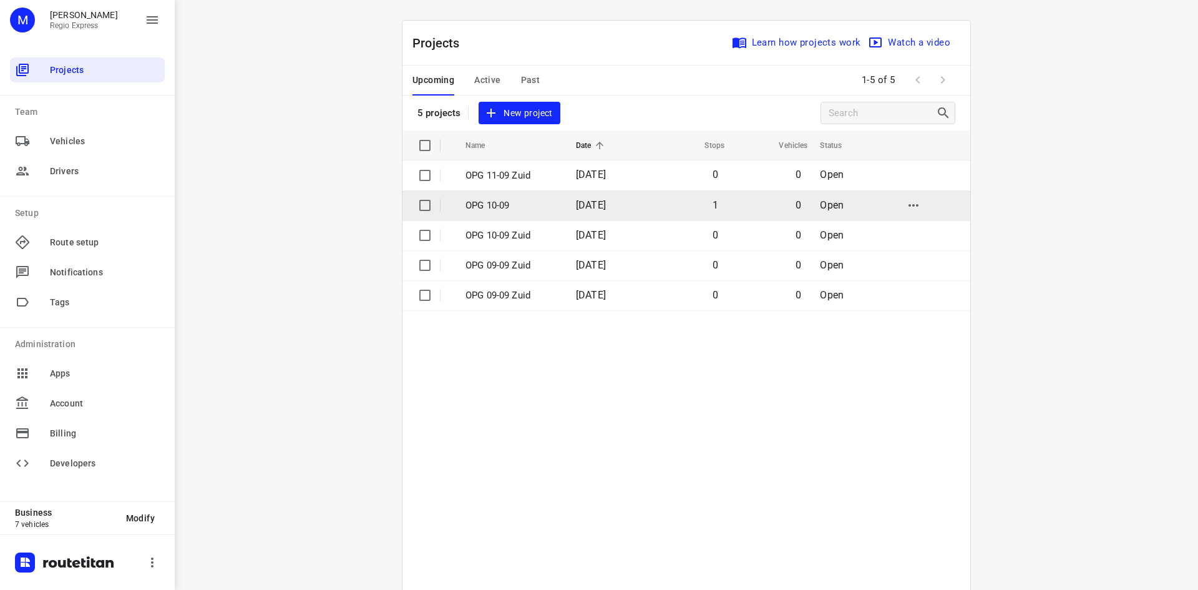
click at [538, 211] on p "OPG 10-09" at bounding box center [511, 205] width 92 height 14
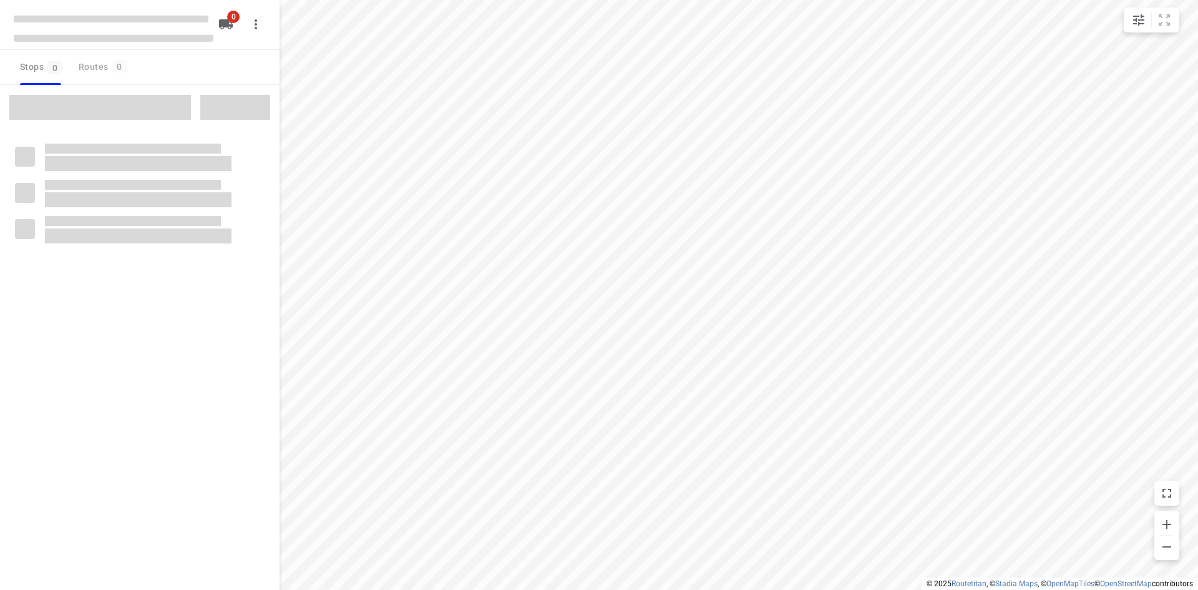
type input "distance"
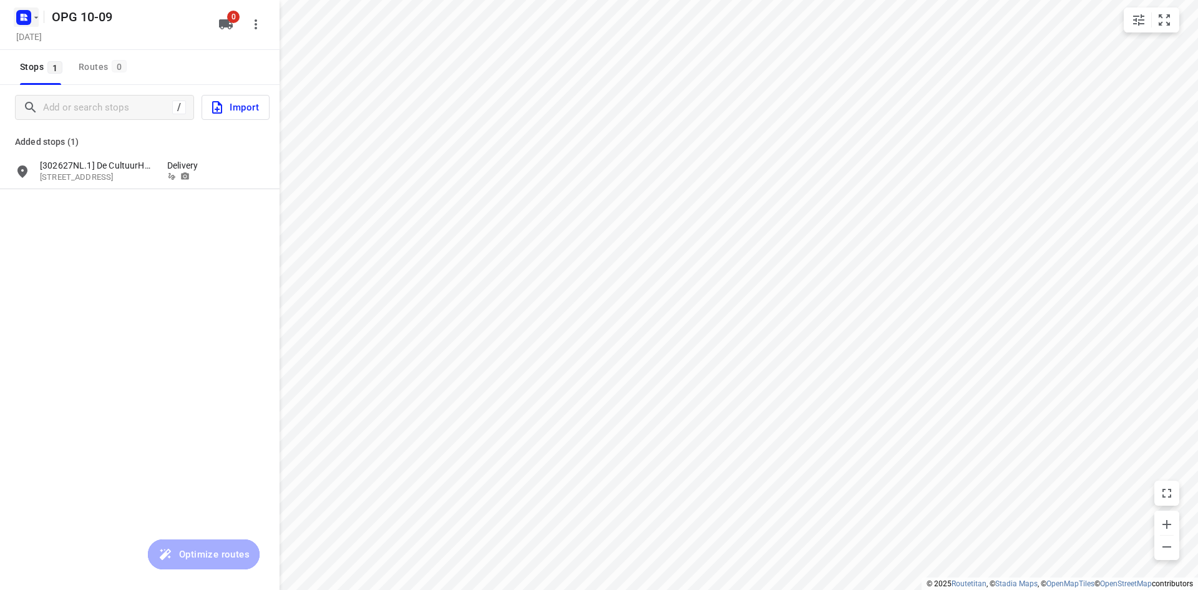
click at [27, 18] on rect "button" at bounding box center [23, 17] width 15 height 15
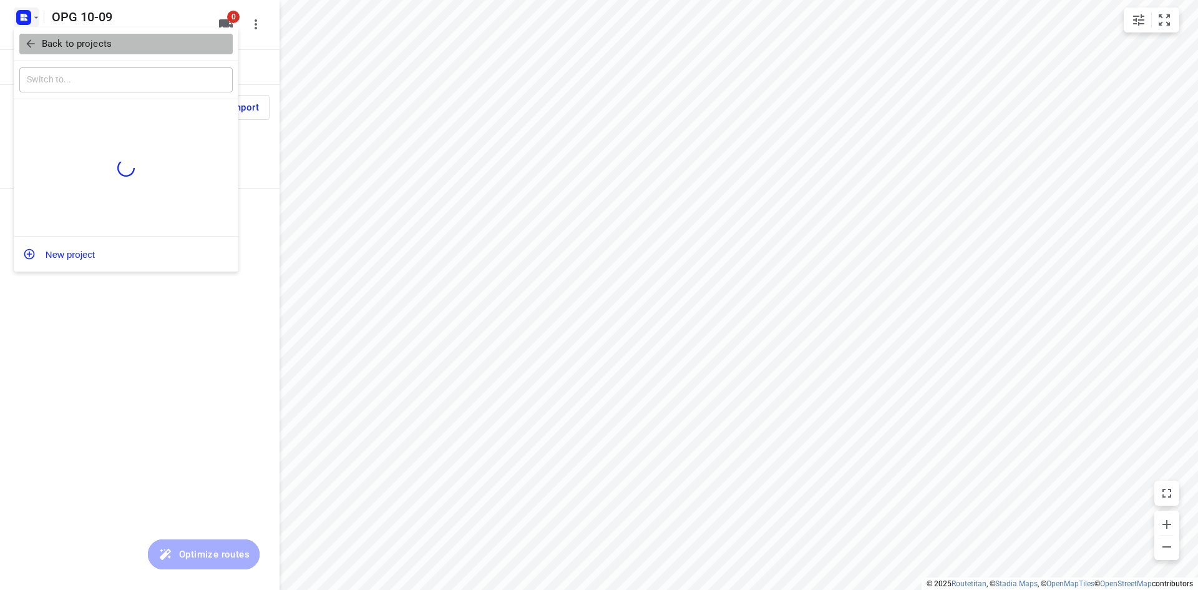
click at [42, 53] on button "Back to projects" at bounding box center [125, 44] width 213 height 21
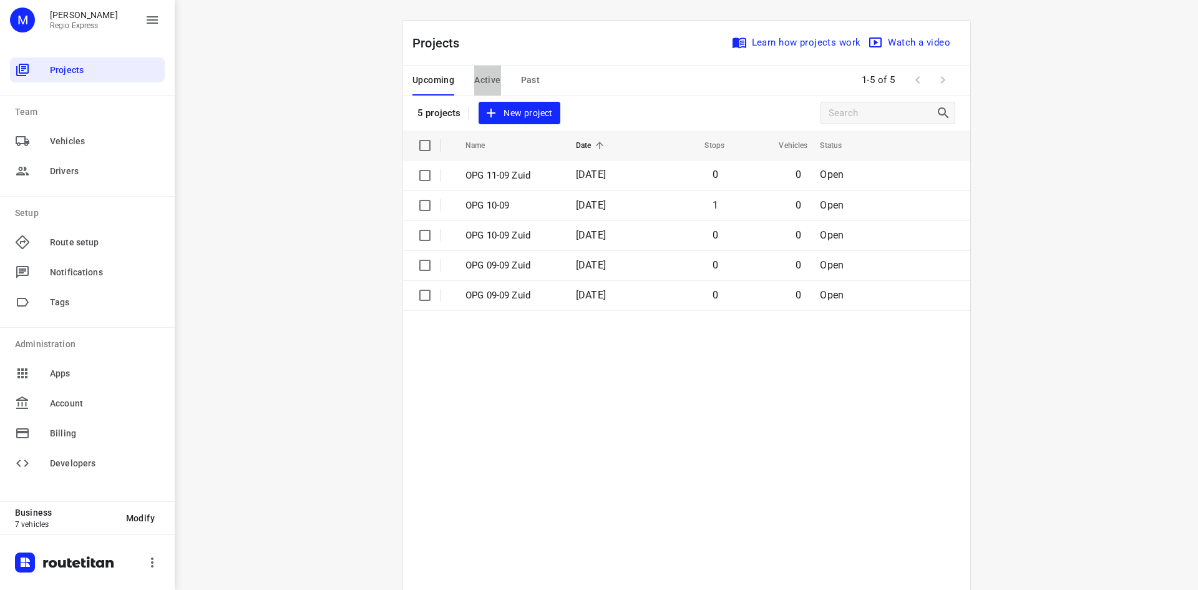
click at [478, 89] on button "Active" at bounding box center [487, 81] width 26 height 30
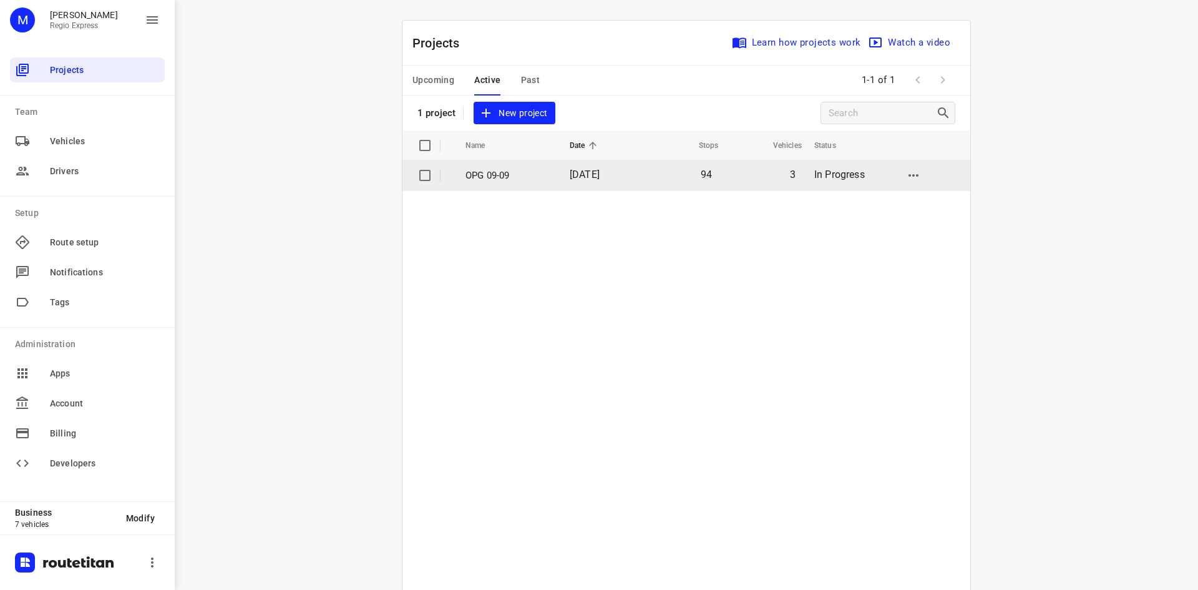
click at [649, 185] on td "94" at bounding box center [680, 175] width 80 height 30
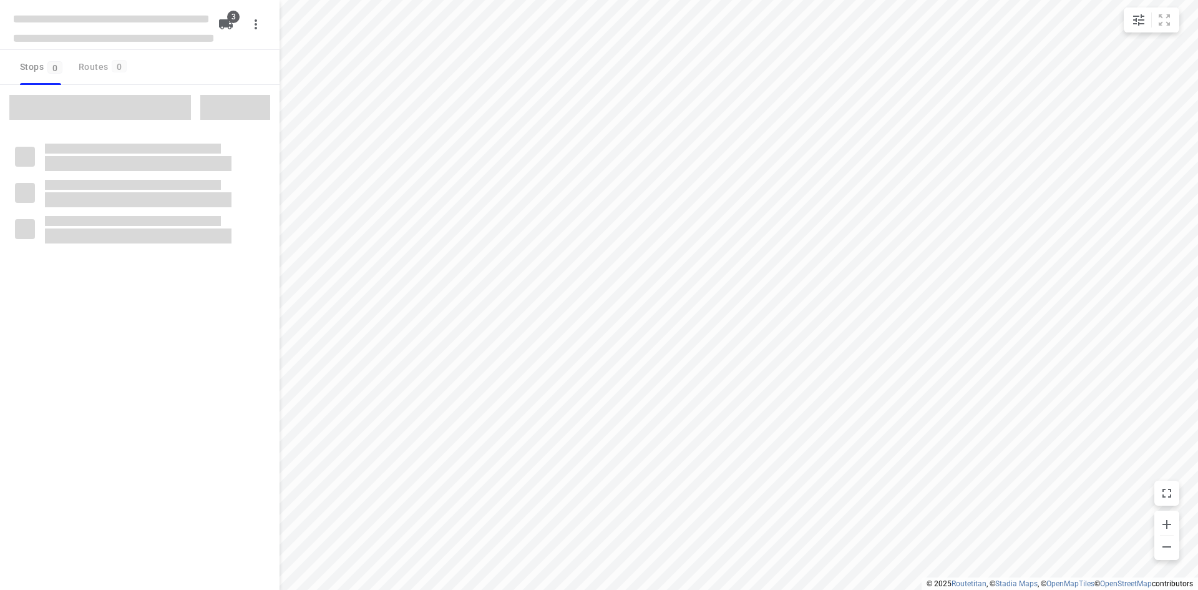
type input "distance"
